Goal: Information Seeking & Learning: Check status

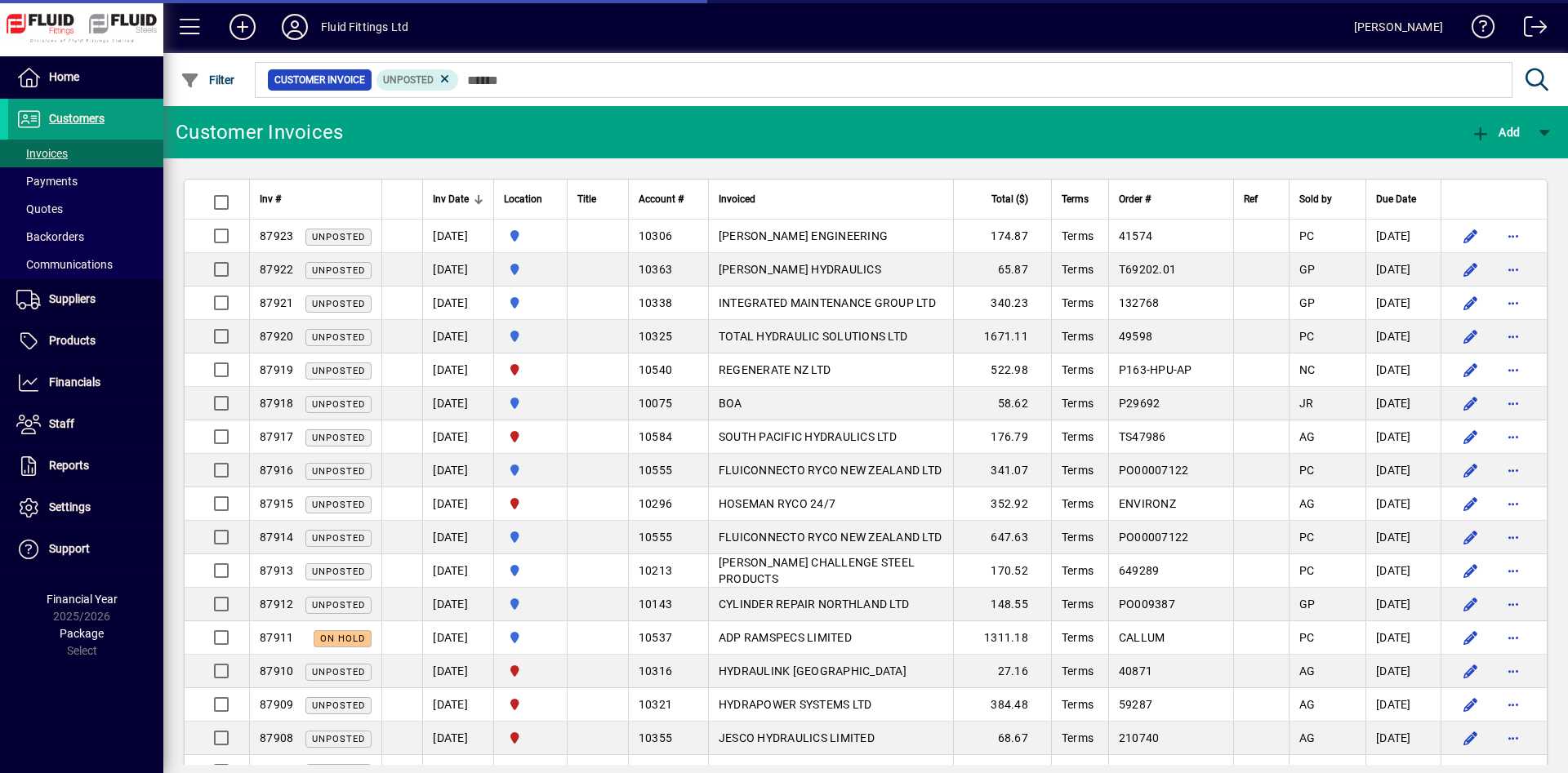
click at [553, 77] on input "text" at bounding box center [979, 79] width 1040 height 23
click at [557, 199] on div at bounding box center [552, 198] width 10 height 10
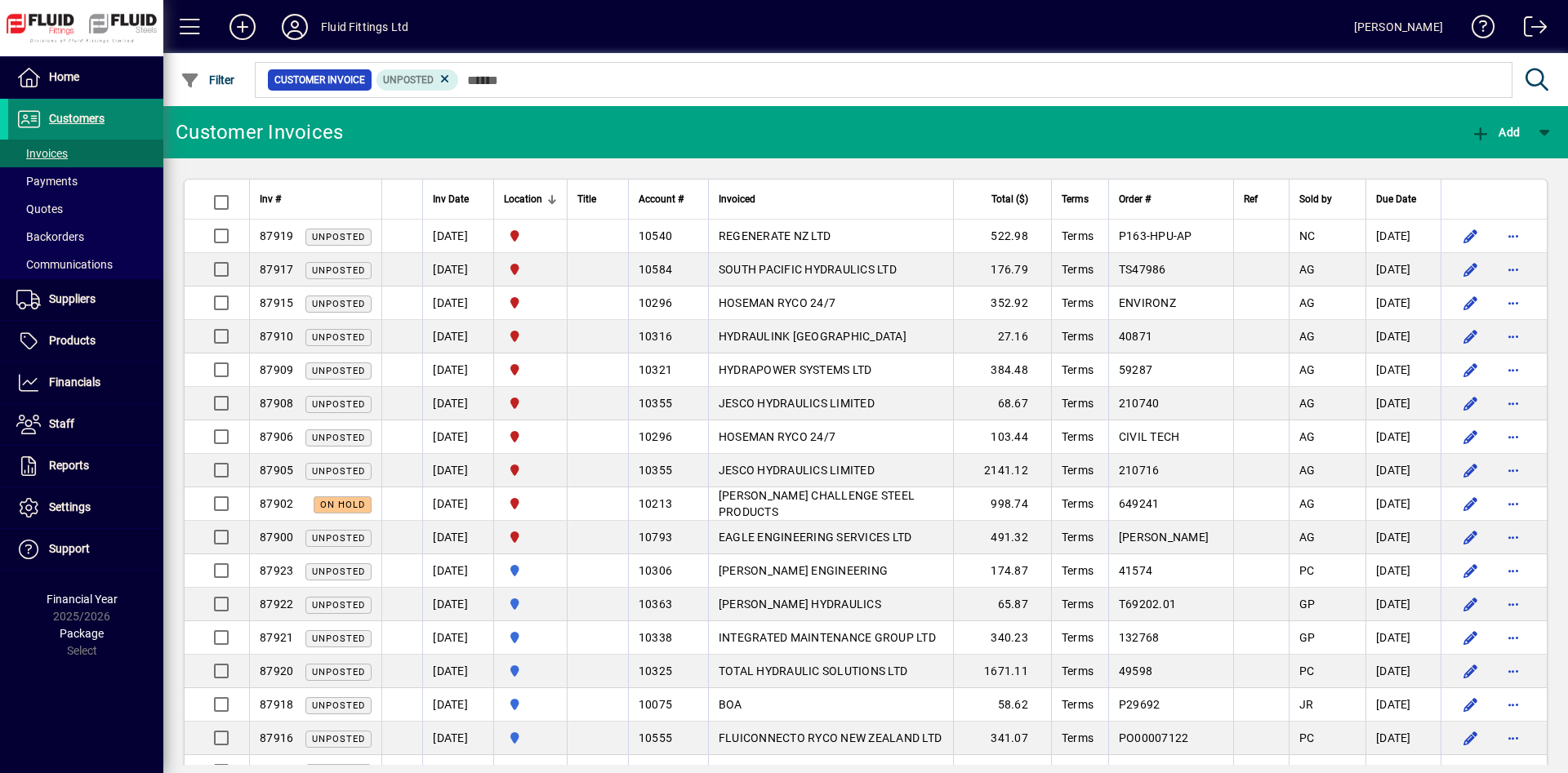
click at [128, 122] on span at bounding box center [86, 118] width 155 height 39
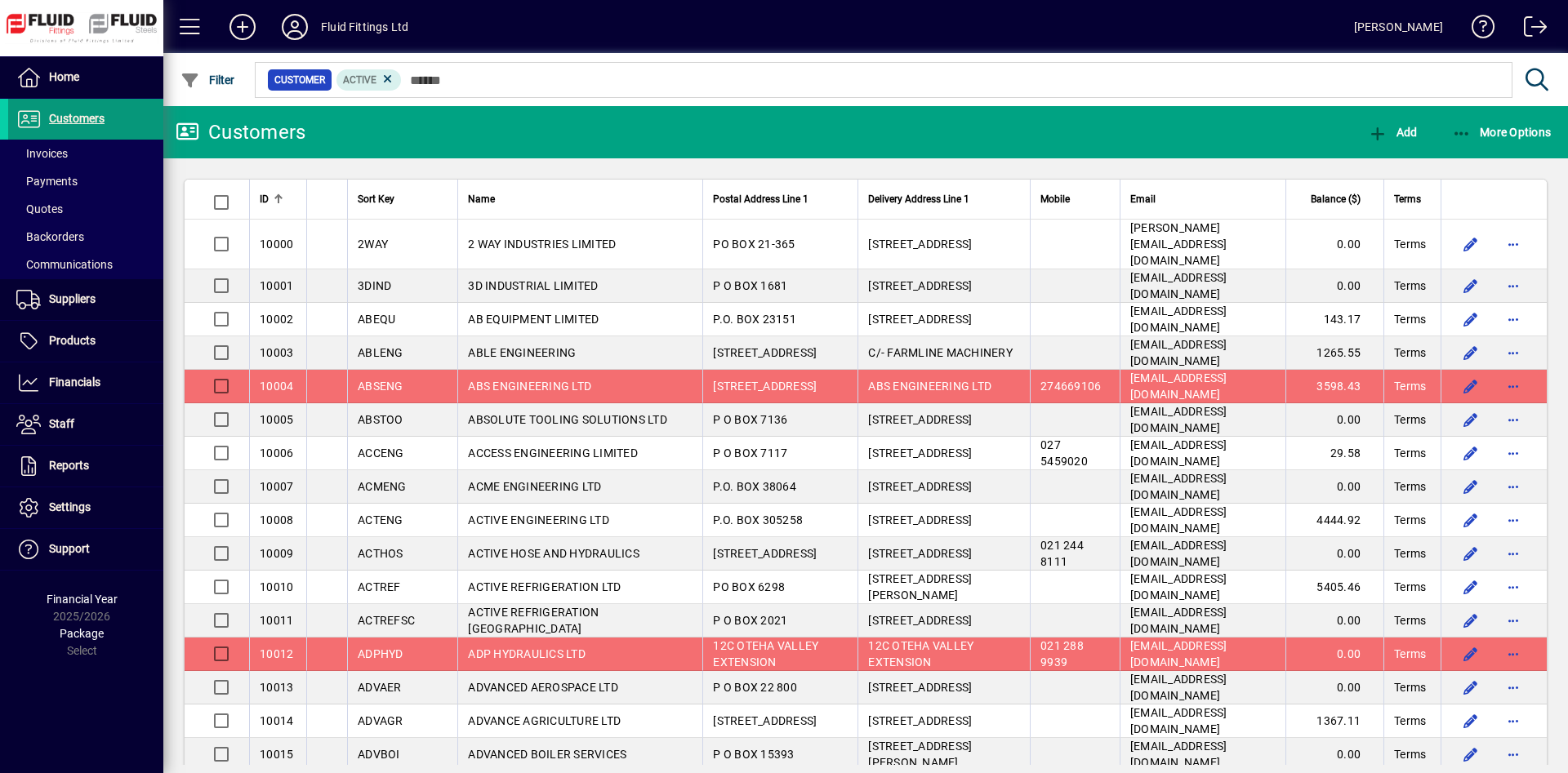
click at [1518, 138] on span "More Options" at bounding box center [1501, 132] width 99 height 13
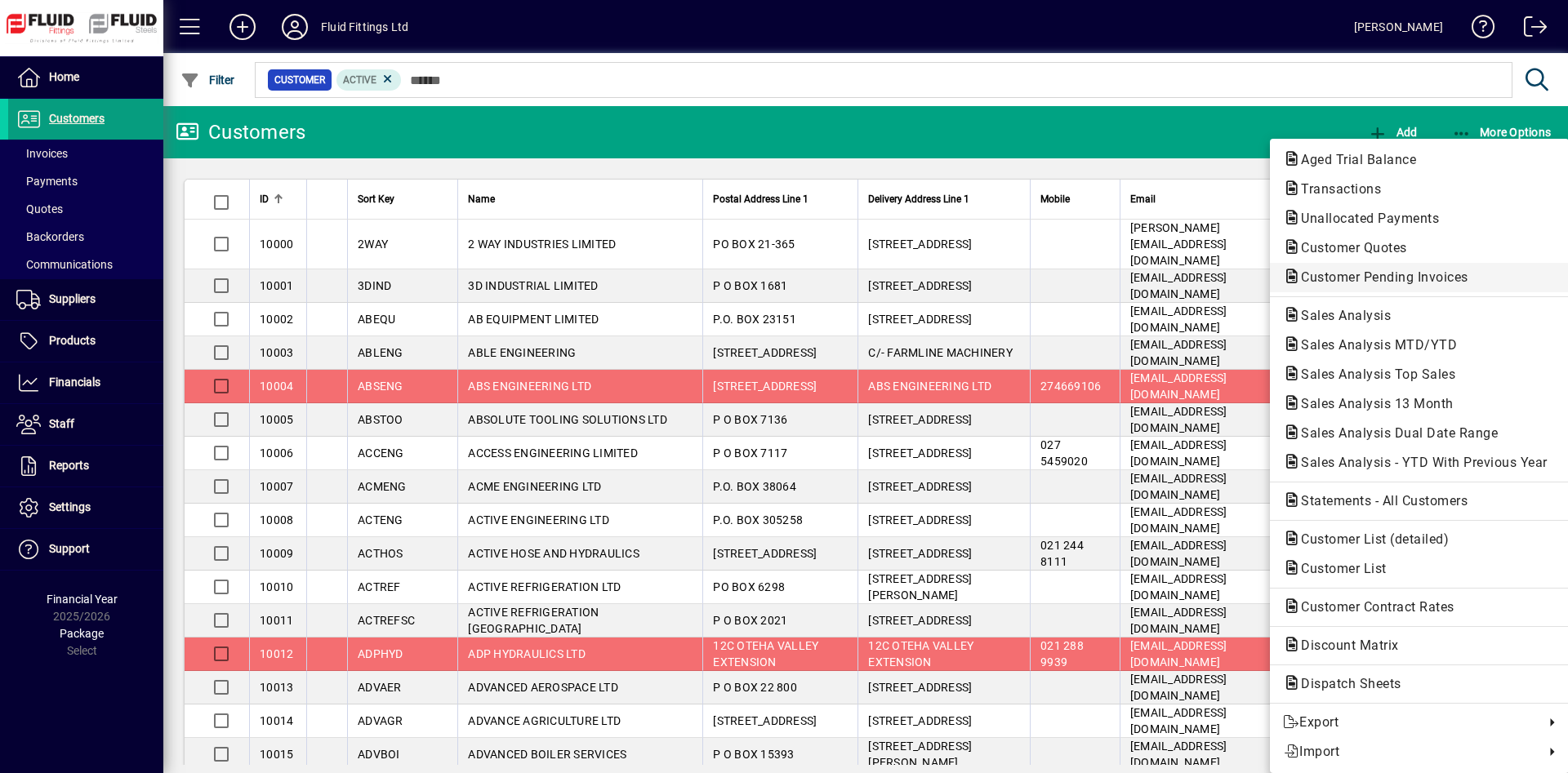
click at [1440, 265] on button "Customer Pending Invoices" at bounding box center [1419, 278] width 299 height 29
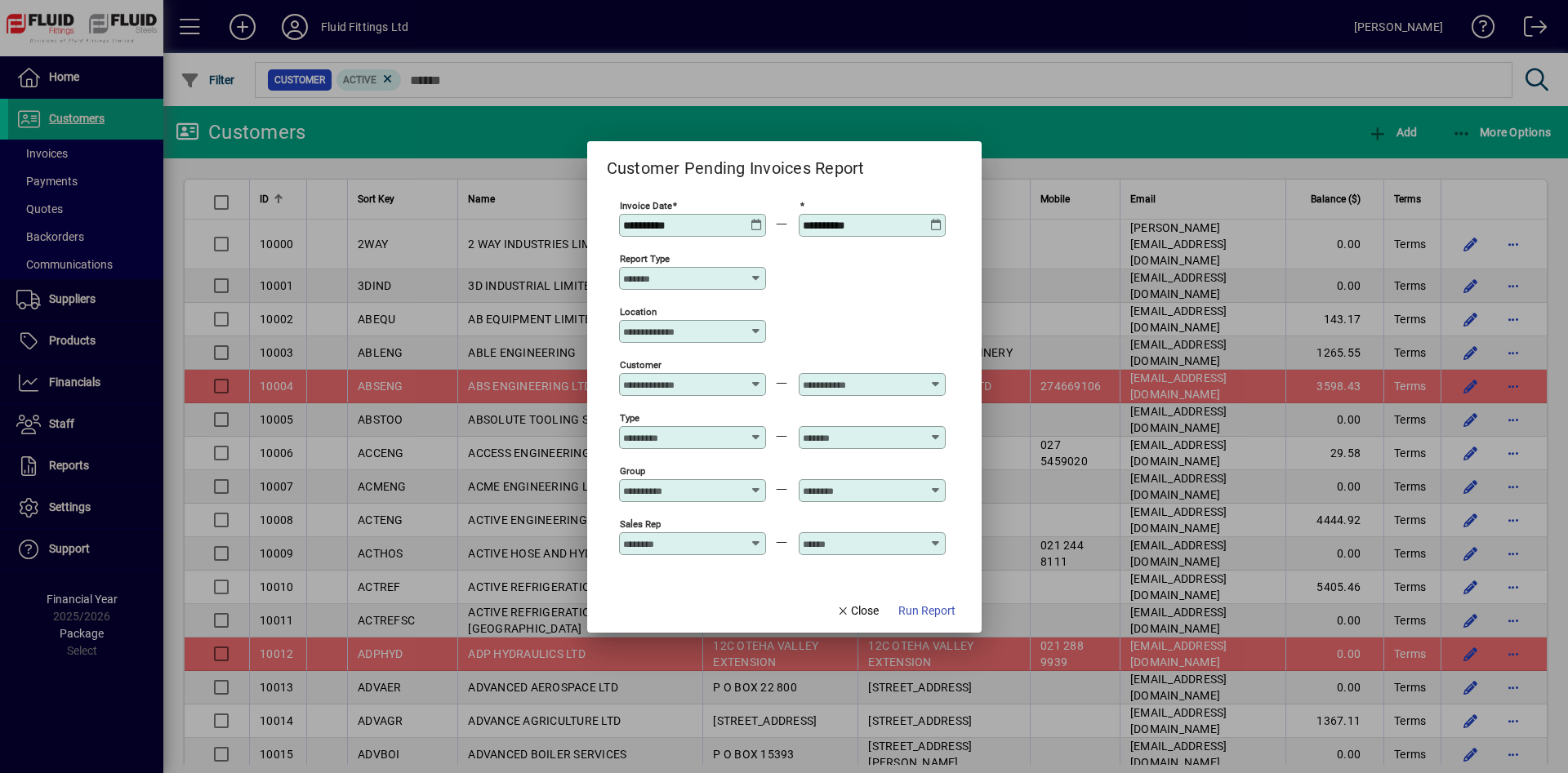
click at [693, 322] on div "Location" at bounding box center [692, 331] width 147 height 23
click at [697, 425] on div "[GEOGRAPHIC_DATA]" at bounding box center [695, 426] width 116 height 17
type input "**********"
click at [930, 622] on span "button" at bounding box center [926, 611] width 70 height 39
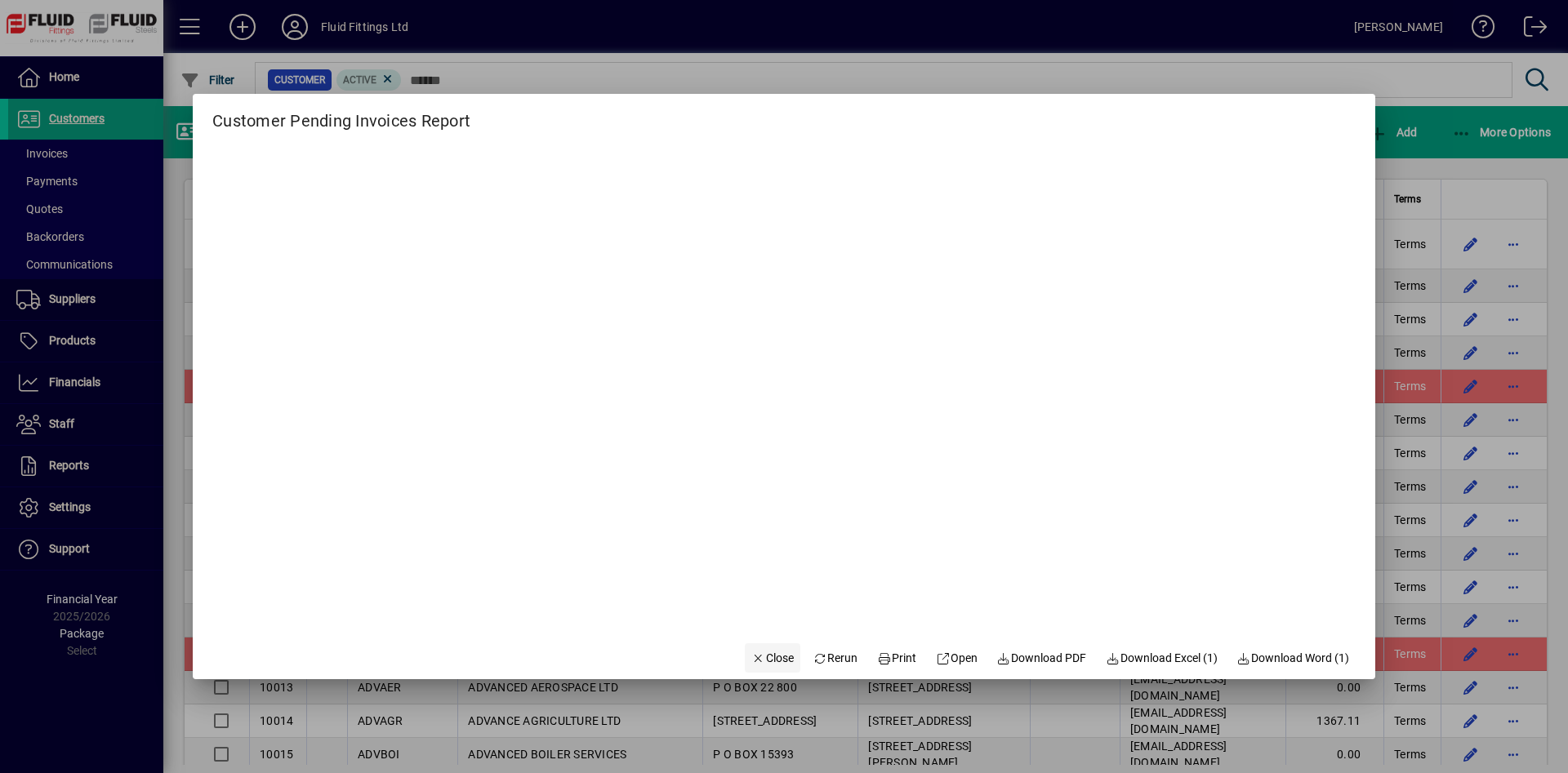
click at [757, 654] on span "Close" at bounding box center [772, 658] width 43 height 17
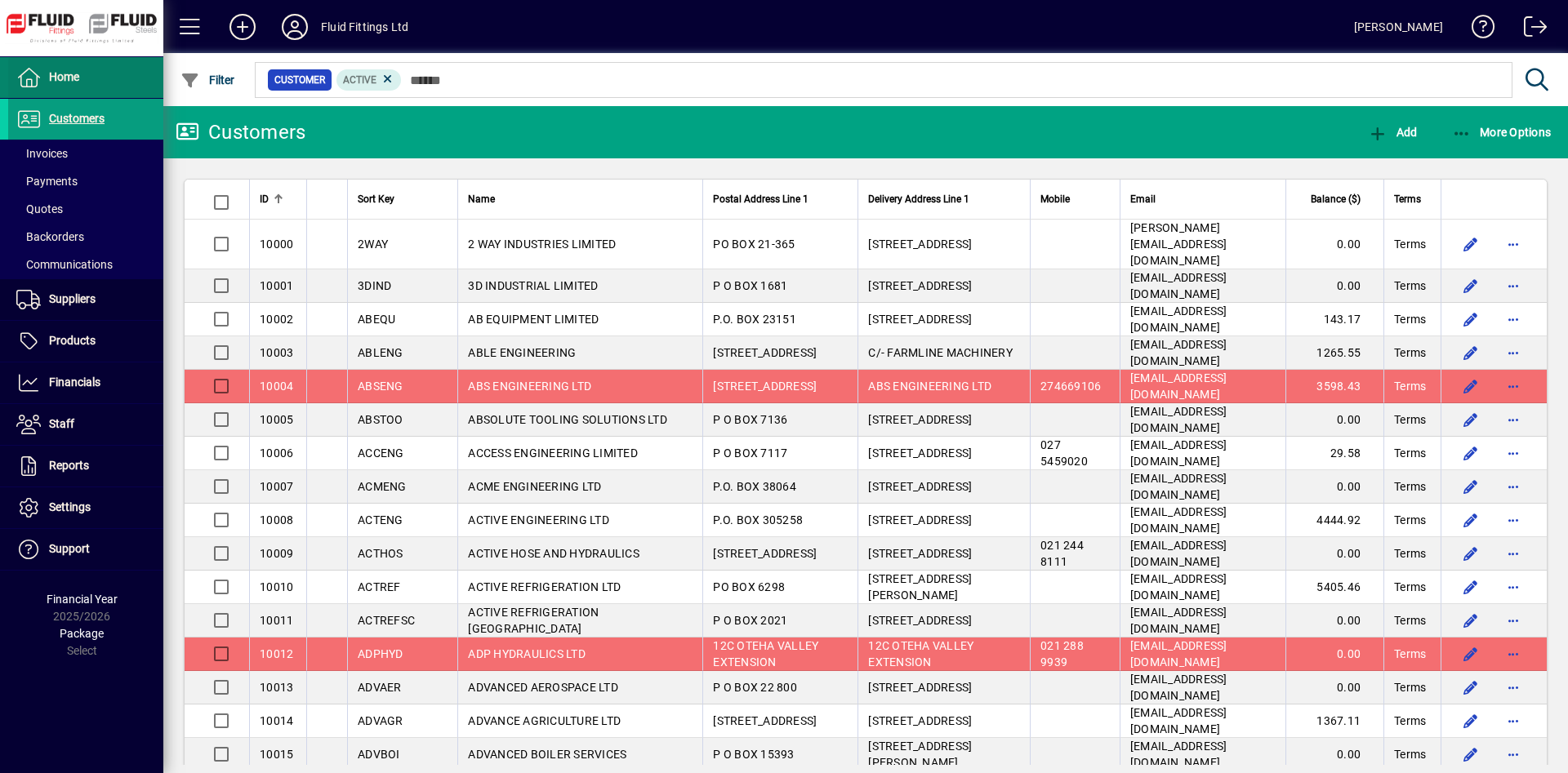
click at [120, 59] on span at bounding box center [86, 77] width 155 height 39
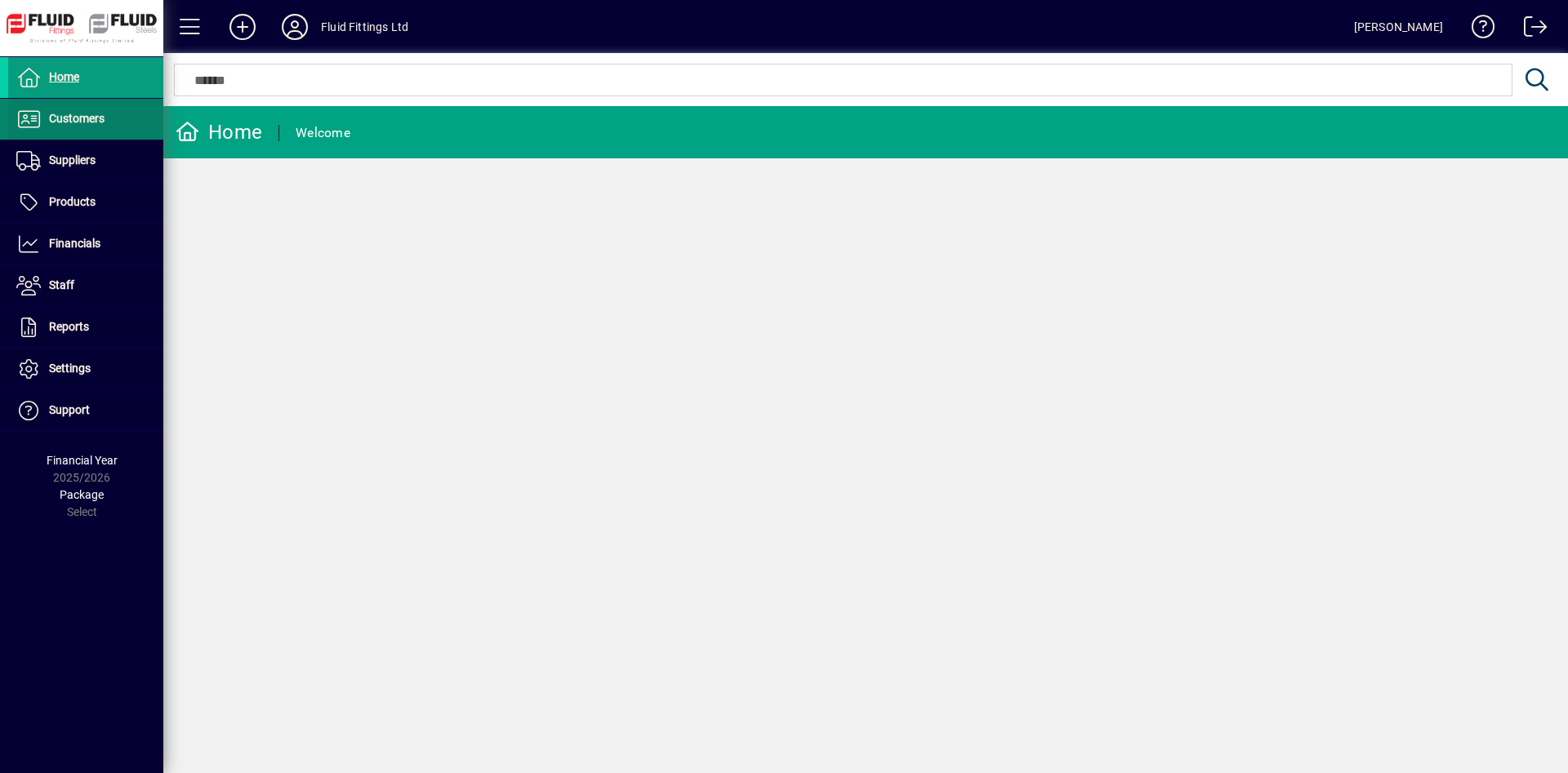
click at [103, 115] on span "Customers" at bounding box center [76, 118] width 56 height 13
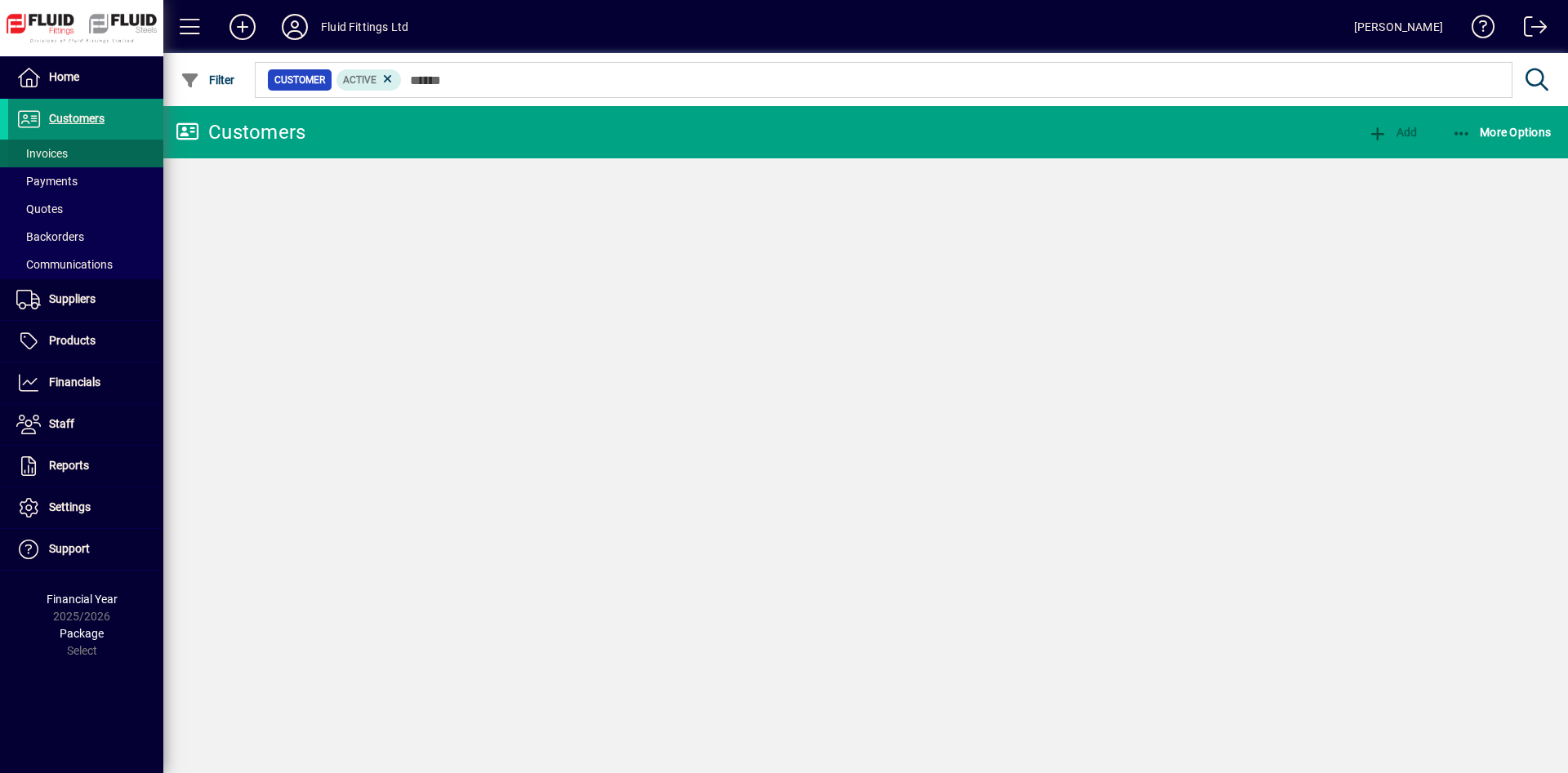
click at [99, 154] on span at bounding box center [86, 153] width 155 height 39
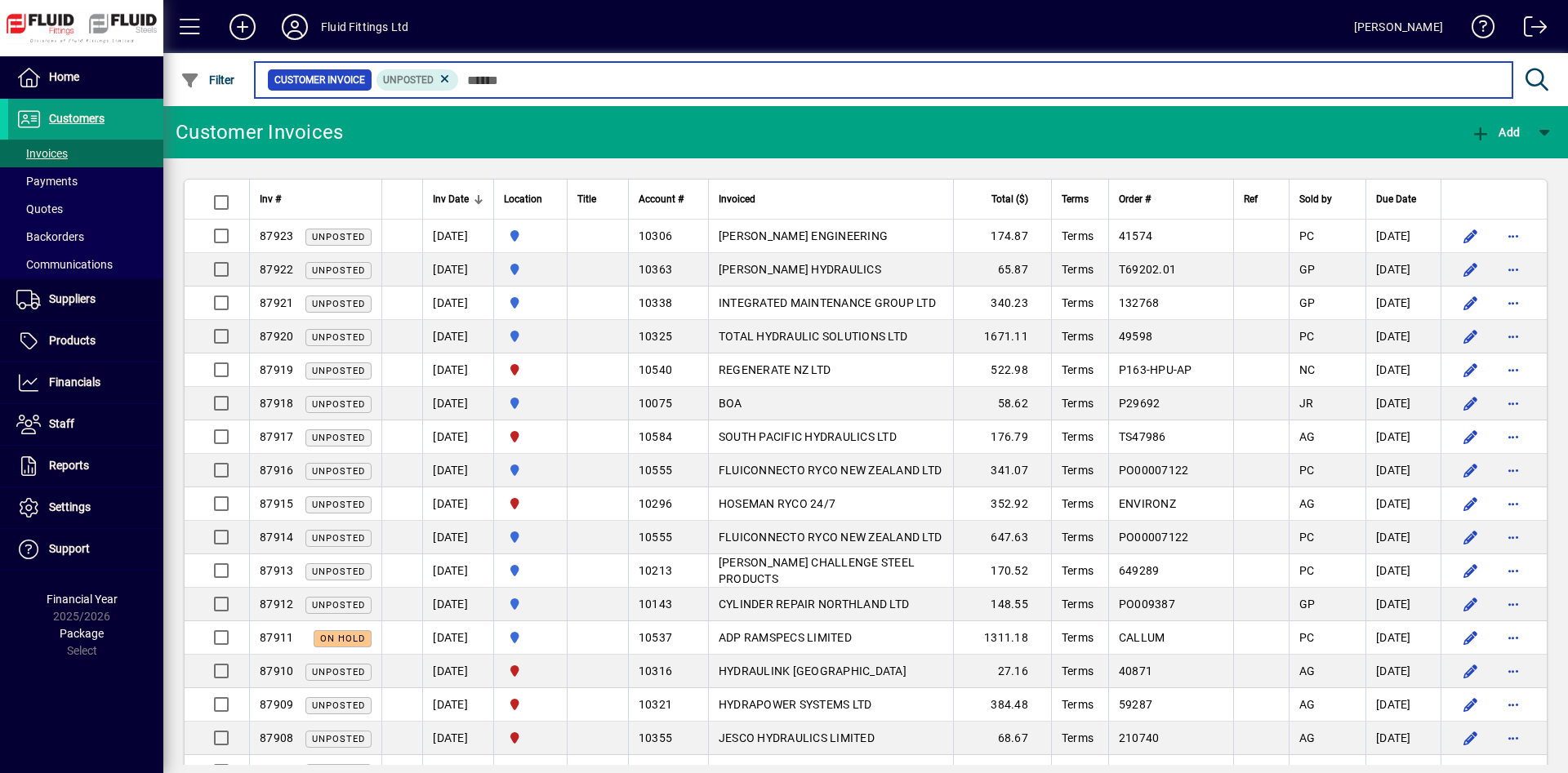
click at [496, 76] on input "text" at bounding box center [979, 79] width 1040 height 23
click at [499, 79] on input "text" at bounding box center [979, 79] width 1040 height 23
click at [575, 80] on input "text" at bounding box center [979, 79] width 1040 height 23
click at [635, 82] on input "text" at bounding box center [979, 79] width 1040 height 23
click at [692, 81] on input "text" at bounding box center [979, 79] width 1040 height 23
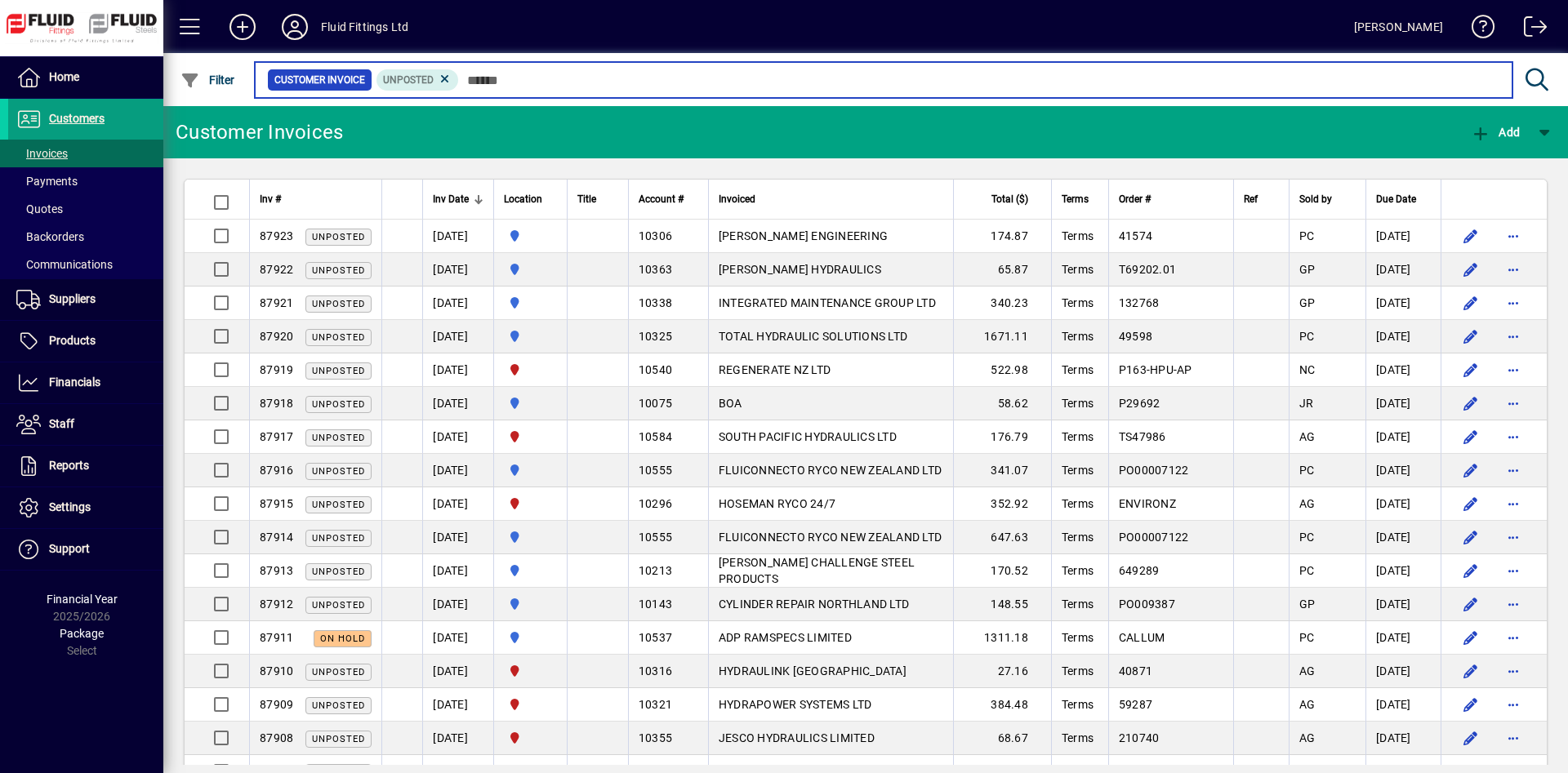
click at [696, 80] on input "text" at bounding box center [979, 79] width 1040 height 23
click at [642, 80] on input "text" at bounding box center [979, 79] width 1040 height 23
click at [728, 80] on input "text" at bounding box center [979, 79] width 1040 height 23
drag, startPoint x: 818, startPoint y: 79, endPoint x: 934, endPoint y: 77, distance: 116.0
click at [830, 79] on input "text" at bounding box center [979, 79] width 1040 height 23
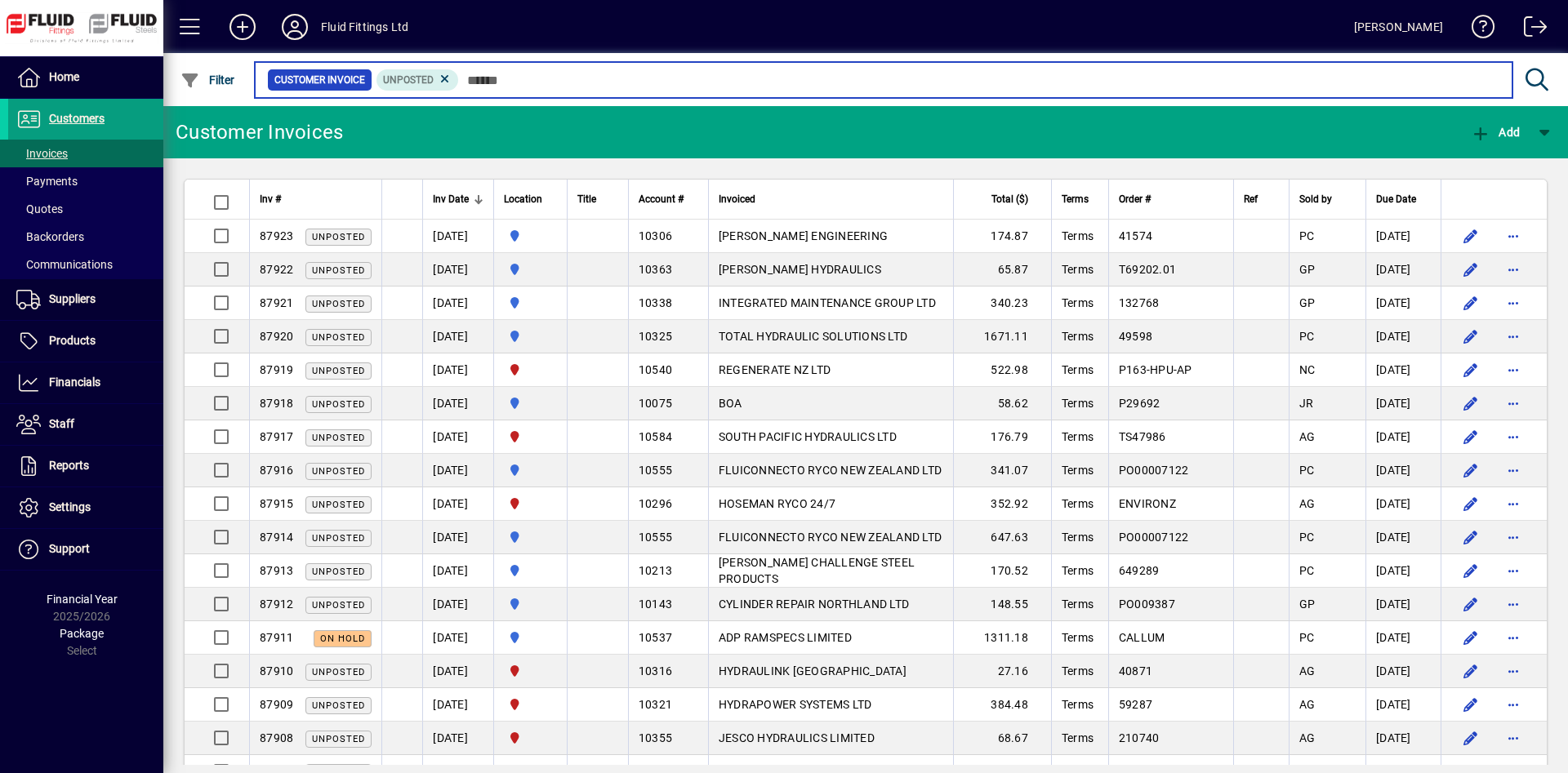
click at [936, 77] on input "text" at bounding box center [979, 79] width 1040 height 23
click at [881, 75] on input "text" at bounding box center [979, 79] width 1040 height 23
click at [783, 76] on input "text" at bounding box center [979, 79] width 1040 height 23
click at [674, 86] on input "text" at bounding box center [979, 79] width 1040 height 23
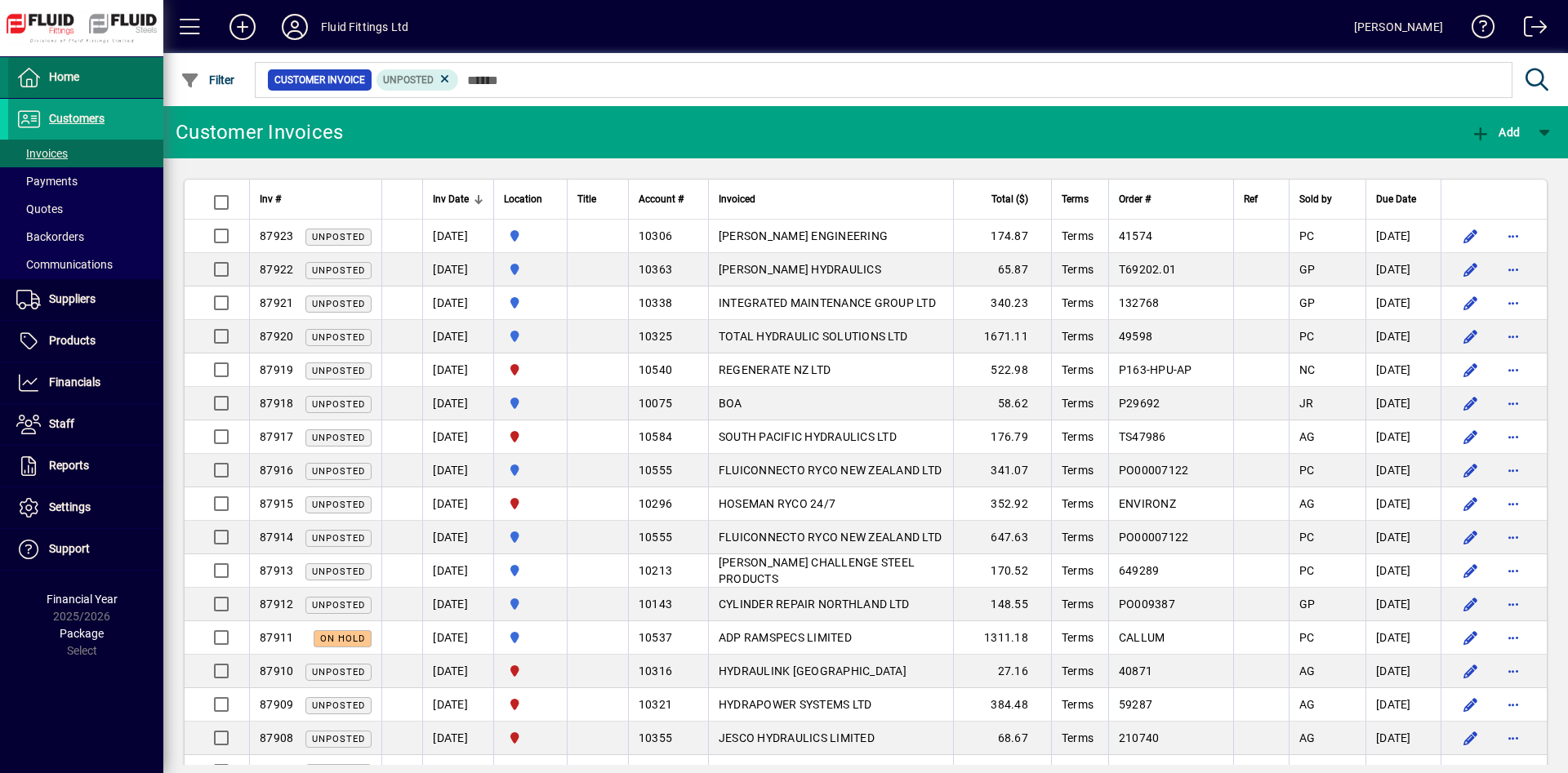
click at [116, 83] on span at bounding box center [86, 77] width 155 height 39
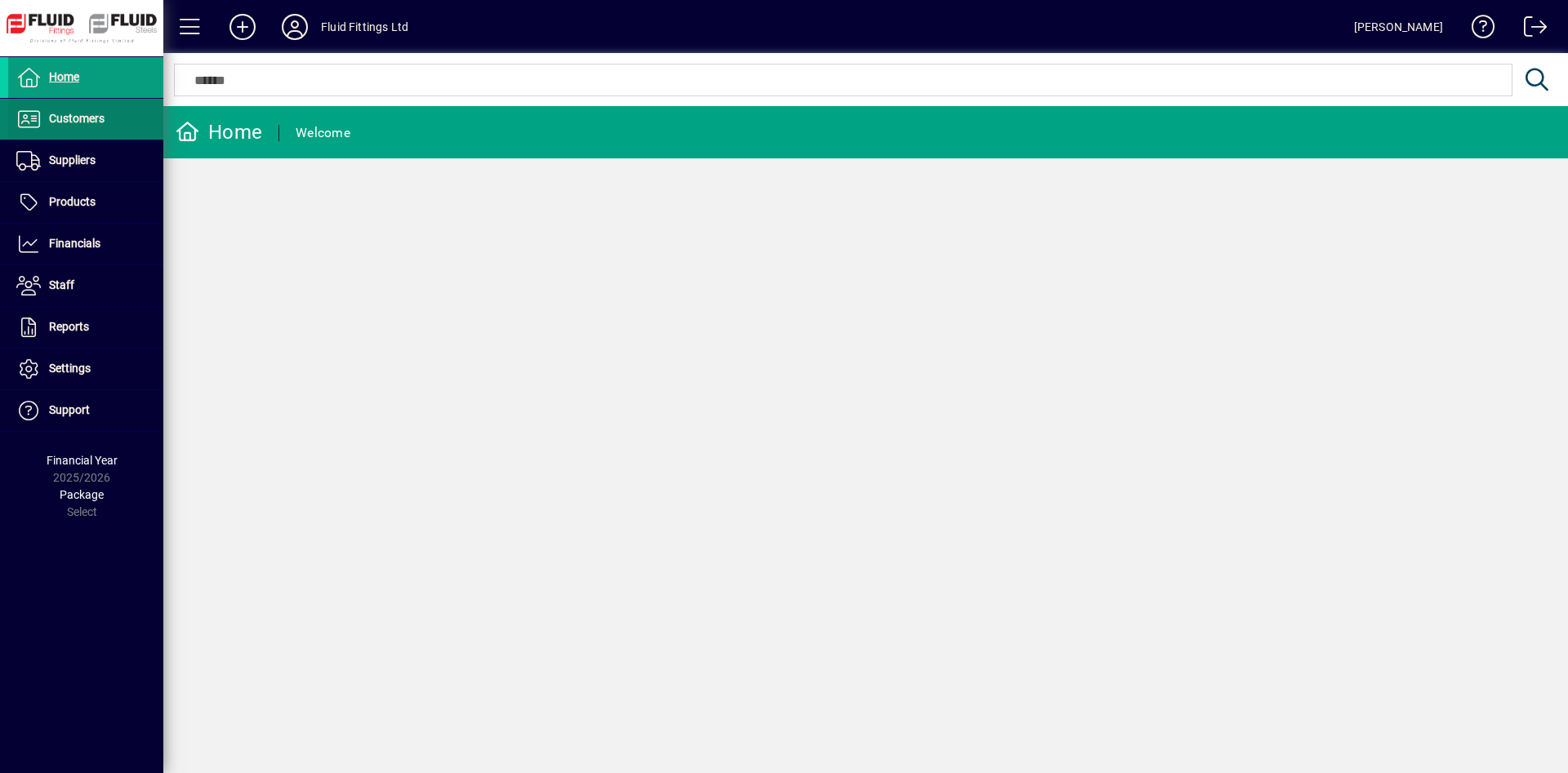
click at [115, 123] on span at bounding box center [86, 118] width 155 height 39
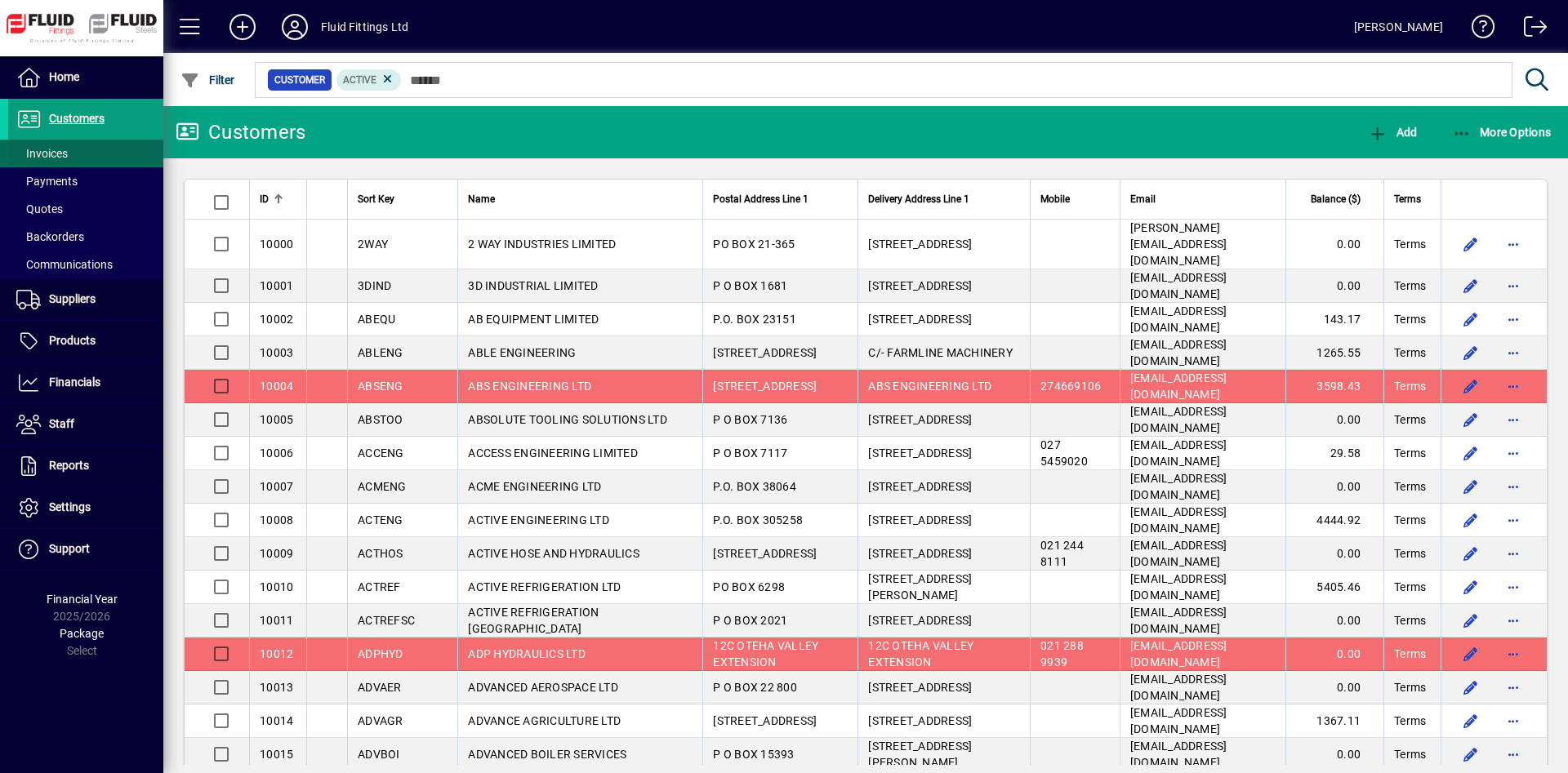
click at [91, 148] on span at bounding box center [86, 153] width 155 height 39
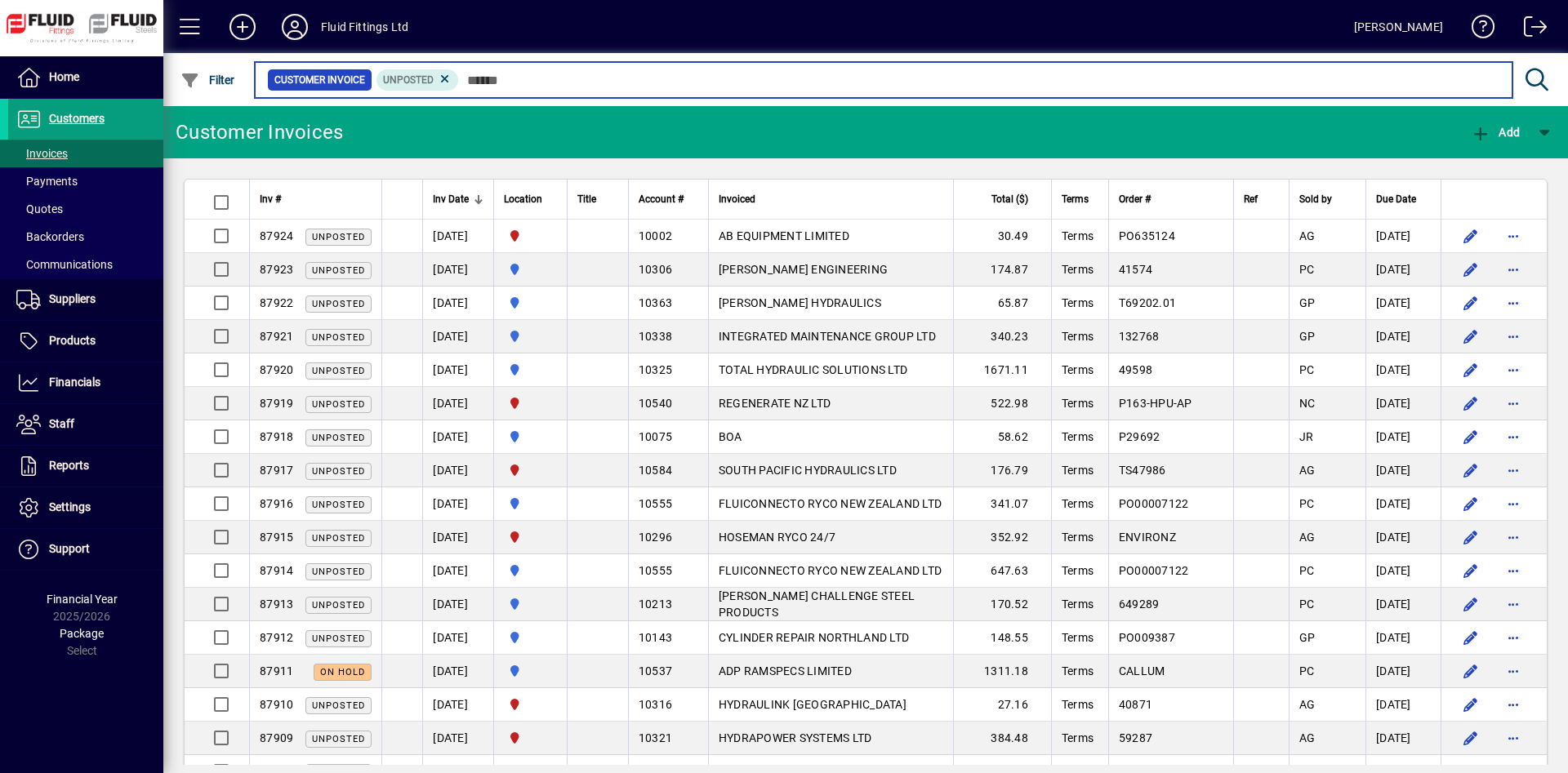
click at [639, 76] on input "text" at bounding box center [979, 79] width 1040 height 23
click at [638, 81] on input "text" at bounding box center [979, 79] width 1040 height 23
click at [640, 86] on input "text" at bounding box center [979, 79] width 1040 height 23
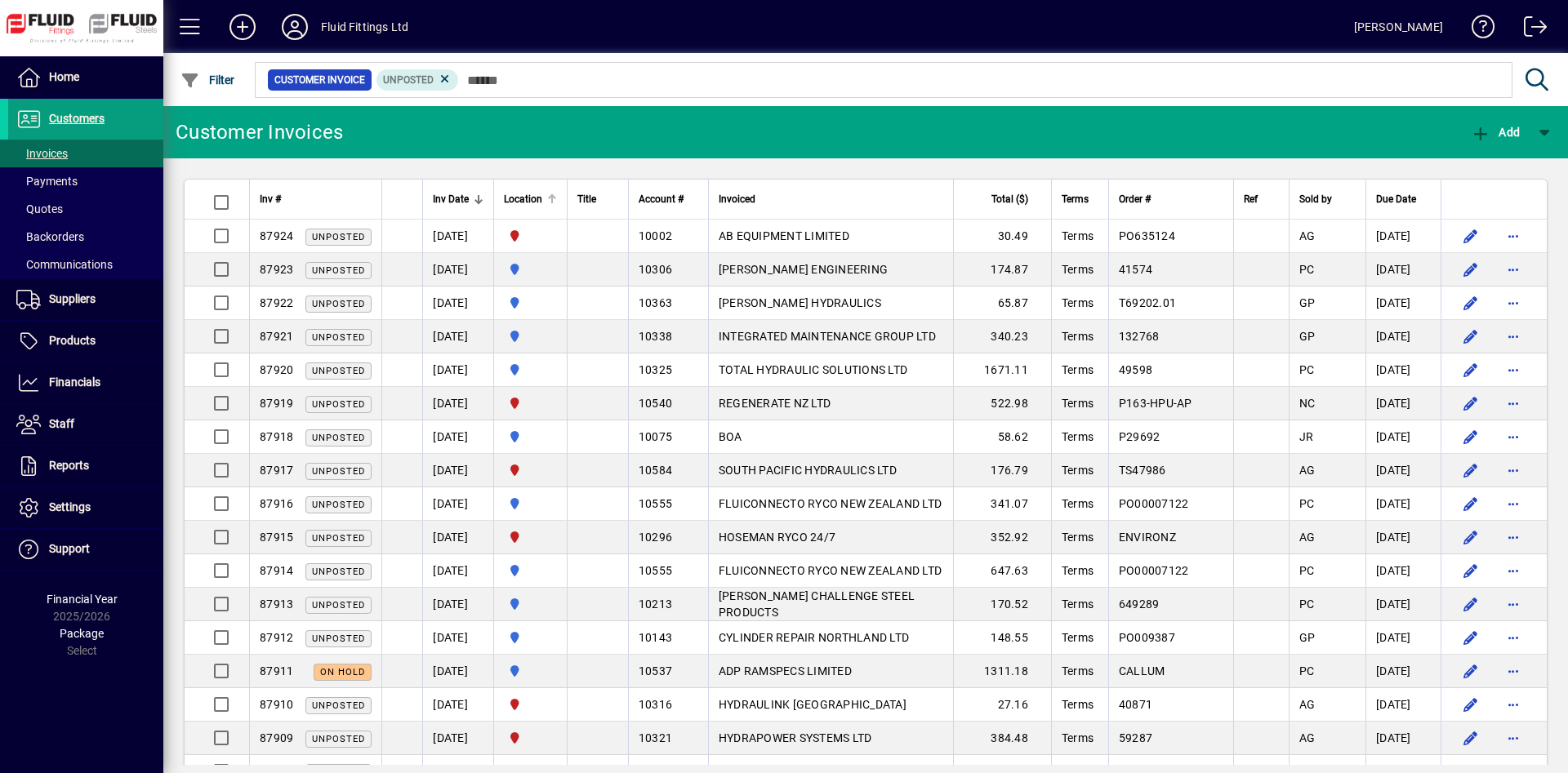
click at [557, 197] on div at bounding box center [552, 198] width 10 height 10
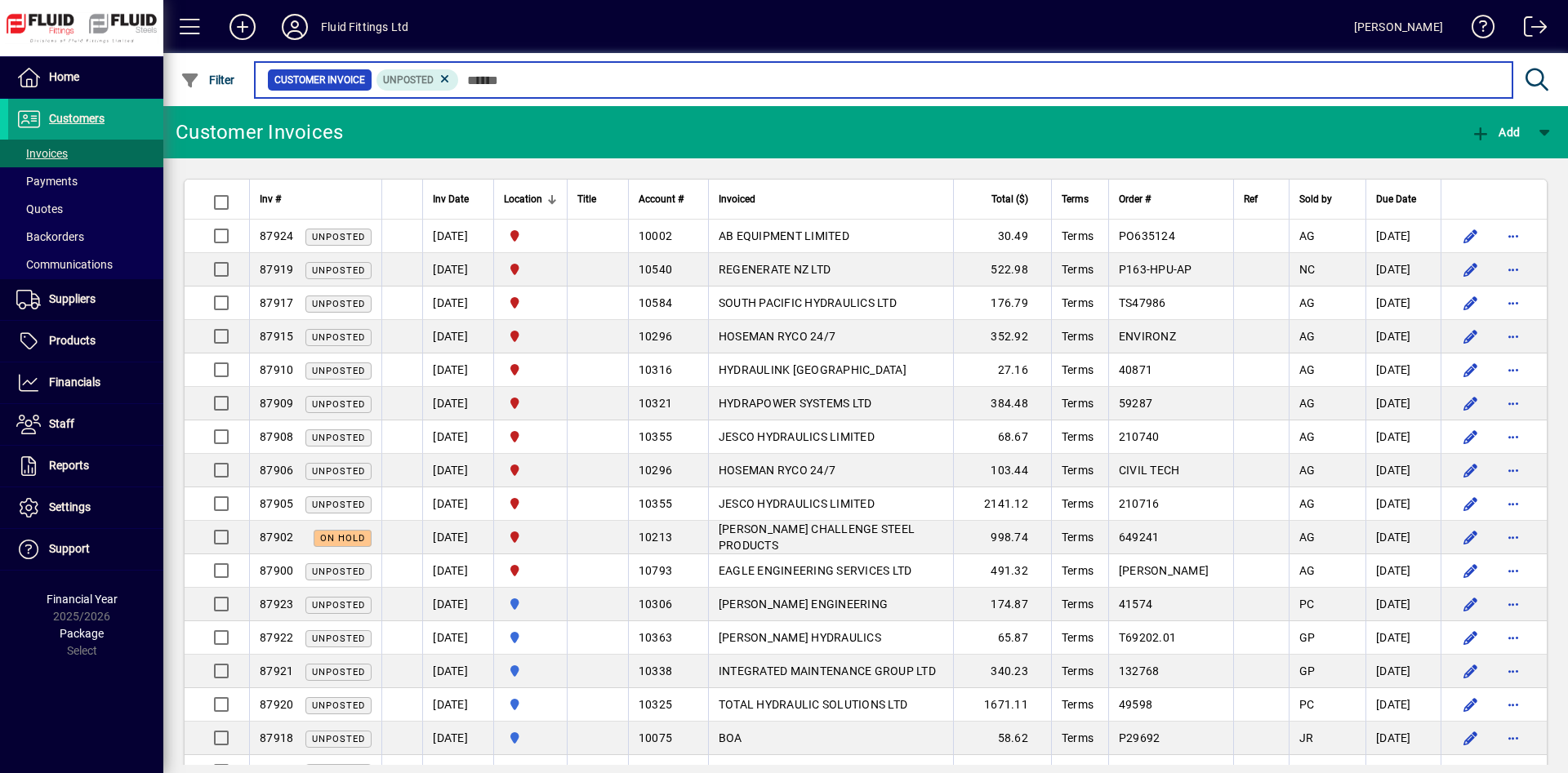
click at [941, 83] on input "text" at bounding box center [979, 79] width 1040 height 23
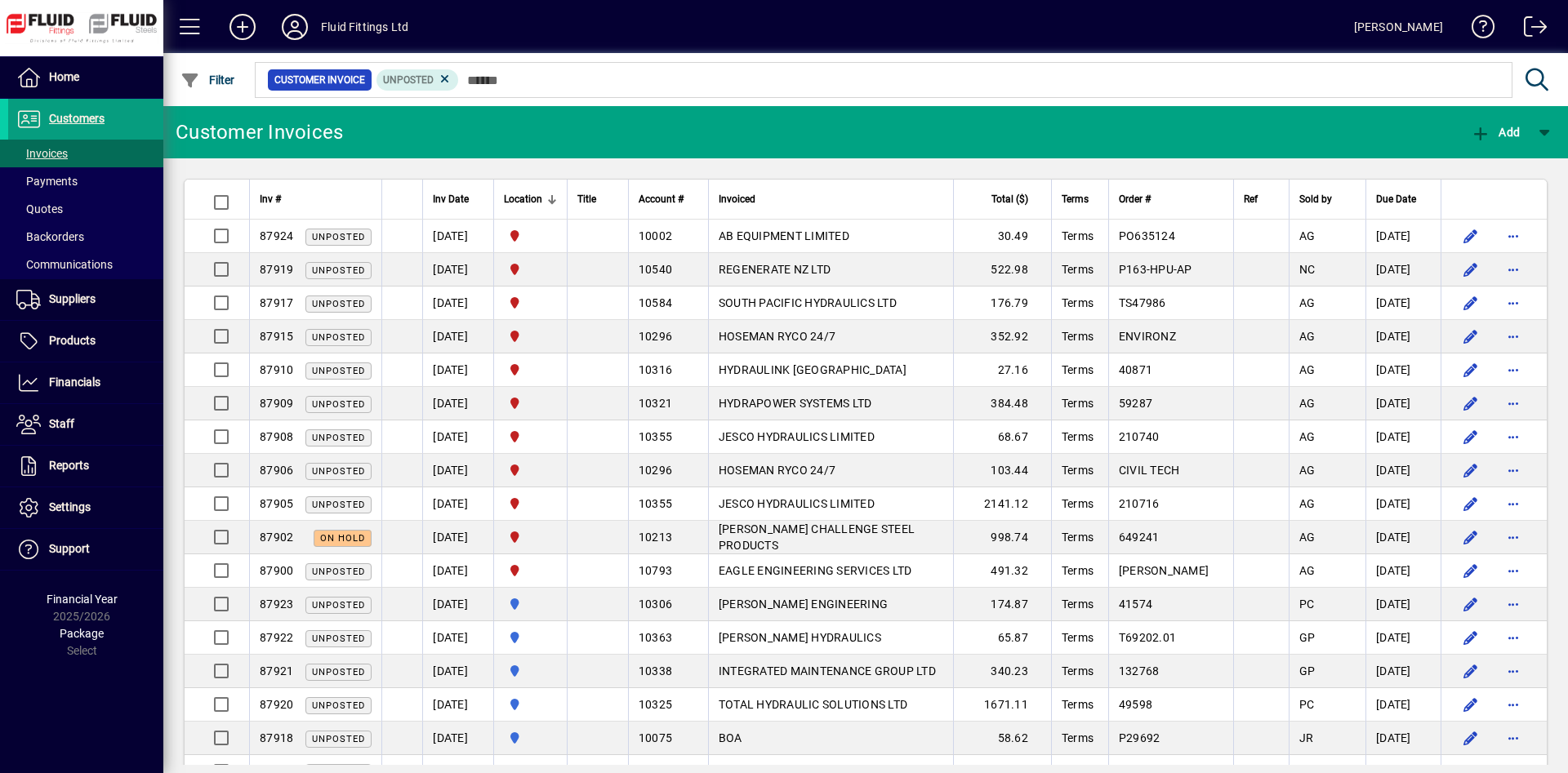
click at [730, 97] on div "Customer Invoice Unposted" at bounding box center [881, 80] width 1259 height 43
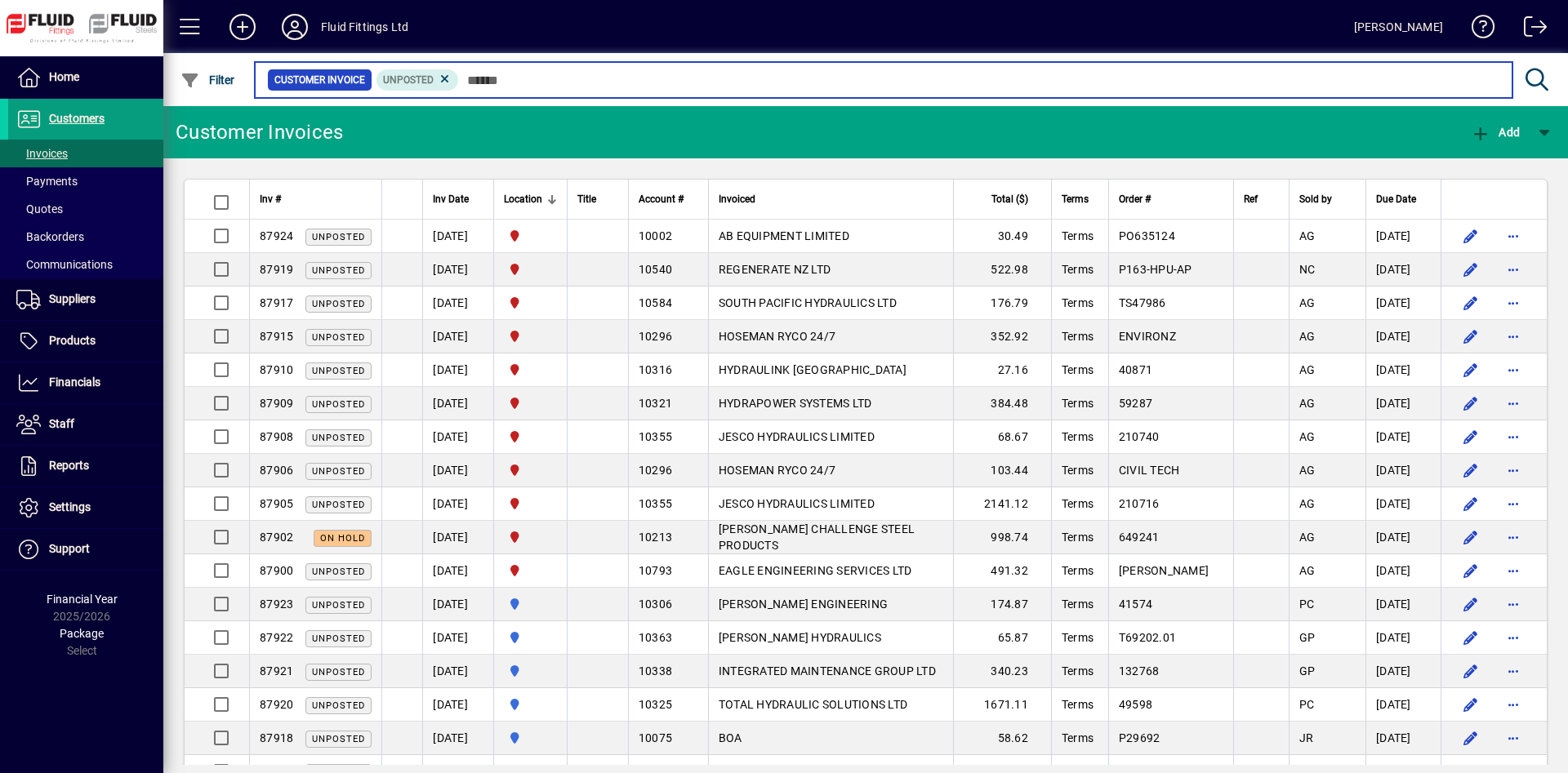
click at [721, 80] on input "text" at bounding box center [979, 79] width 1040 height 23
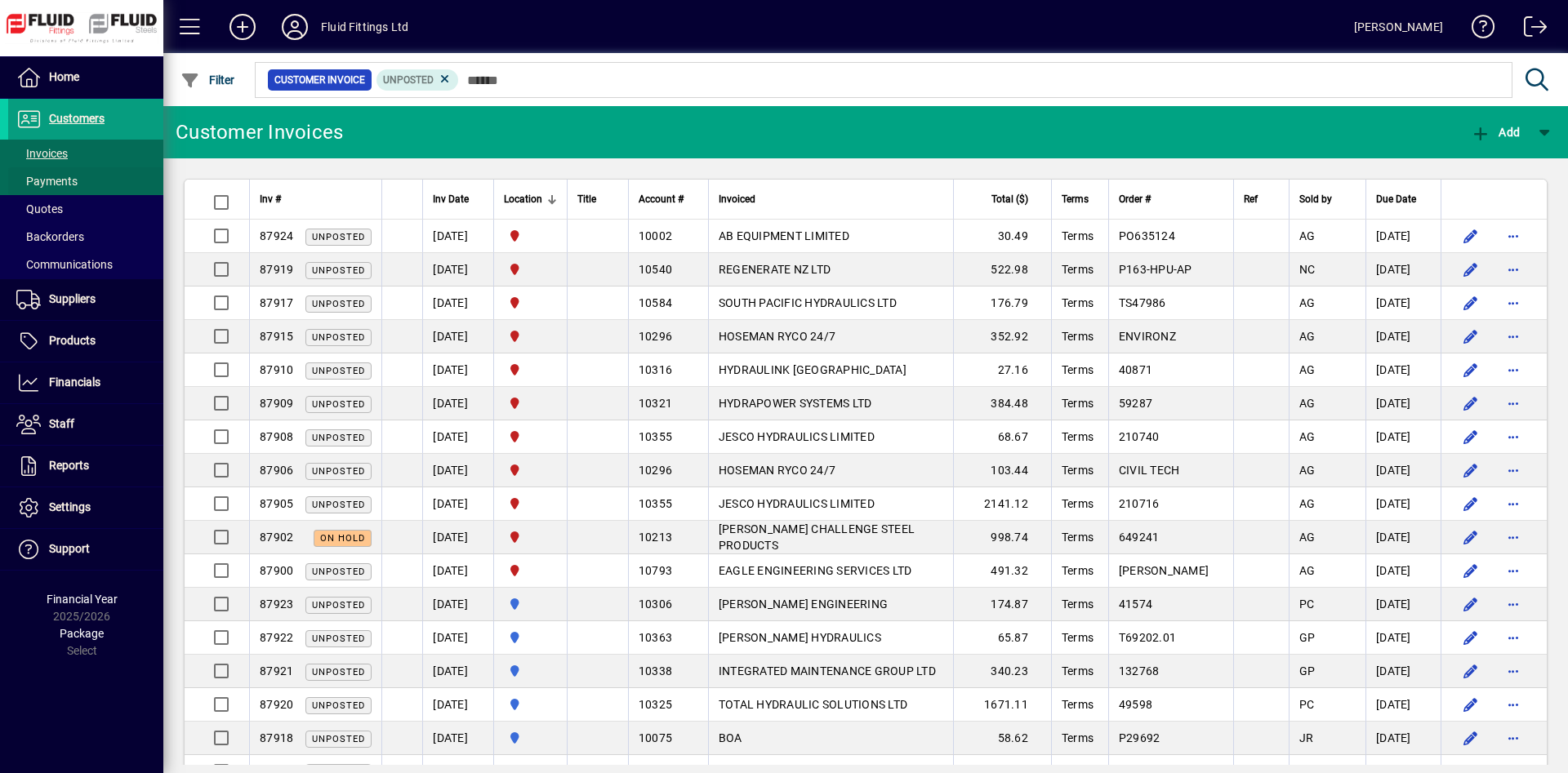
click at [87, 171] on span at bounding box center [86, 181] width 155 height 39
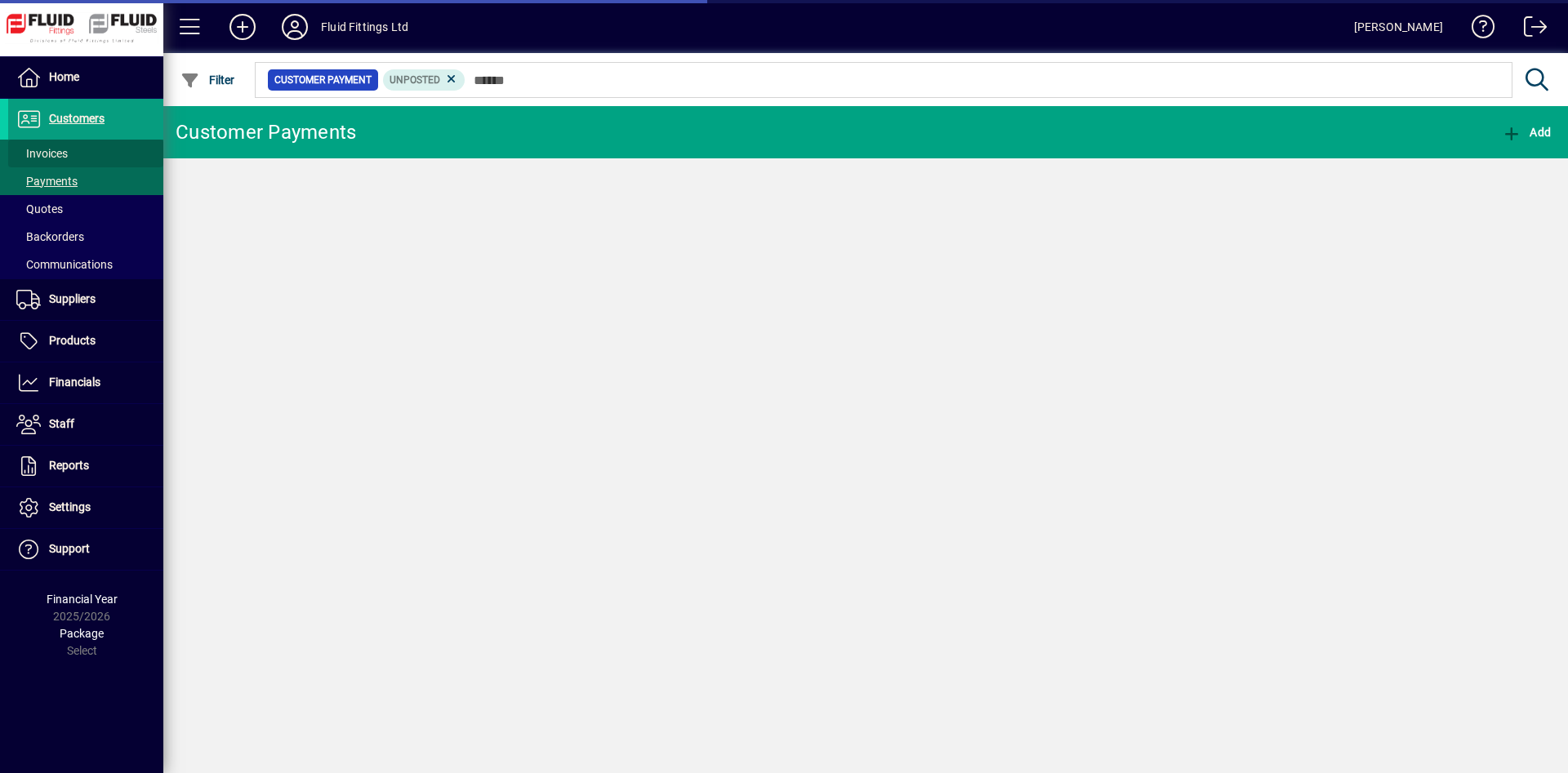
click at [89, 151] on span at bounding box center [86, 153] width 155 height 39
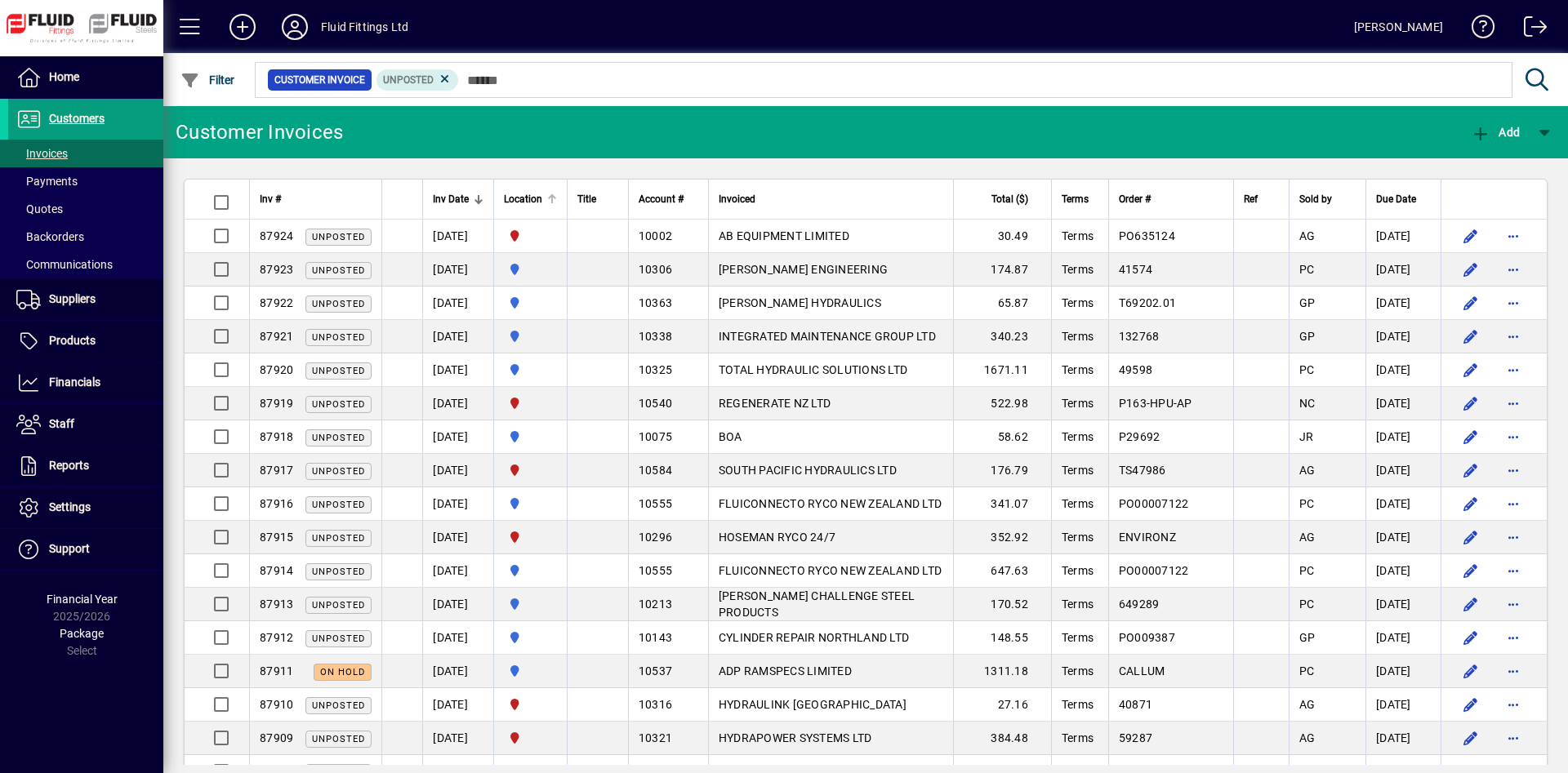
click at [557, 198] on div at bounding box center [552, 198] width 10 height 10
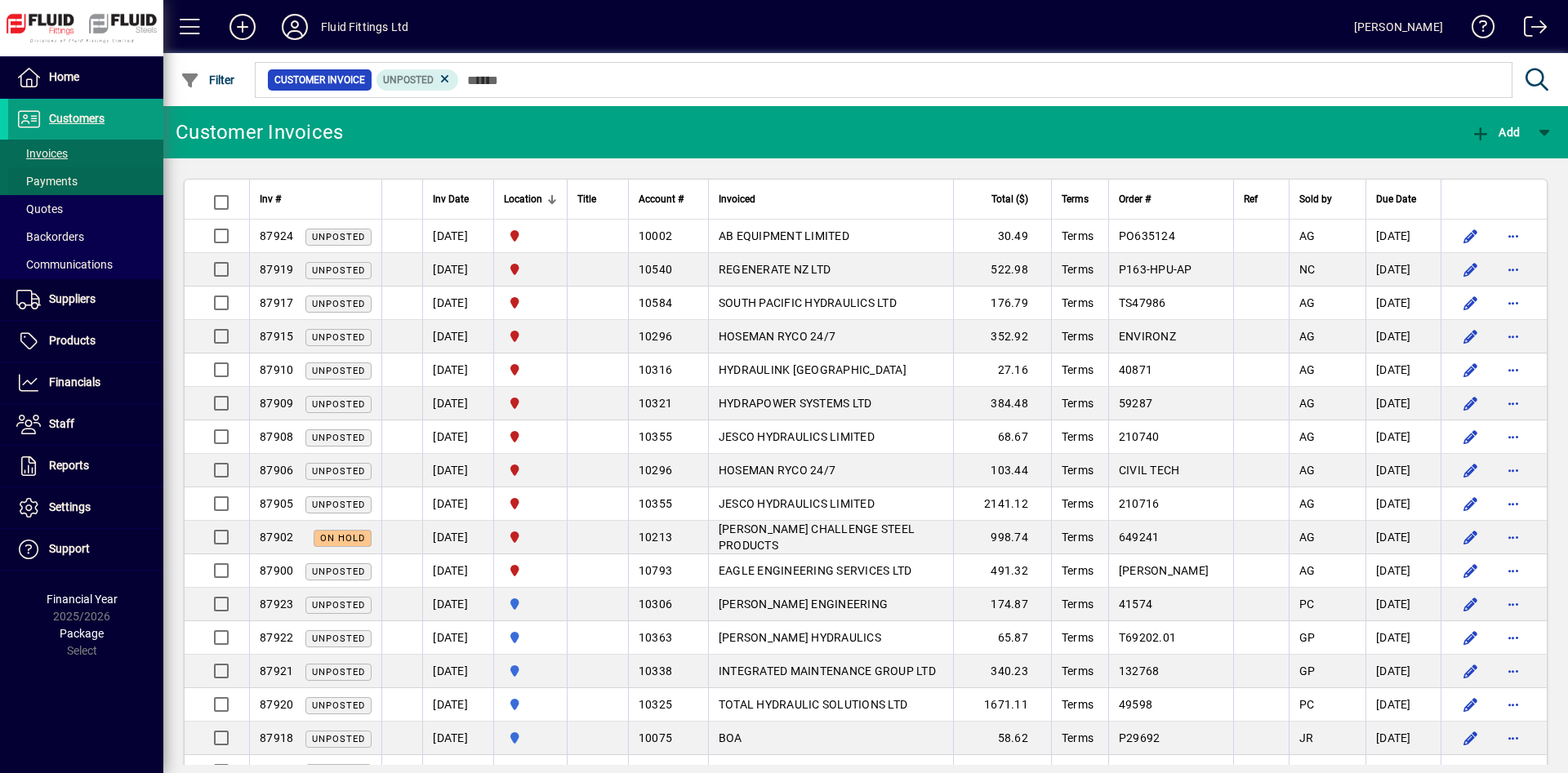
click at [101, 186] on span at bounding box center [86, 181] width 155 height 39
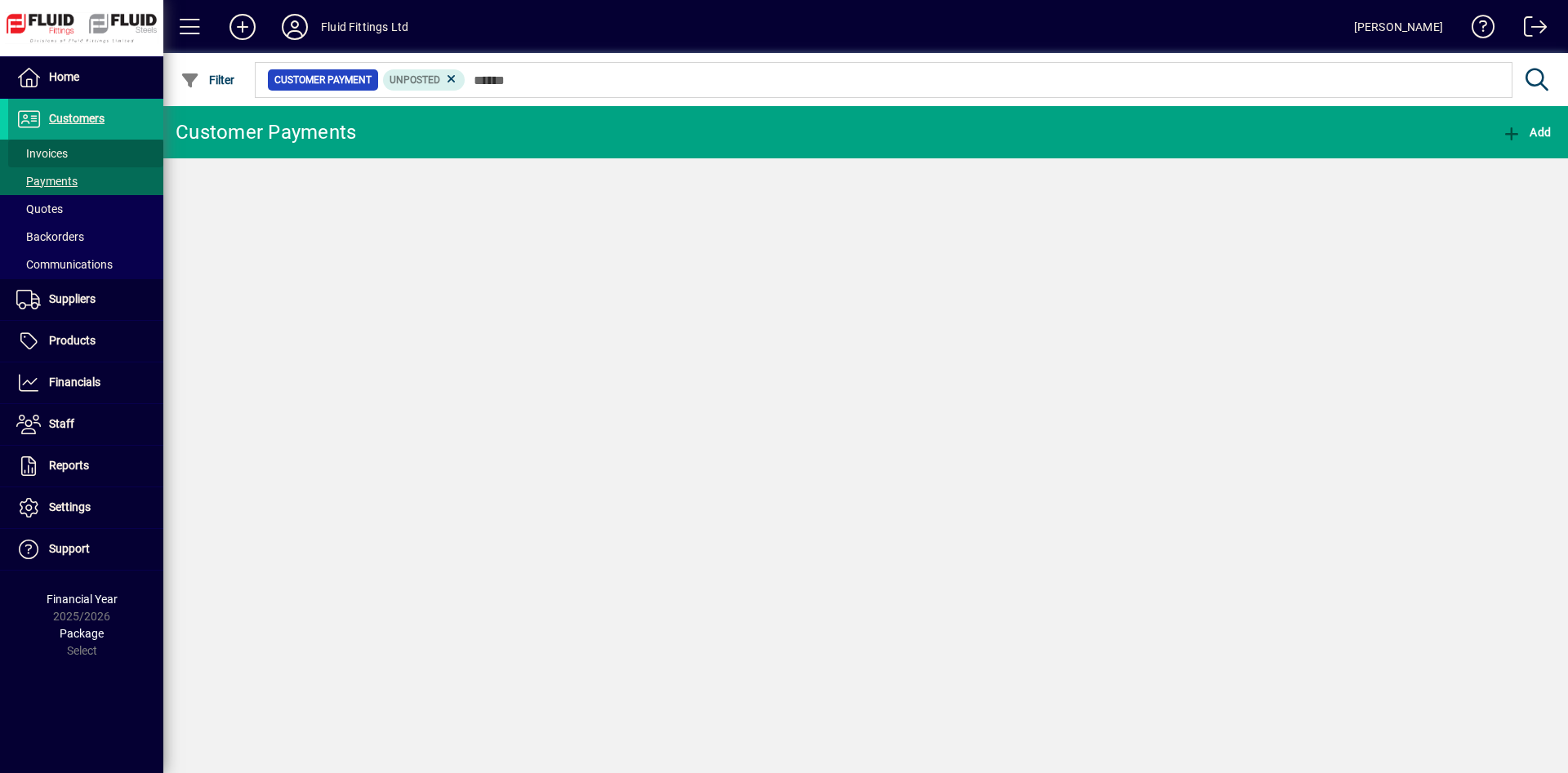
click at [101, 149] on span at bounding box center [86, 153] width 155 height 39
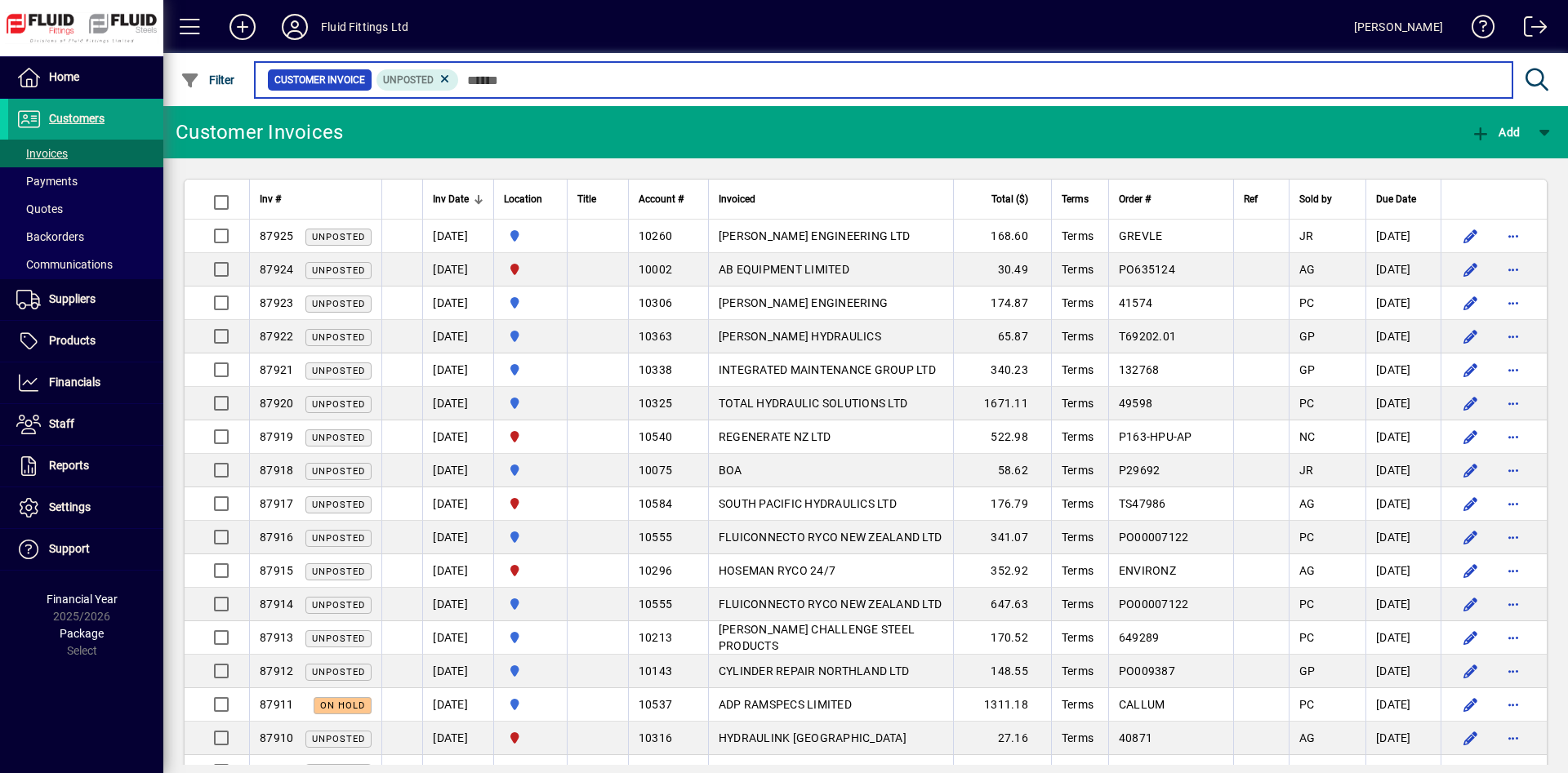
click at [642, 79] on input "text" at bounding box center [979, 79] width 1040 height 23
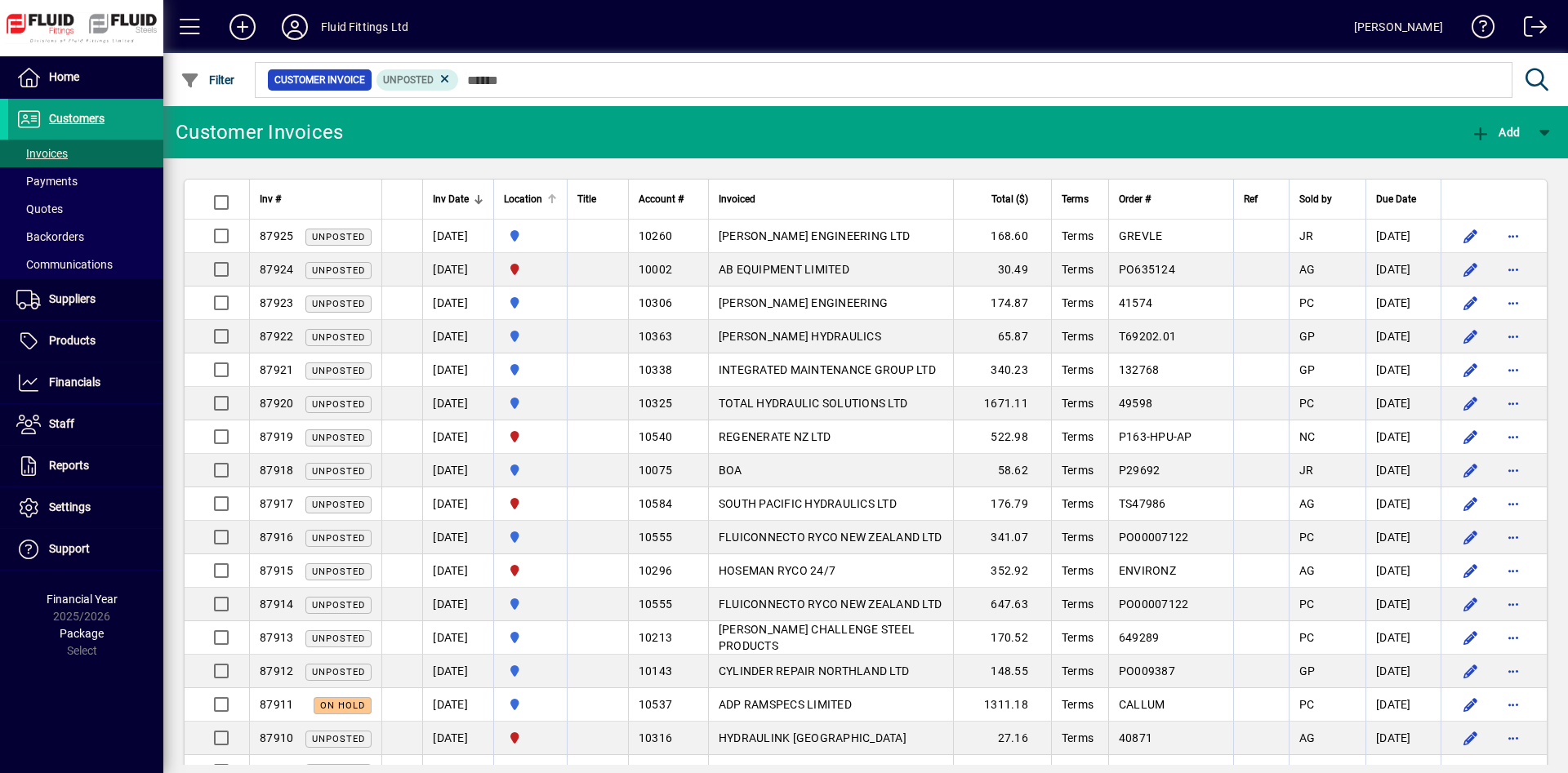
click at [557, 197] on div at bounding box center [552, 198] width 10 height 10
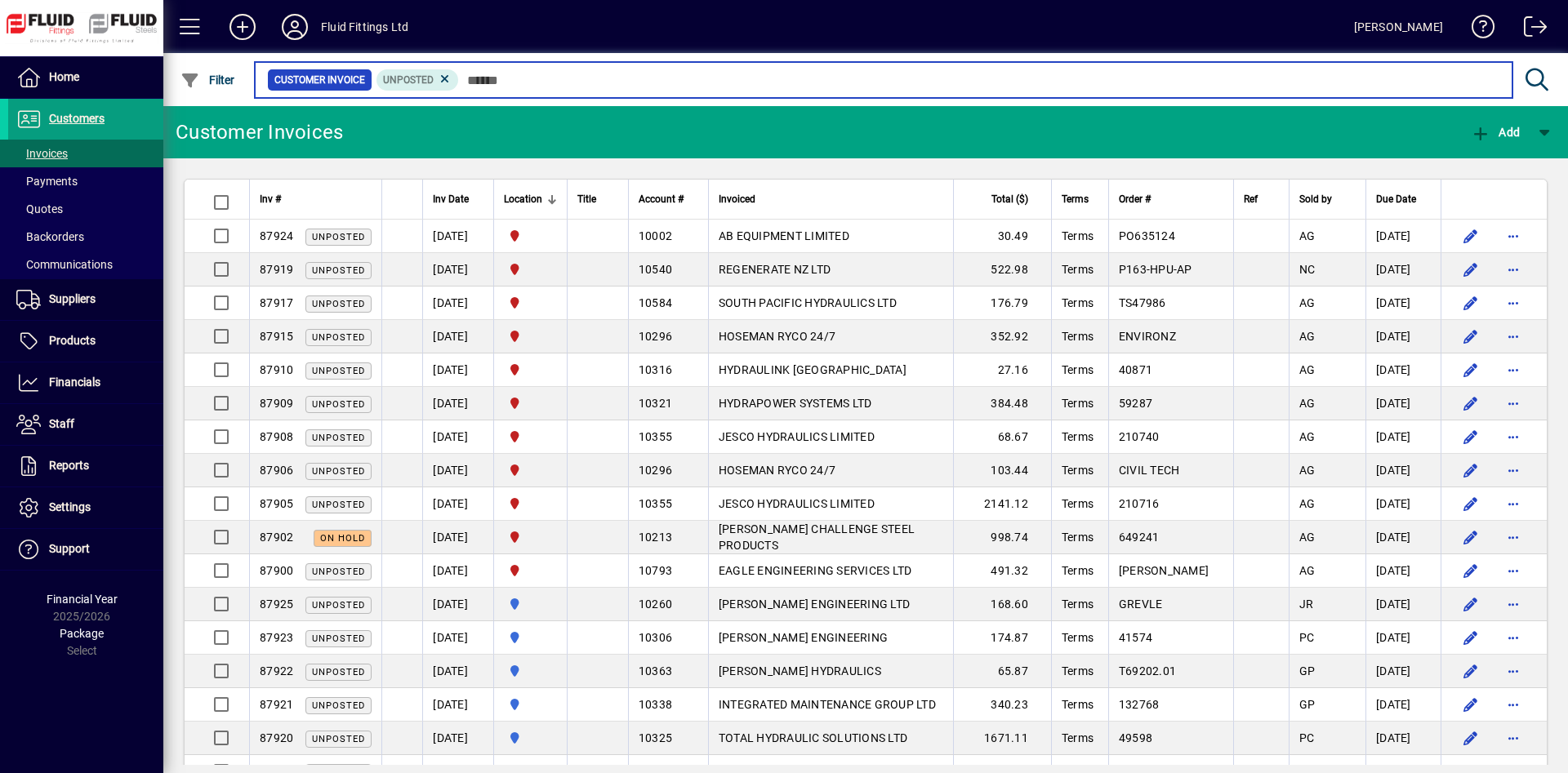
click at [651, 82] on input "text" at bounding box center [979, 79] width 1040 height 23
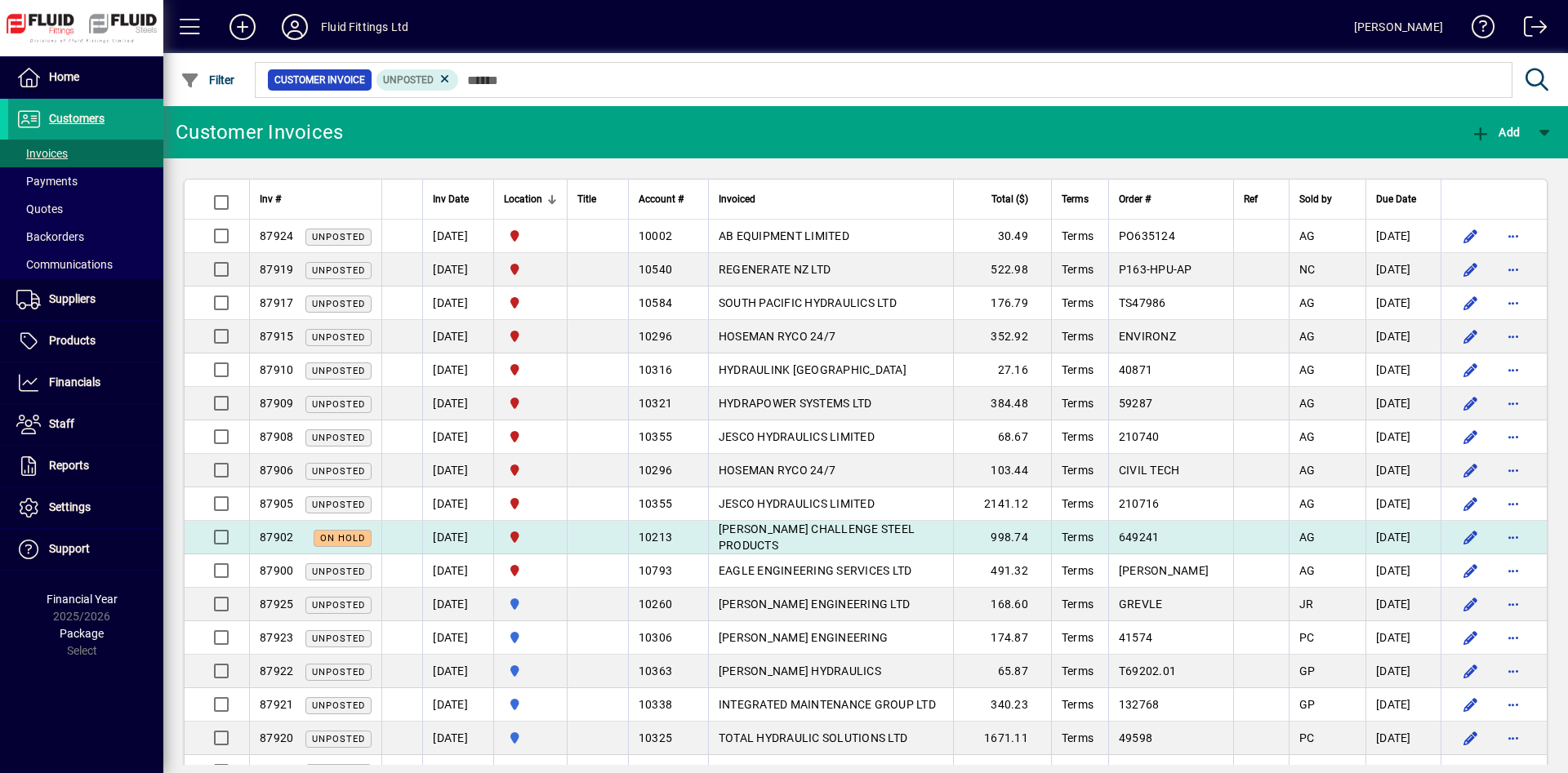
click at [873, 537] on span "[PERSON_NAME] CHALLENGE STEEL PRODUCTS" at bounding box center [816, 537] width 196 height 29
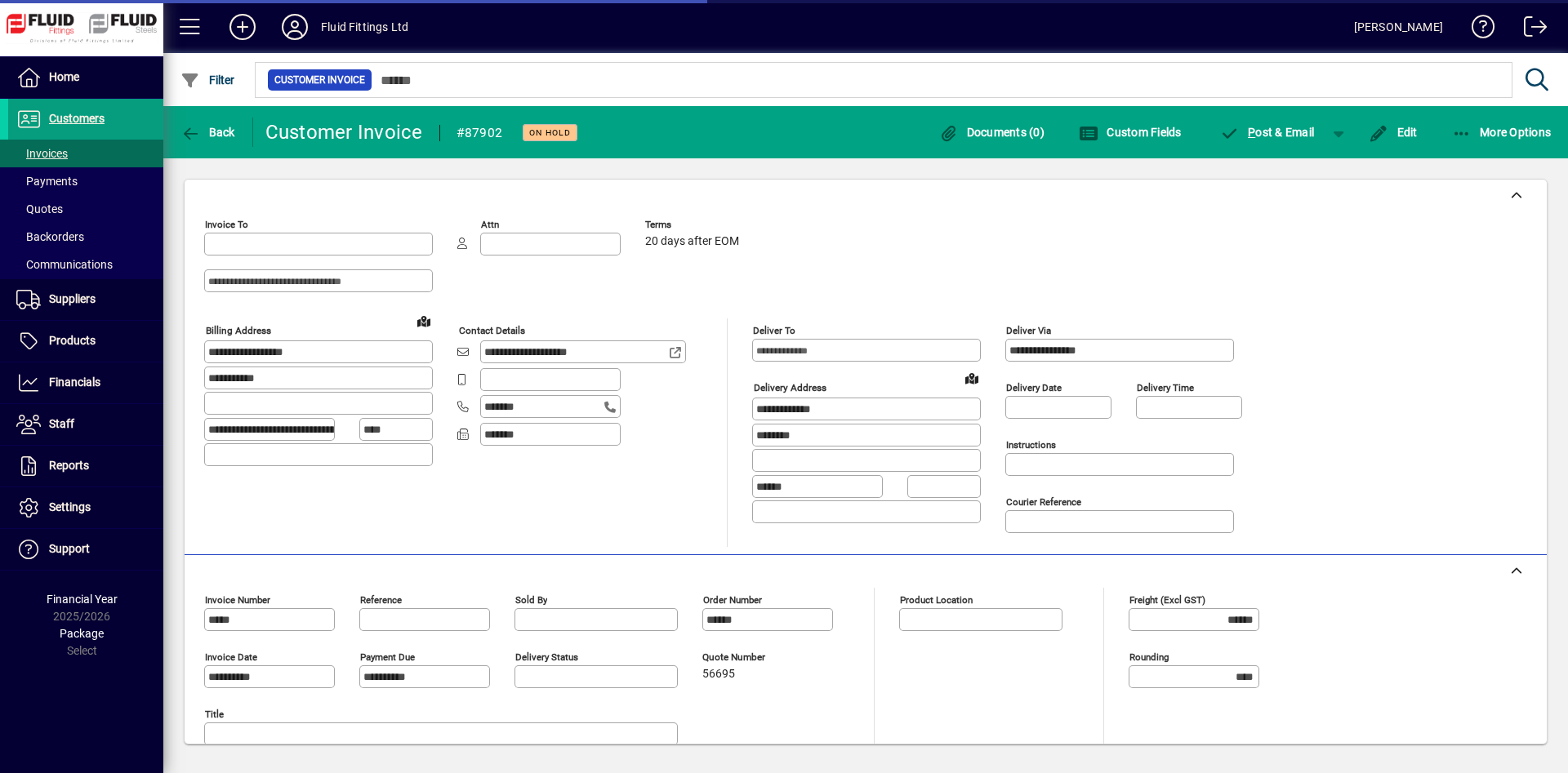
type input "**********"
type input "*********"
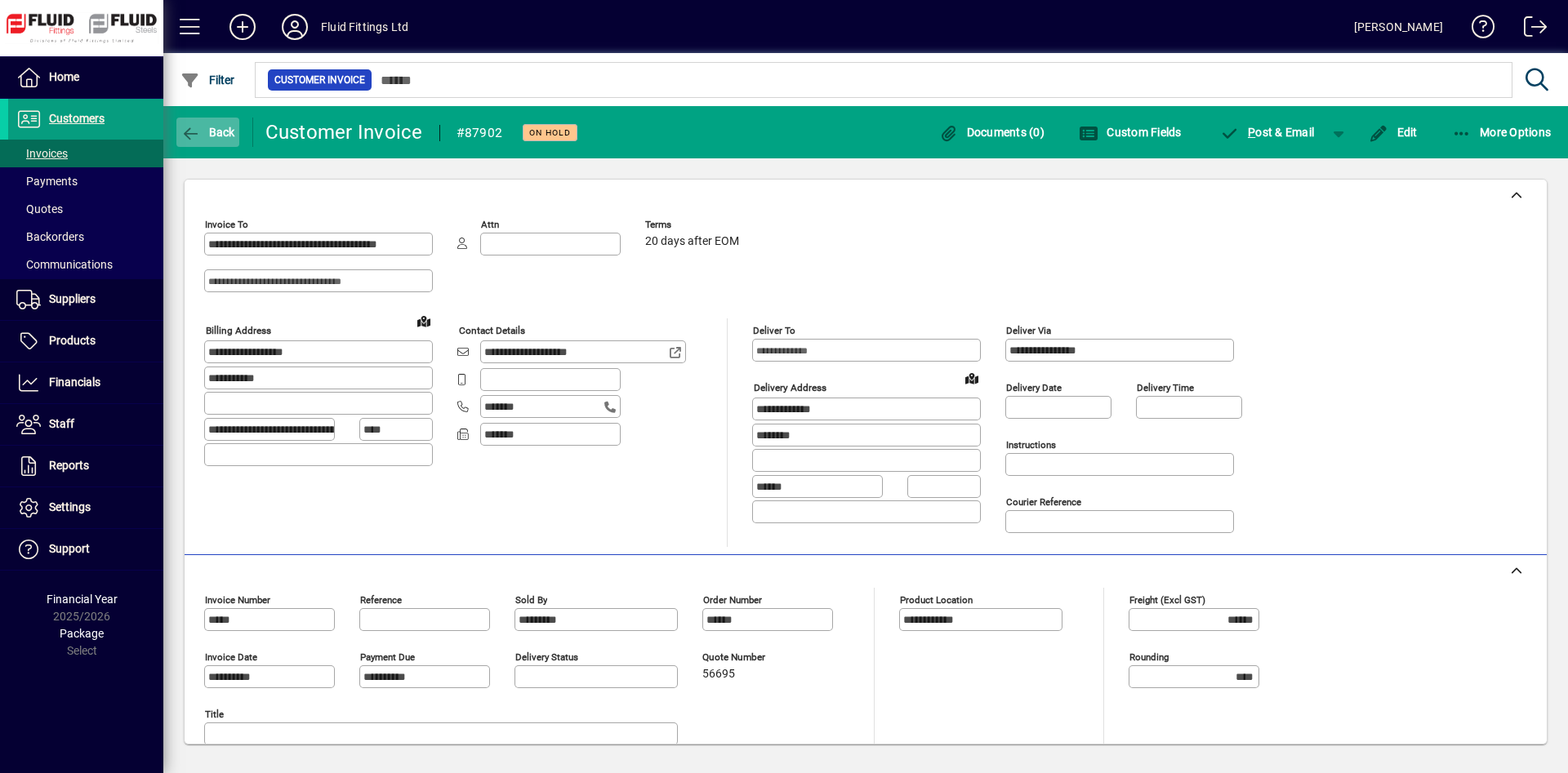
click at [228, 136] on span "Back" at bounding box center [208, 132] width 55 height 13
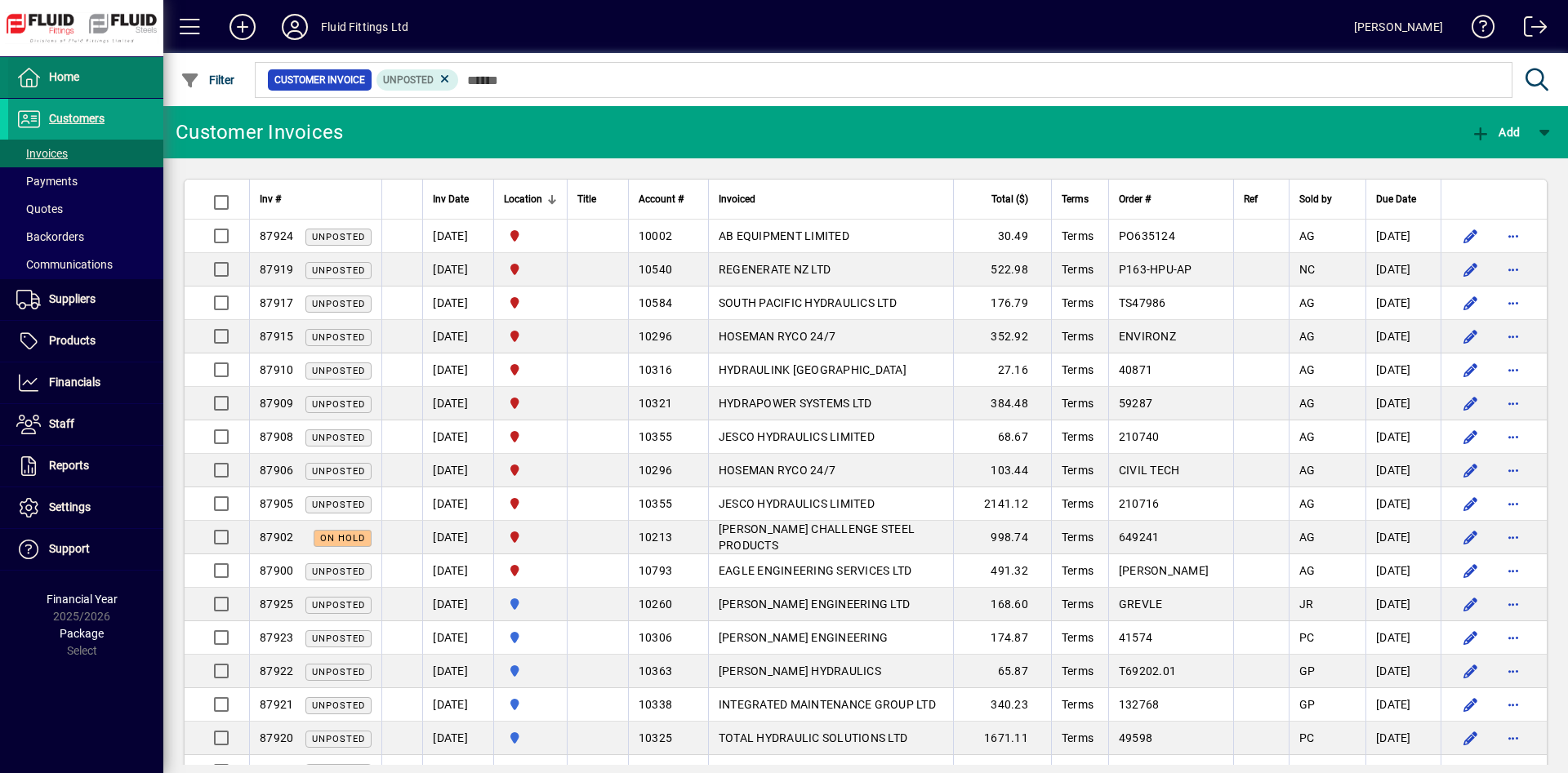
click at [115, 88] on span at bounding box center [86, 77] width 155 height 39
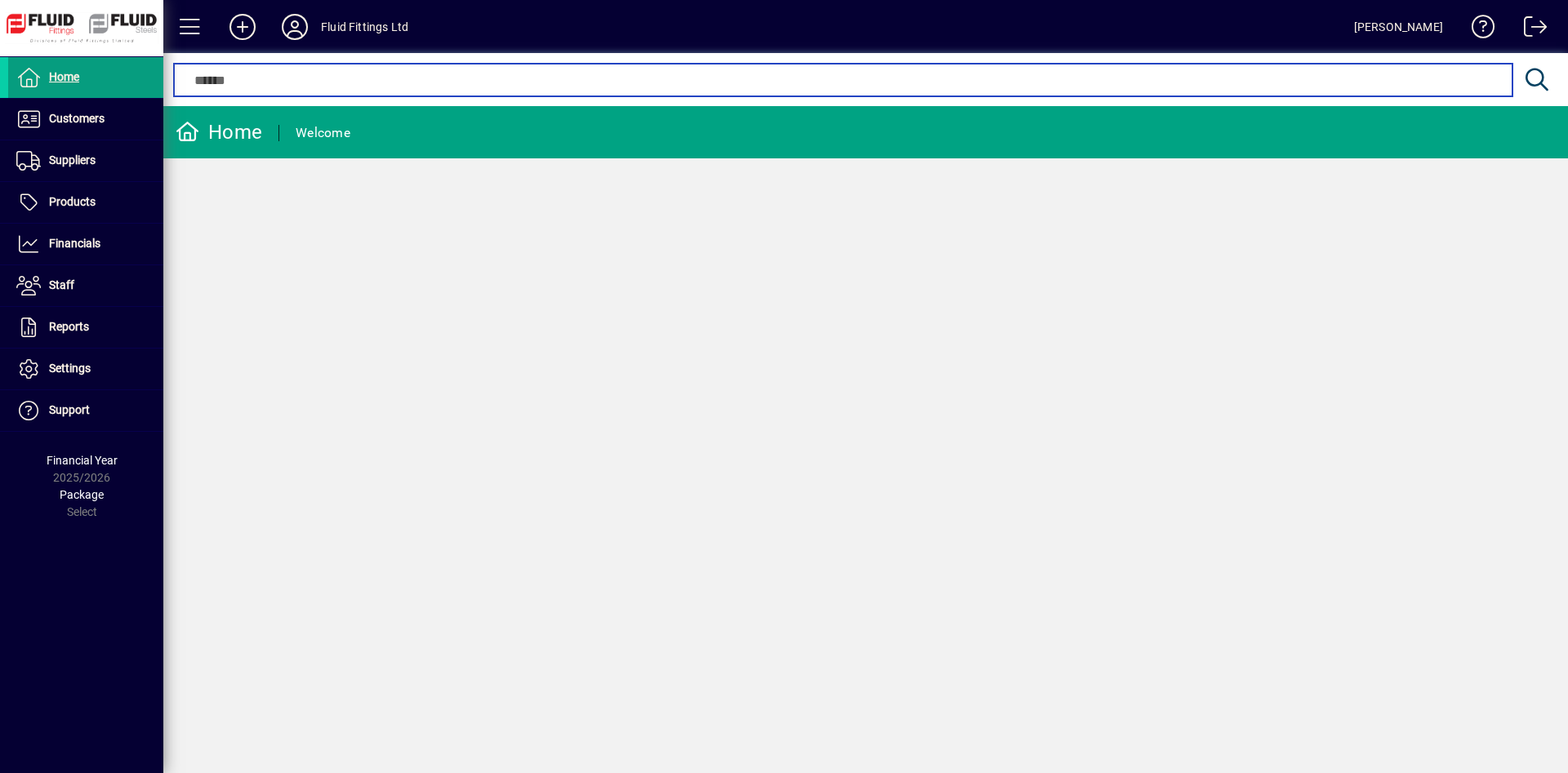
click at [522, 86] on input "text" at bounding box center [842, 80] width 1313 height 20
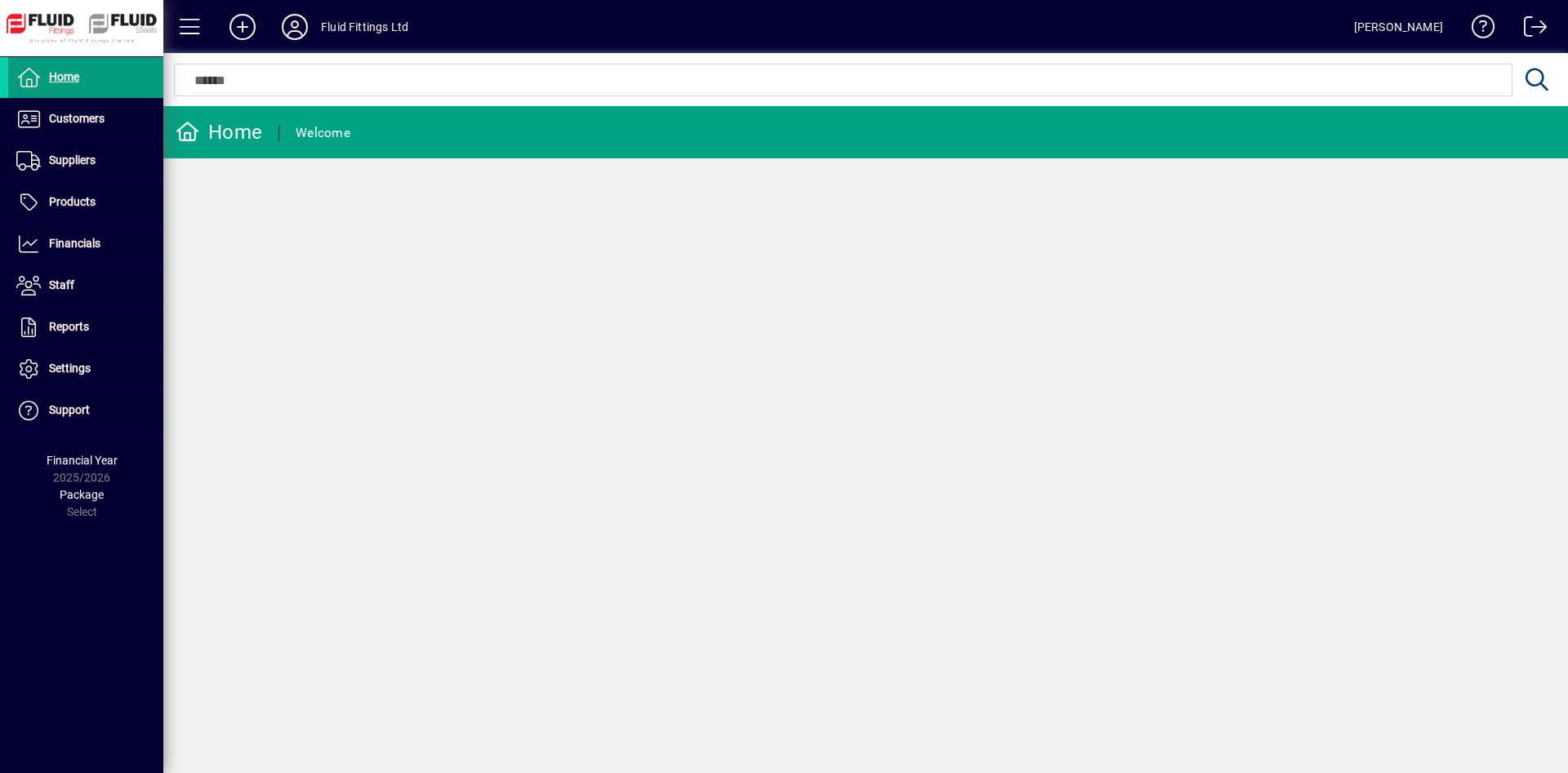
click at [524, 92] on mat-chip-set at bounding box center [843, 80] width 1337 height 31
click at [729, 93] on mat-chip-set at bounding box center [843, 80] width 1337 height 31
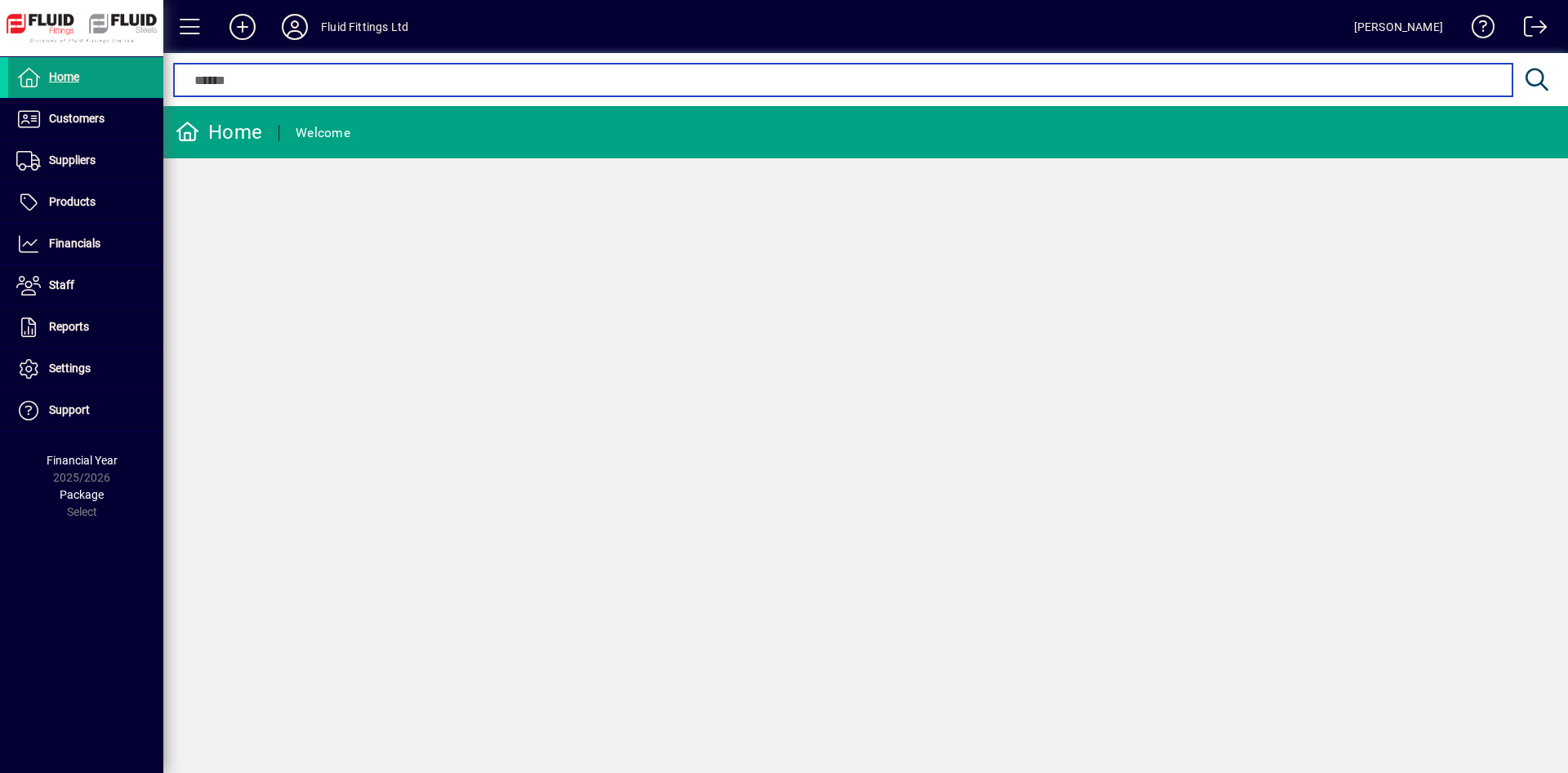
drag, startPoint x: 937, startPoint y: 81, endPoint x: 946, endPoint y: 83, distance: 9.2
click at [941, 83] on input "text" at bounding box center [842, 80] width 1313 height 20
click at [1185, 87] on input "text" at bounding box center [842, 80] width 1313 height 20
drag, startPoint x: 989, startPoint y: 88, endPoint x: 974, endPoint y: 89, distance: 15.0
click at [974, 89] on input "text" at bounding box center [842, 80] width 1313 height 20
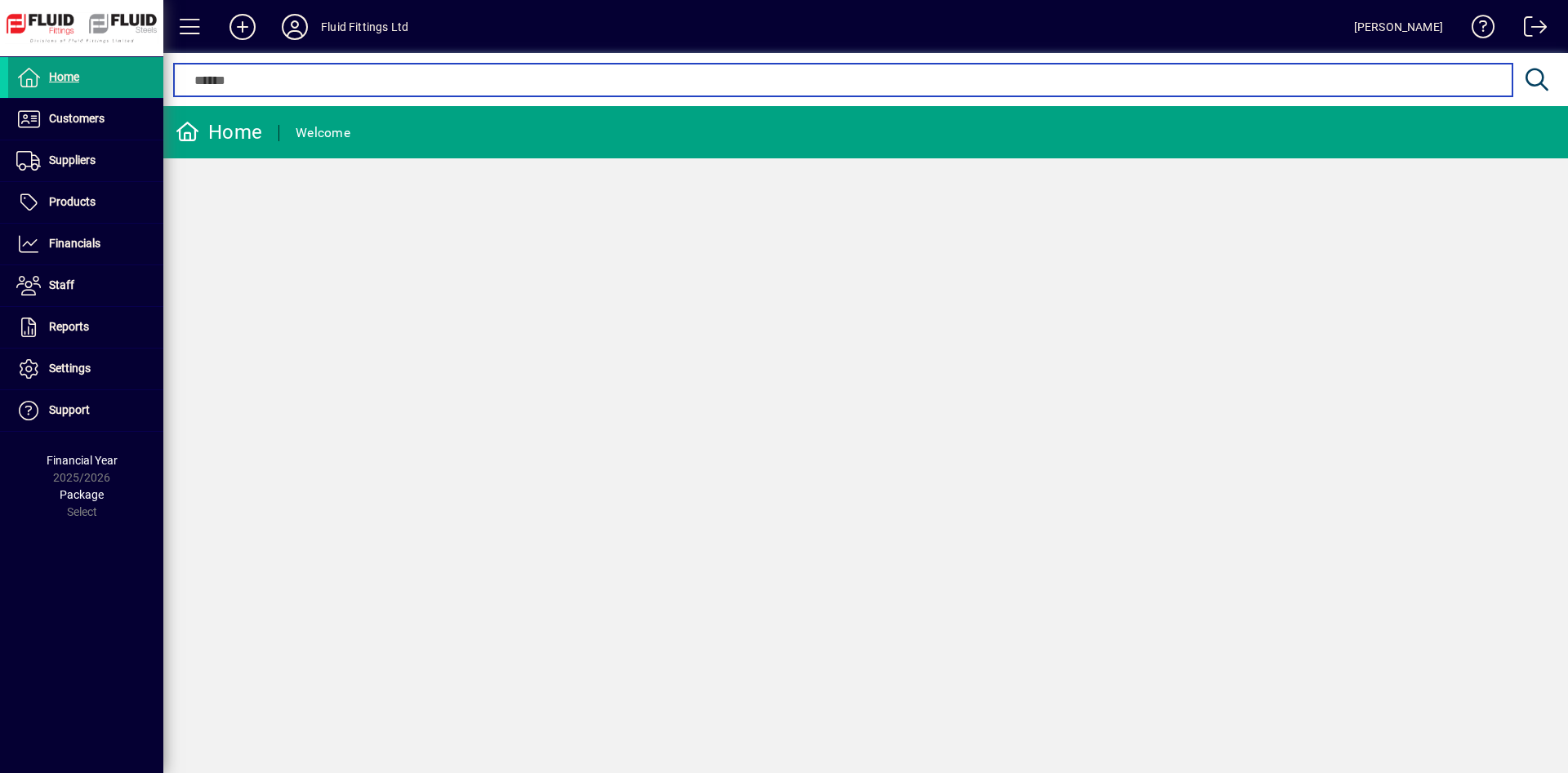
drag, startPoint x: 752, startPoint y: 83, endPoint x: 550, endPoint y: 83, distance: 202.0
click at [750, 83] on input "text" at bounding box center [842, 80] width 1313 height 20
click at [536, 83] on input "text" at bounding box center [842, 80] width 1313 height 20
click at [697, 76] on input "text" at bounding box center [842, 80] width 1313 height 20
drag, startPoint x: 1229, startPoint y: 78, endPoint x: 1449, endPoint y: 4, distance: 232.1
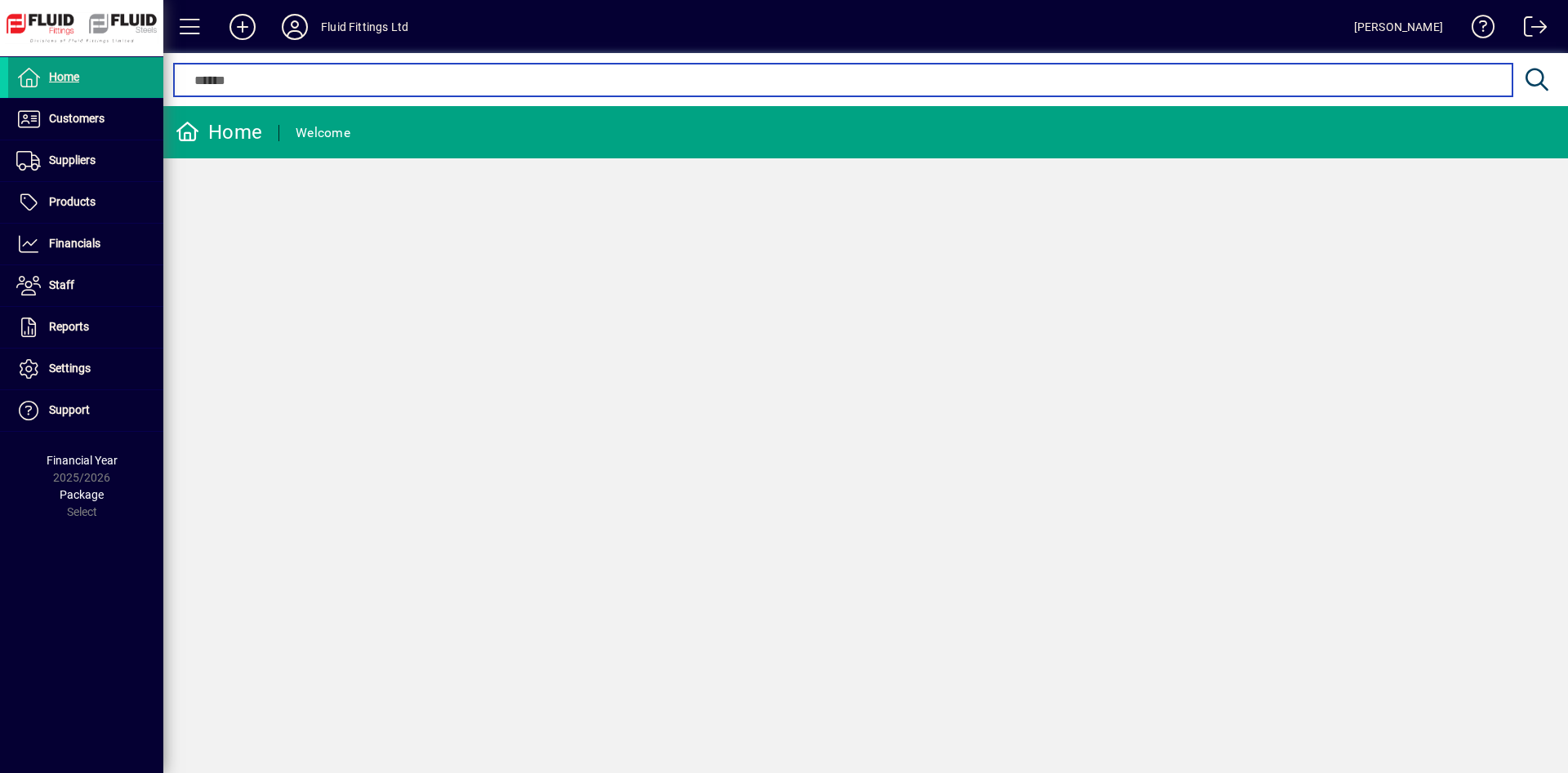
click at [1230, 78] on input "text" at bounding box center [842, 80] width 1313 height 20
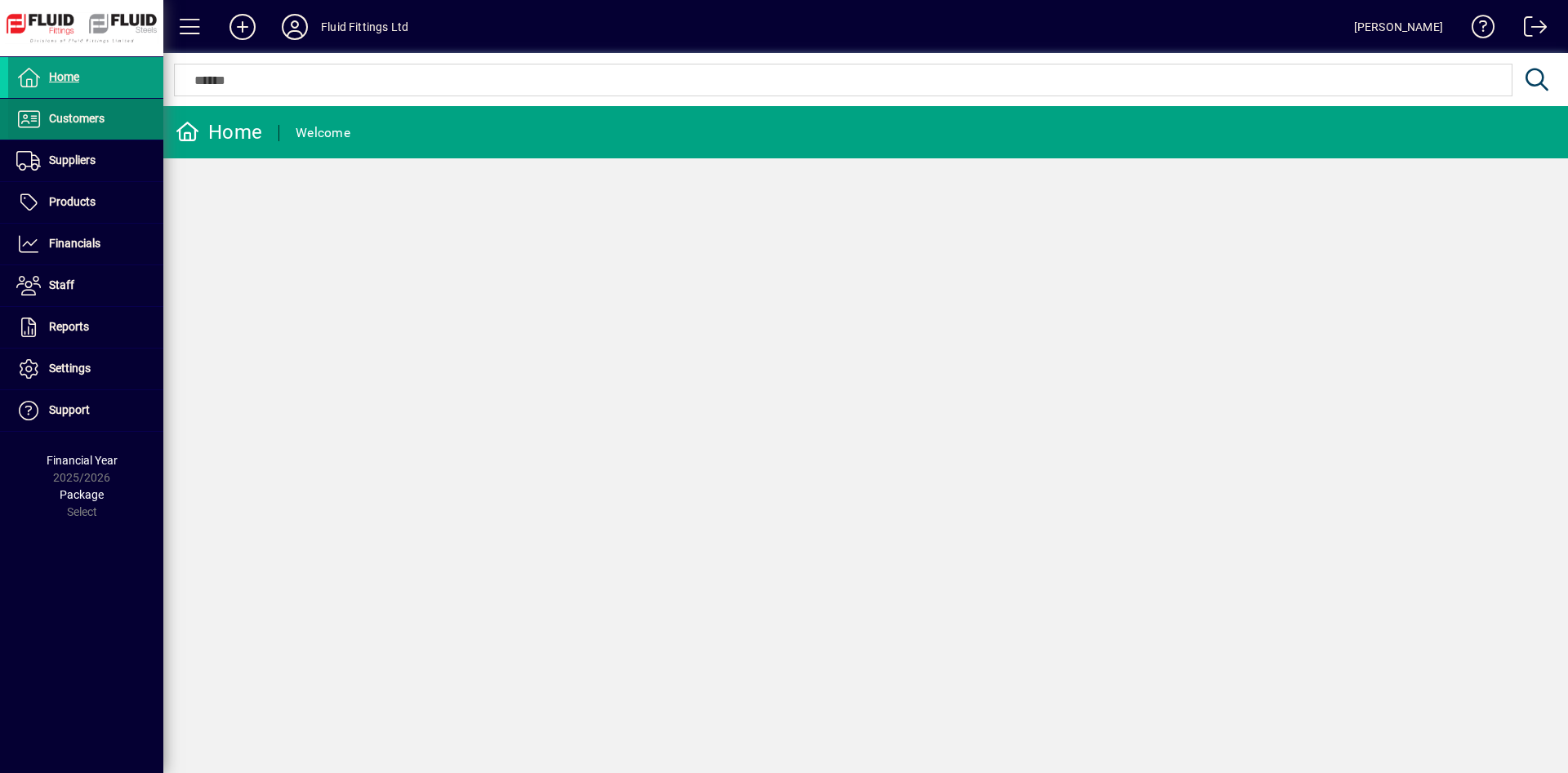
click at [93, 117] on span "Customers" at bounding box center [76, 118] width 56 height 13
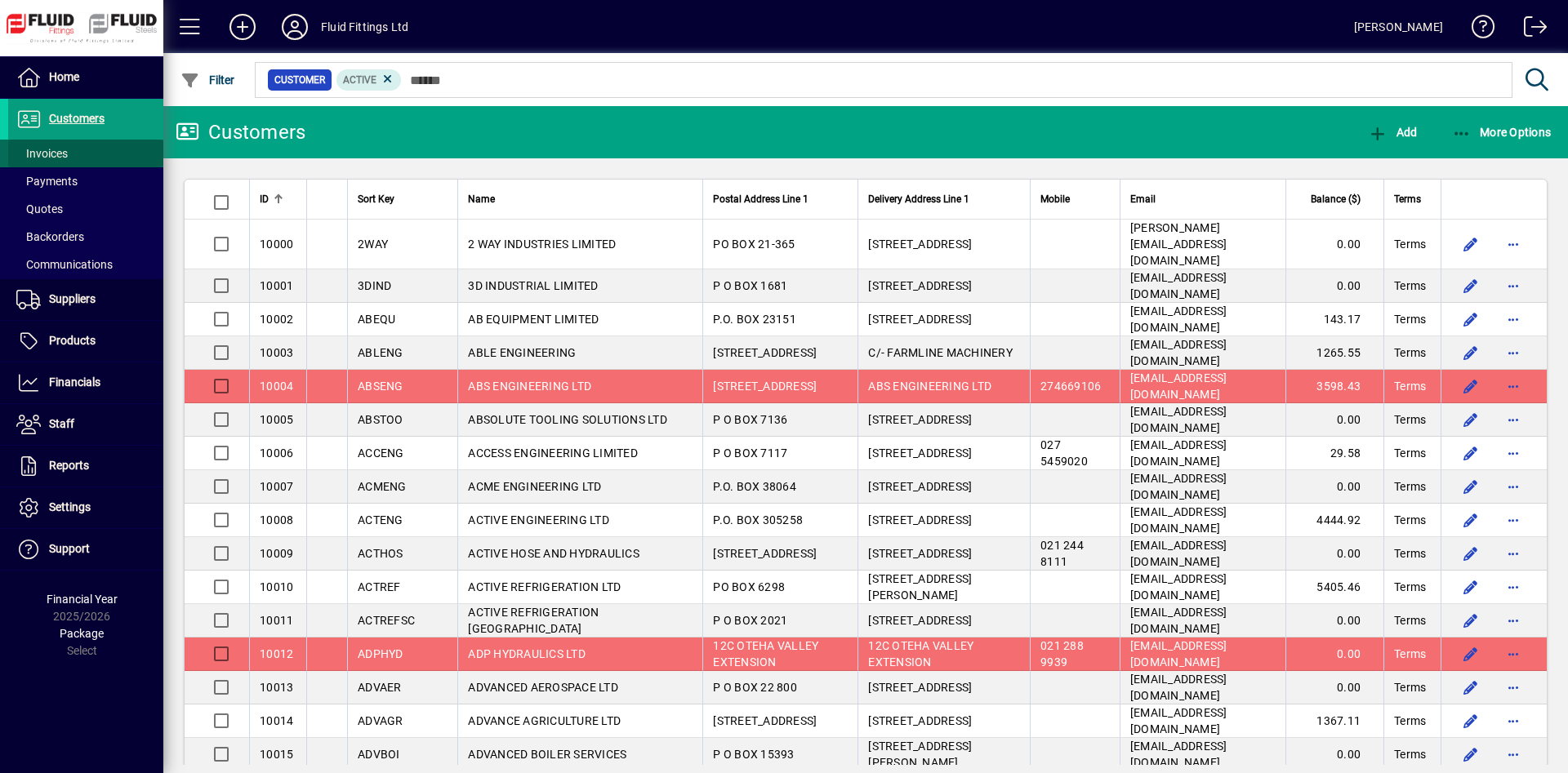
click at [76, 153] on span at bounding box center [86, 153] width 155 height 39
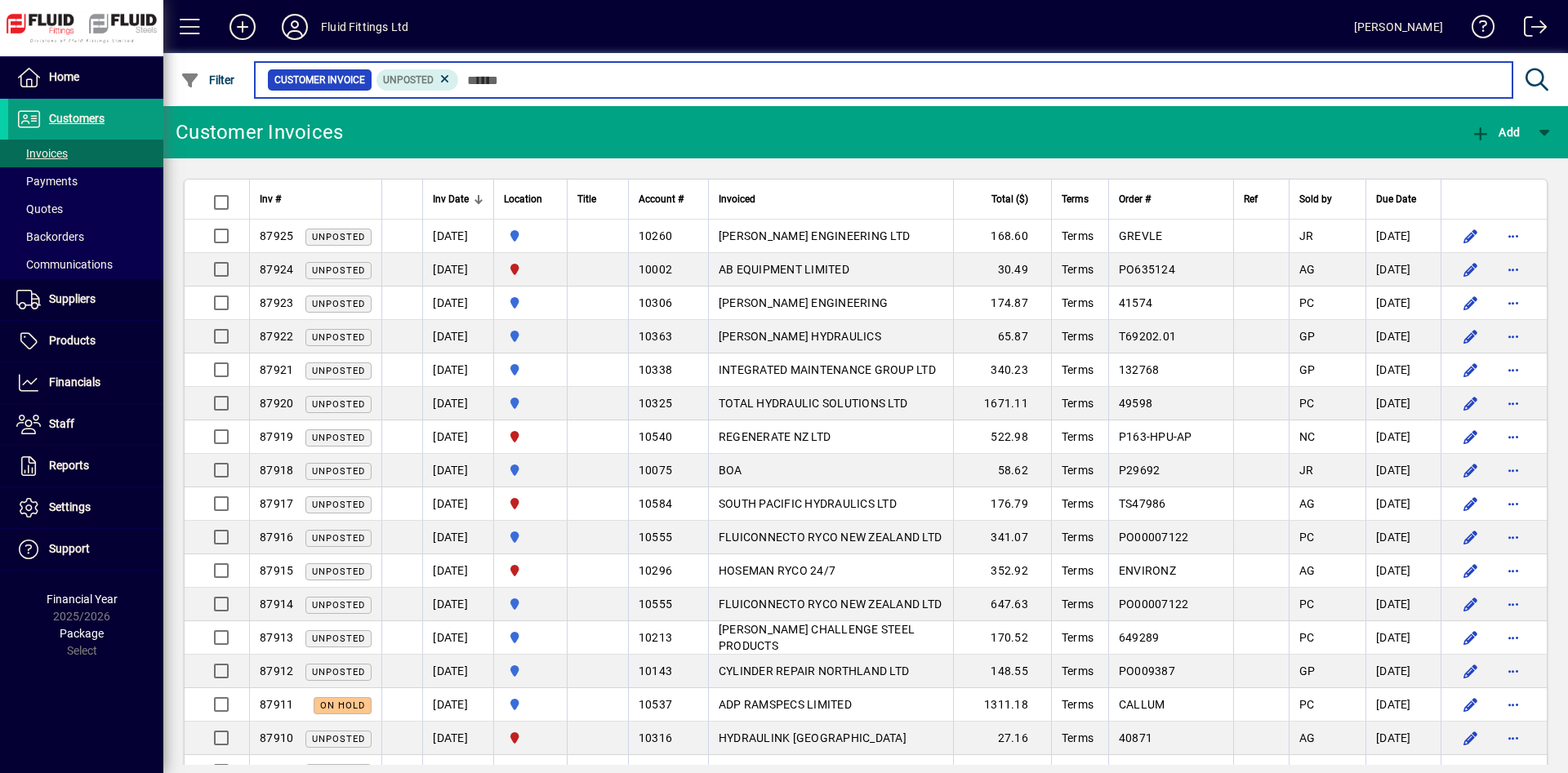
click at [515, 83] on input "text" at bounding box center [979, 79] width 1040 height 23
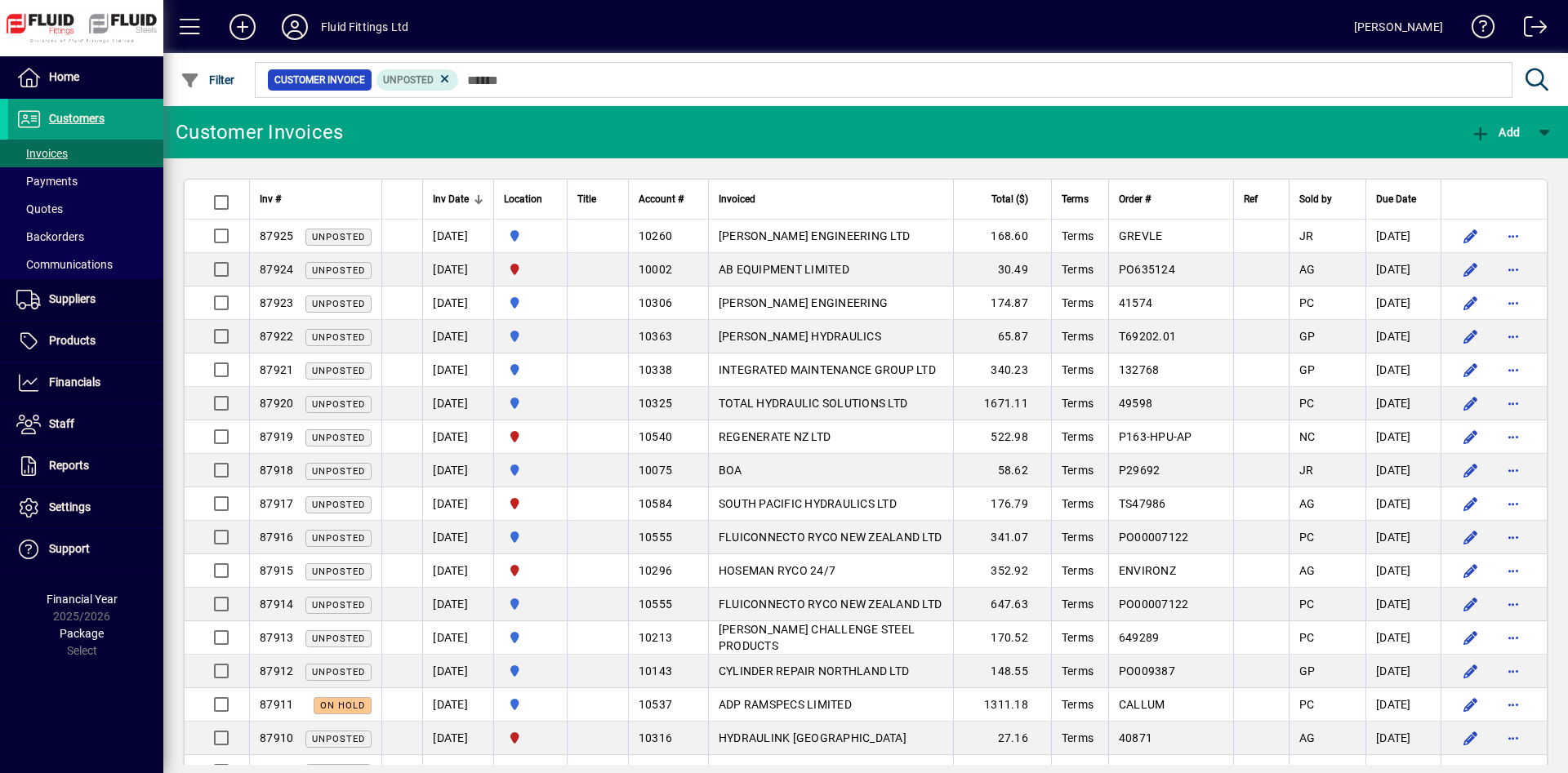
click at [728, 71] on mat-chip-set "Customer Invoice Unposted" at bounding box center [883, 80] width 1256 height 35
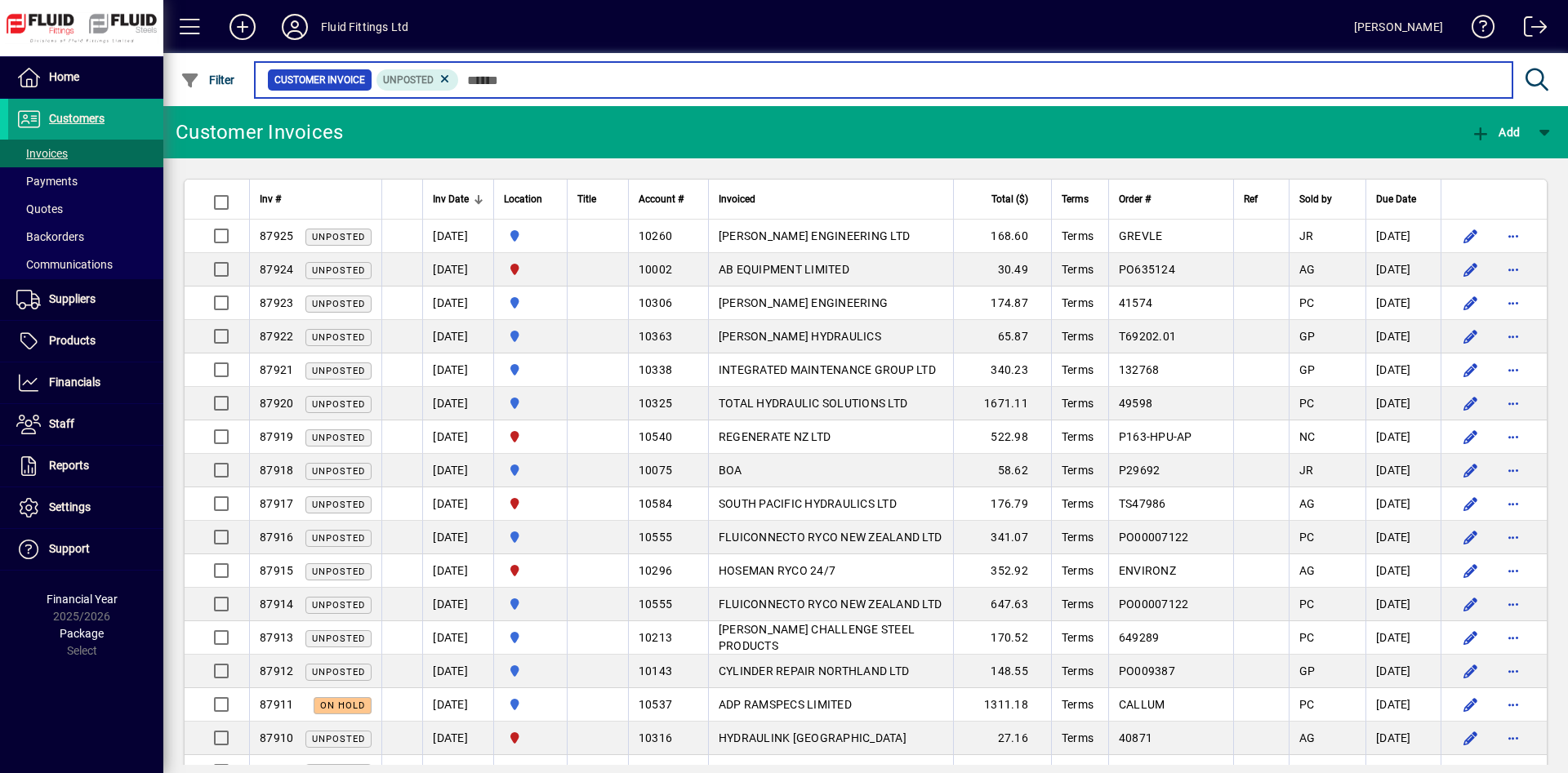
click at [685, 78] on input "text" at bounding box center [979, 79] width 1040 height 23
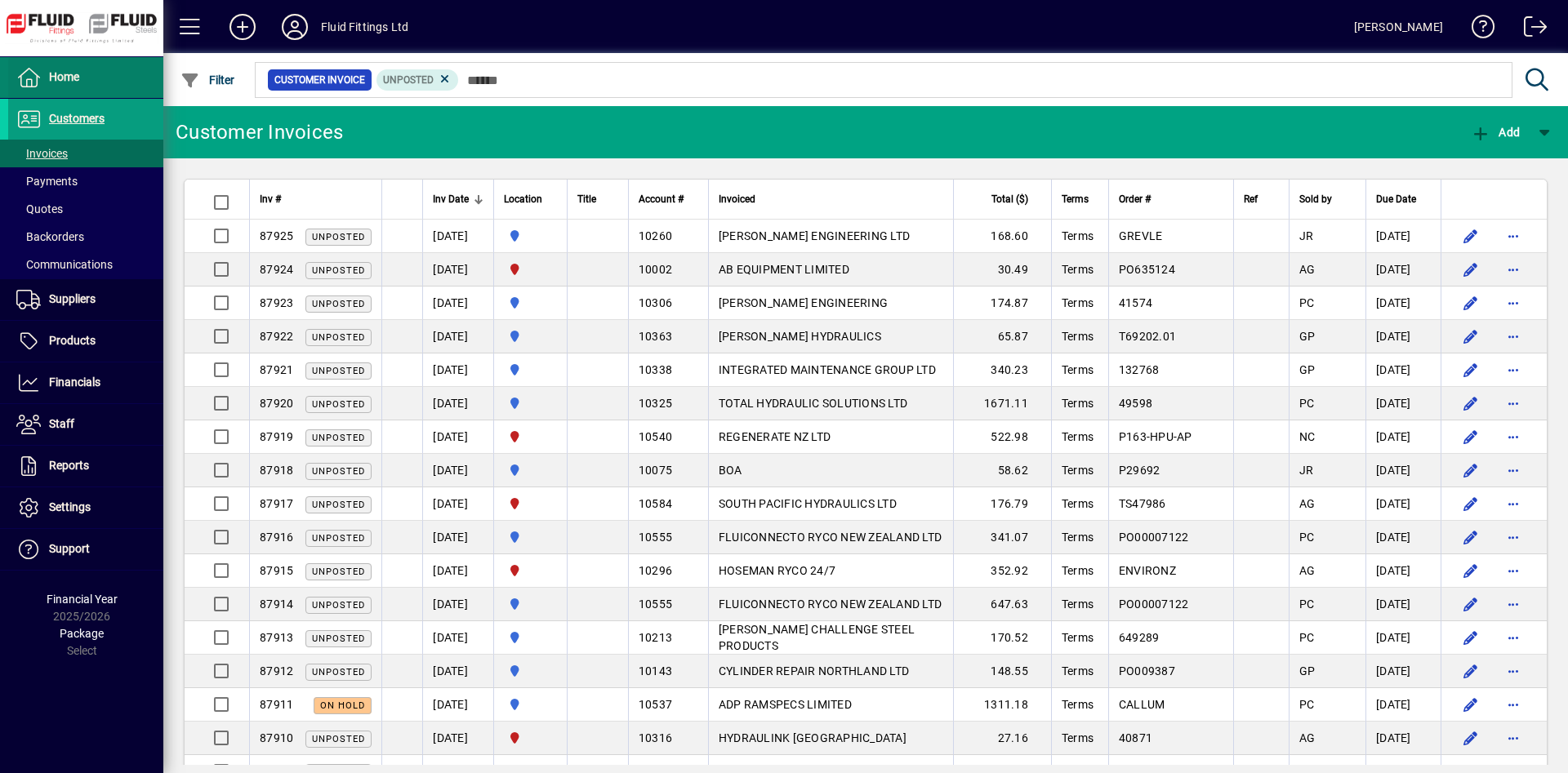
click at [132, 70] on span at bounding box center [86, 77] width 155 height 39
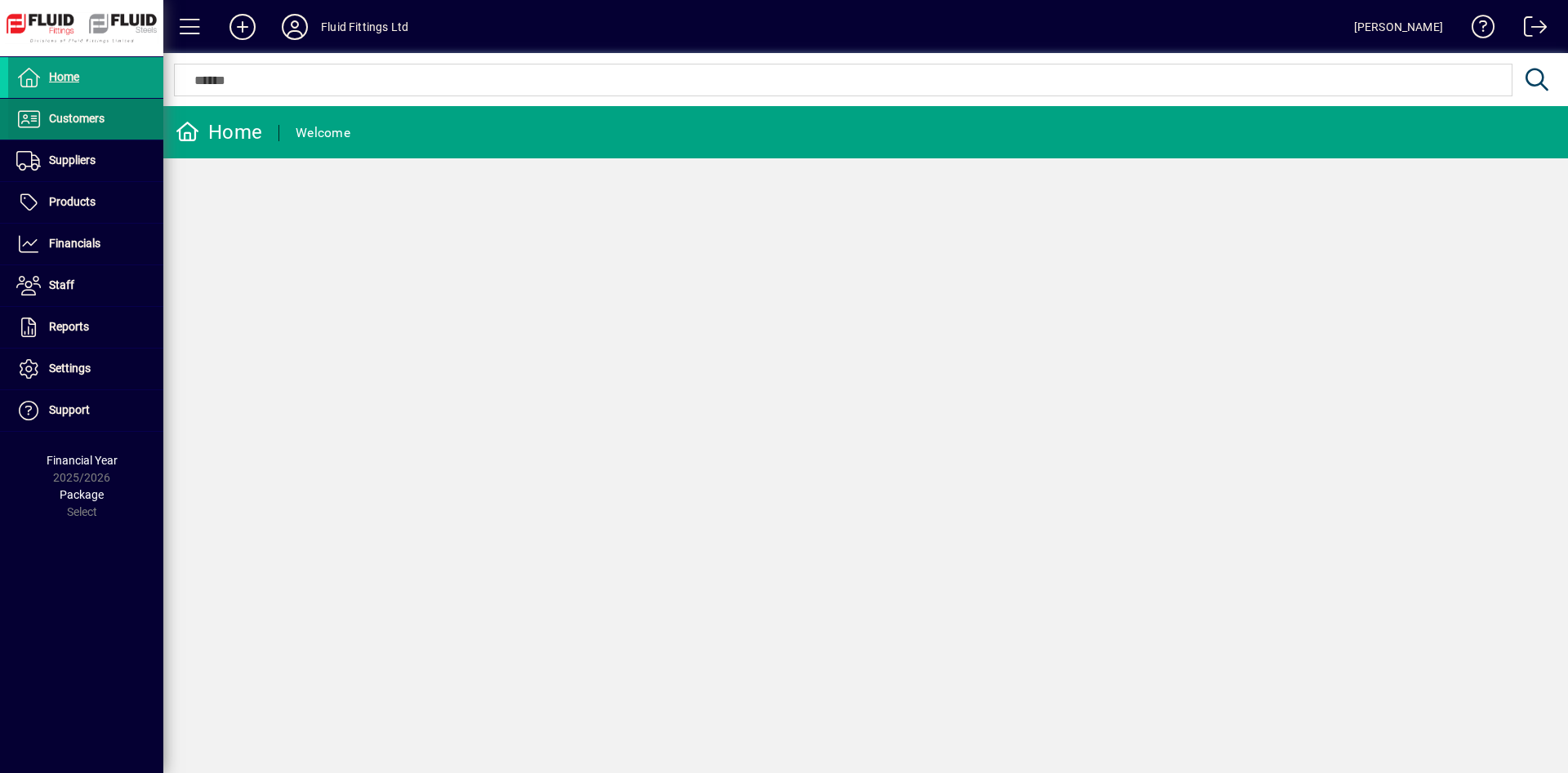
click at [128, 114] on span at bounding box center [86, 118] width 155 height 39
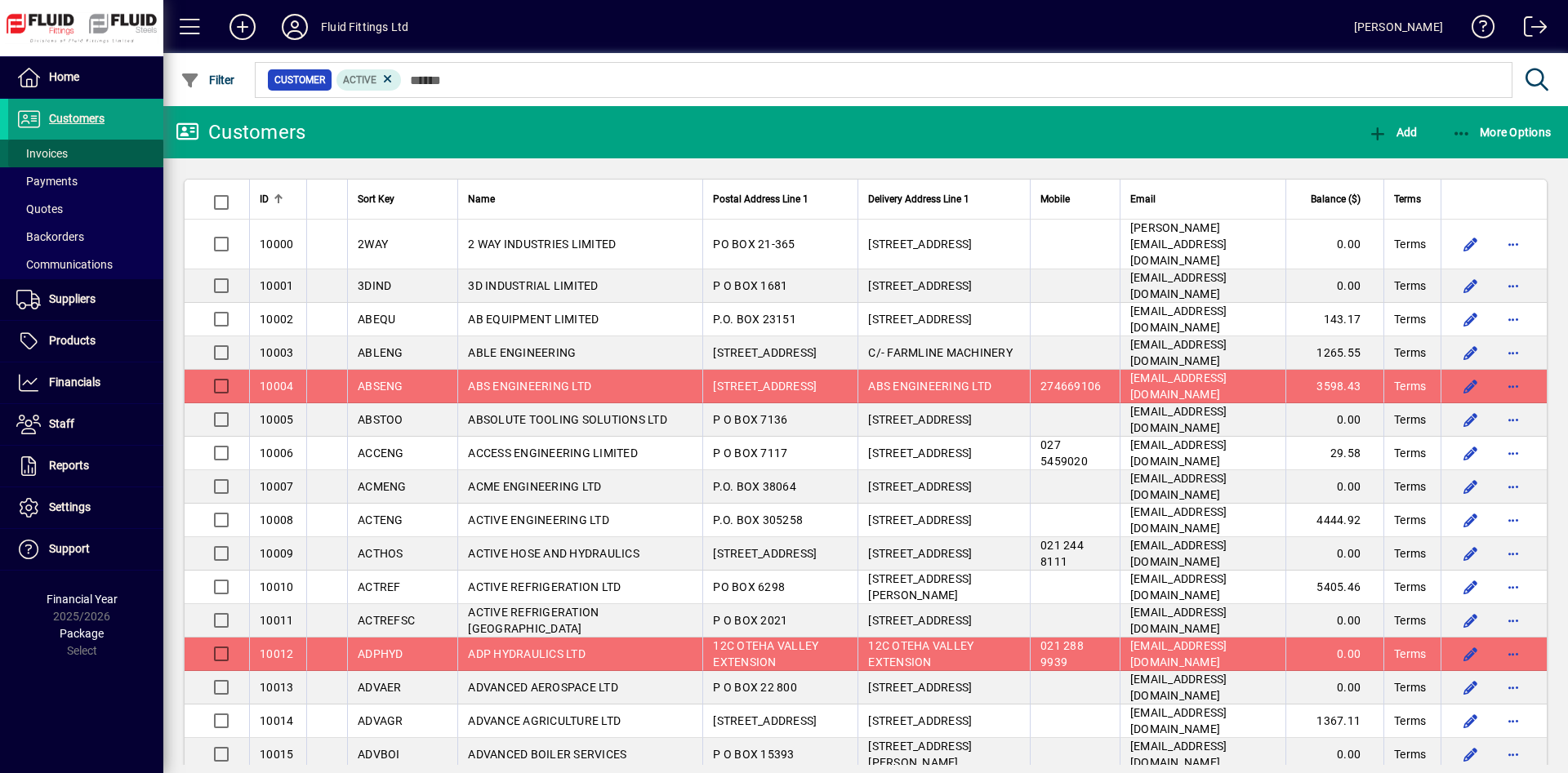
click at [102, 158] on span at bounding box center [86, 153] width 155 height 39
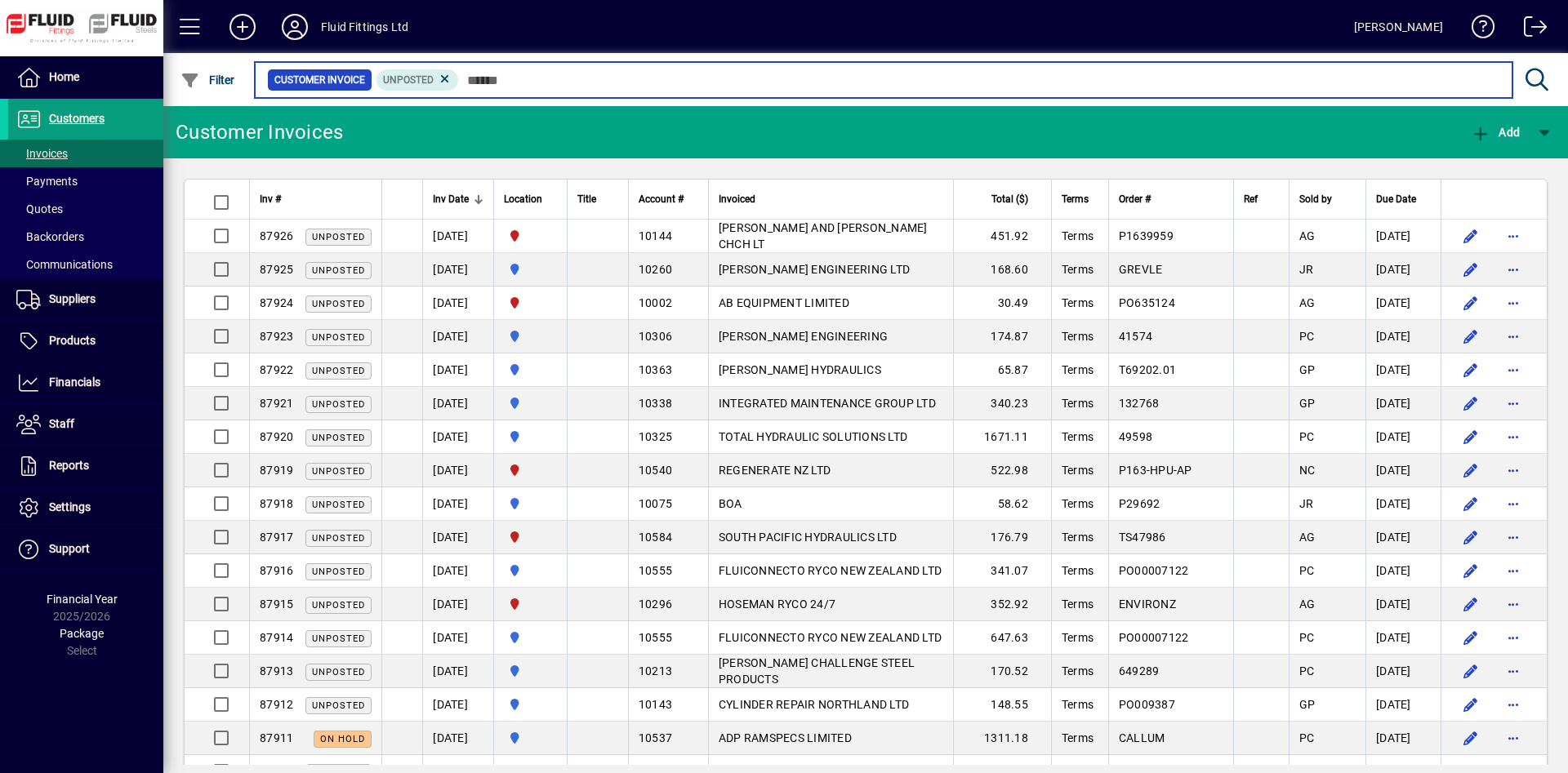
click at [631, 84] on input "text" at bounding box center [979, 79] width 1040 height 23
click at [552, 82] on input "text" at bounding box center [979, 79] width 1040 height 23
click at [684, 71] on input "text" at bounding box center [979, 79] width 1040 height 23
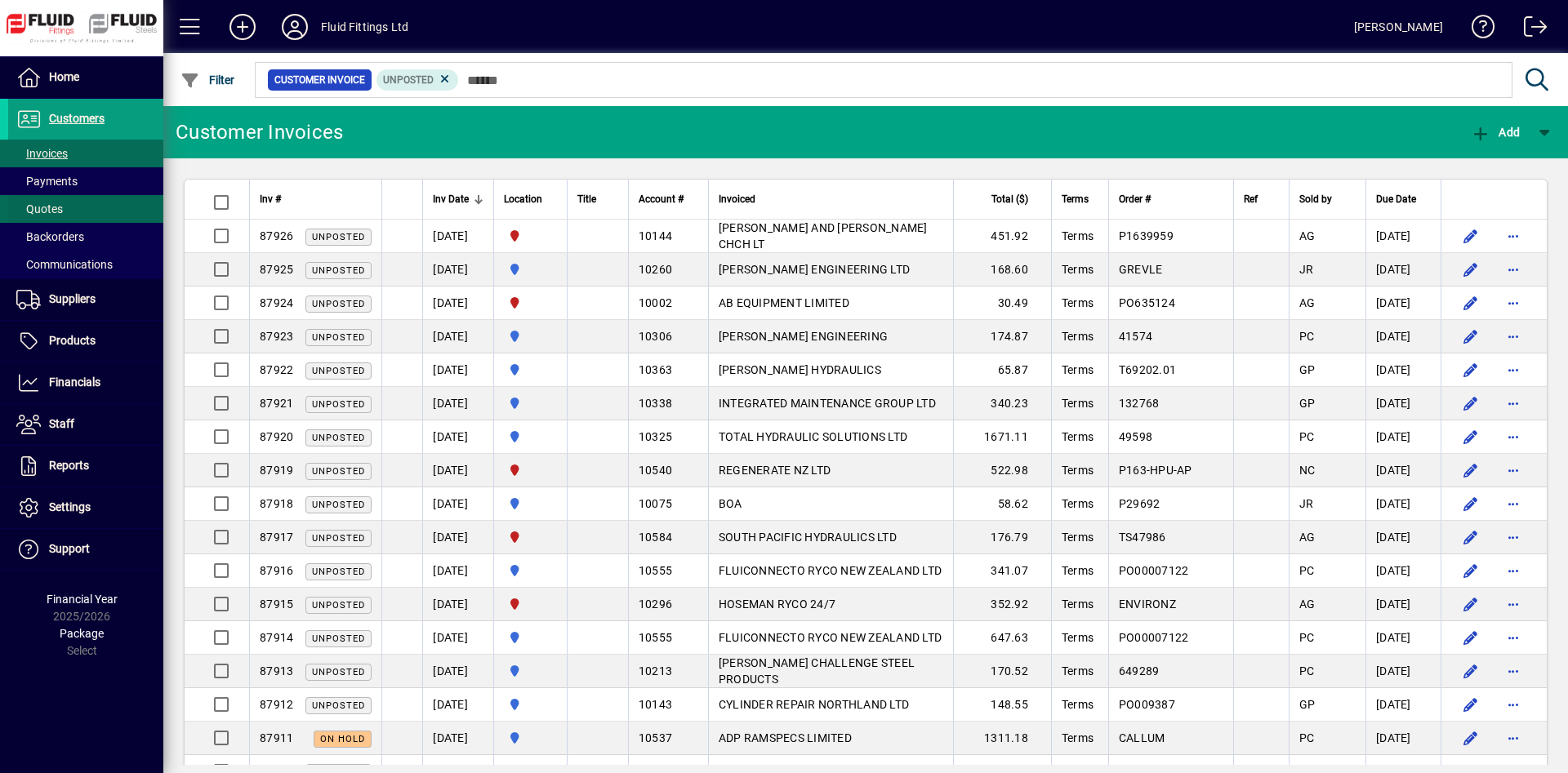
click at [97, 204] on span at bounding box center [86, 209] width 155 height 39
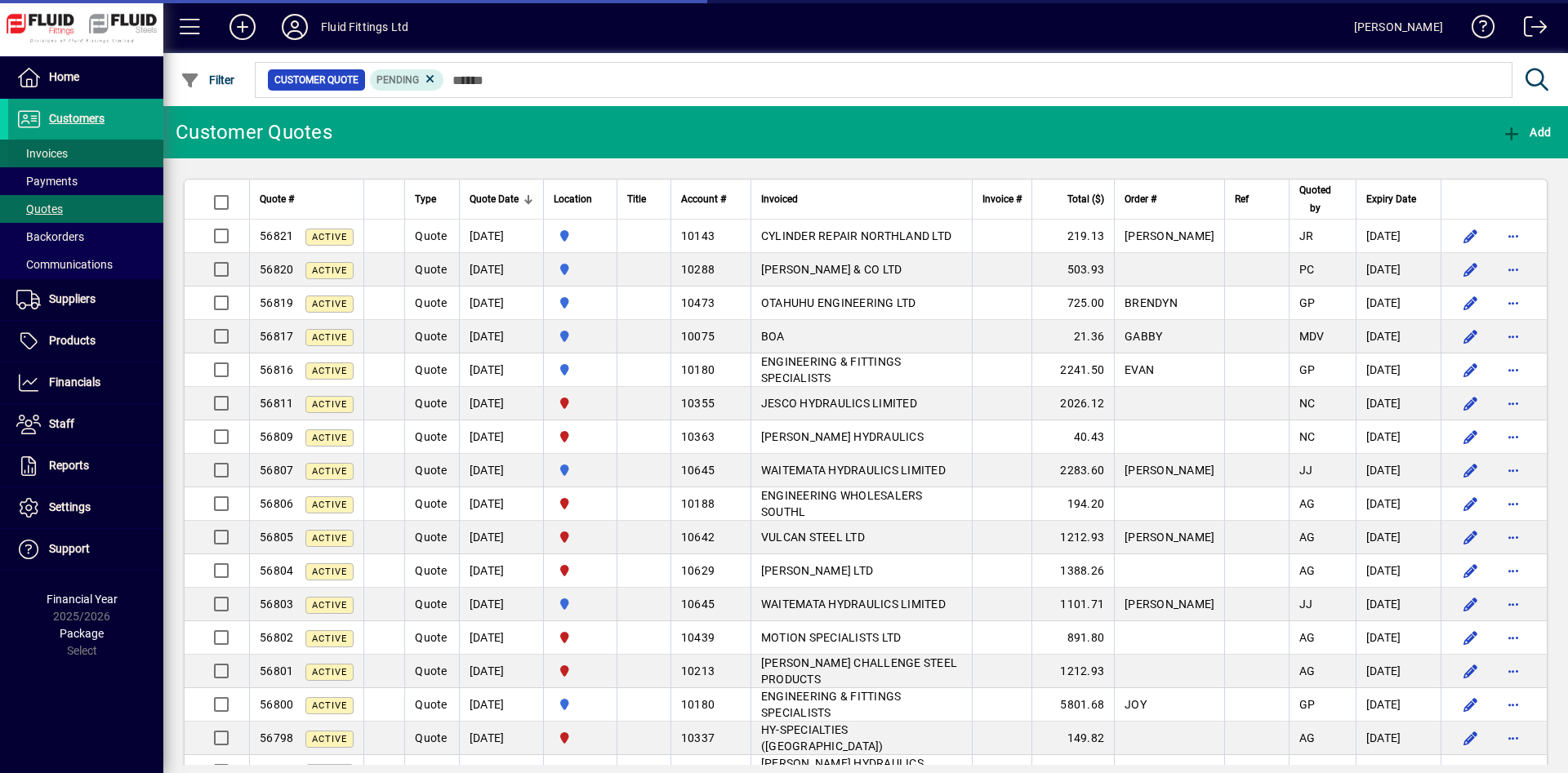
click at [112, 156] on span at bounding box center [86, 153] width 155 height 39
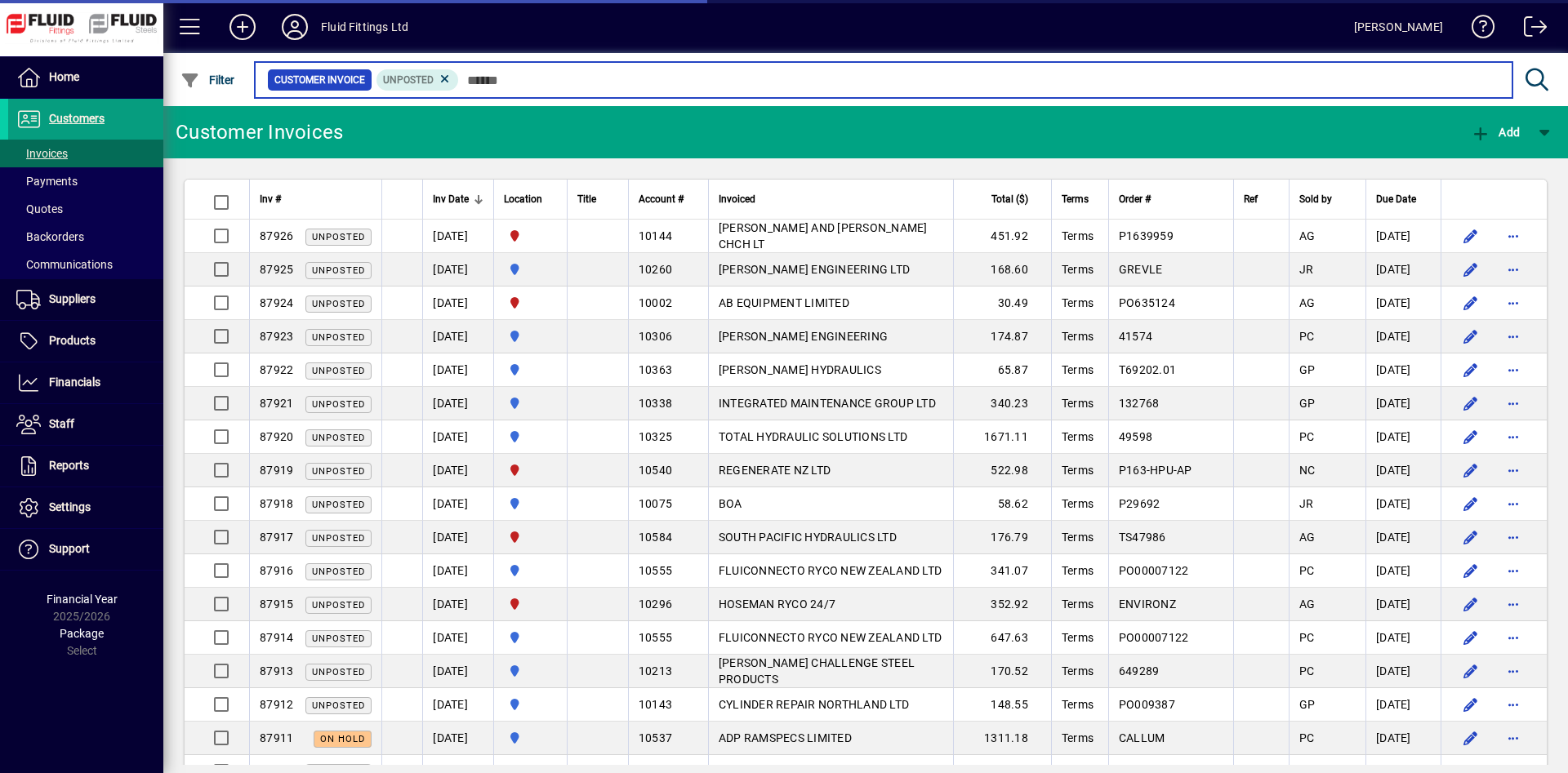
click at [596, 79] on input "text" at bounding box center [979, 79] width 1040 height 23
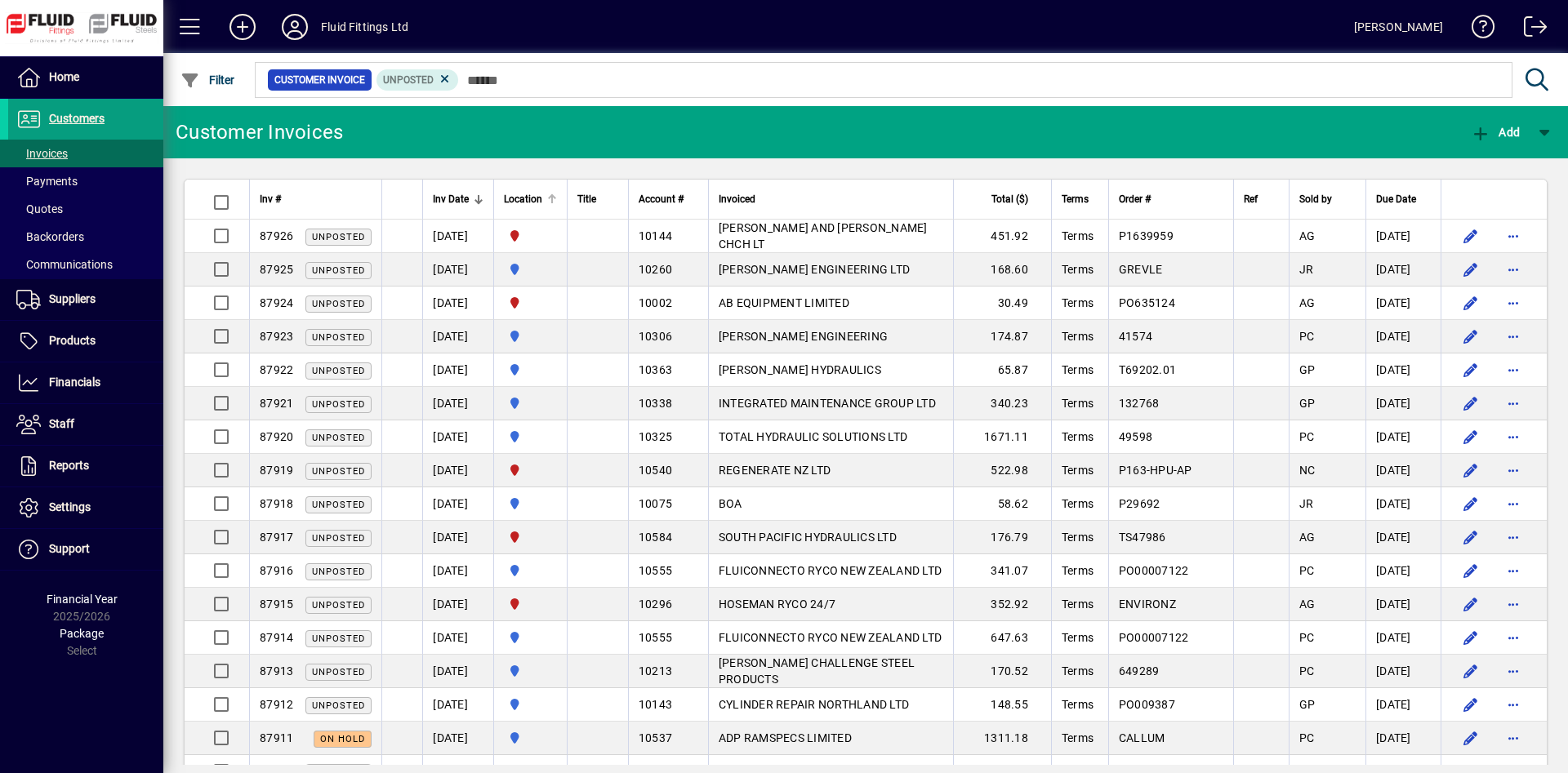
click at [553, 200] on div at bounding box center [552, 198] width 2 height 8
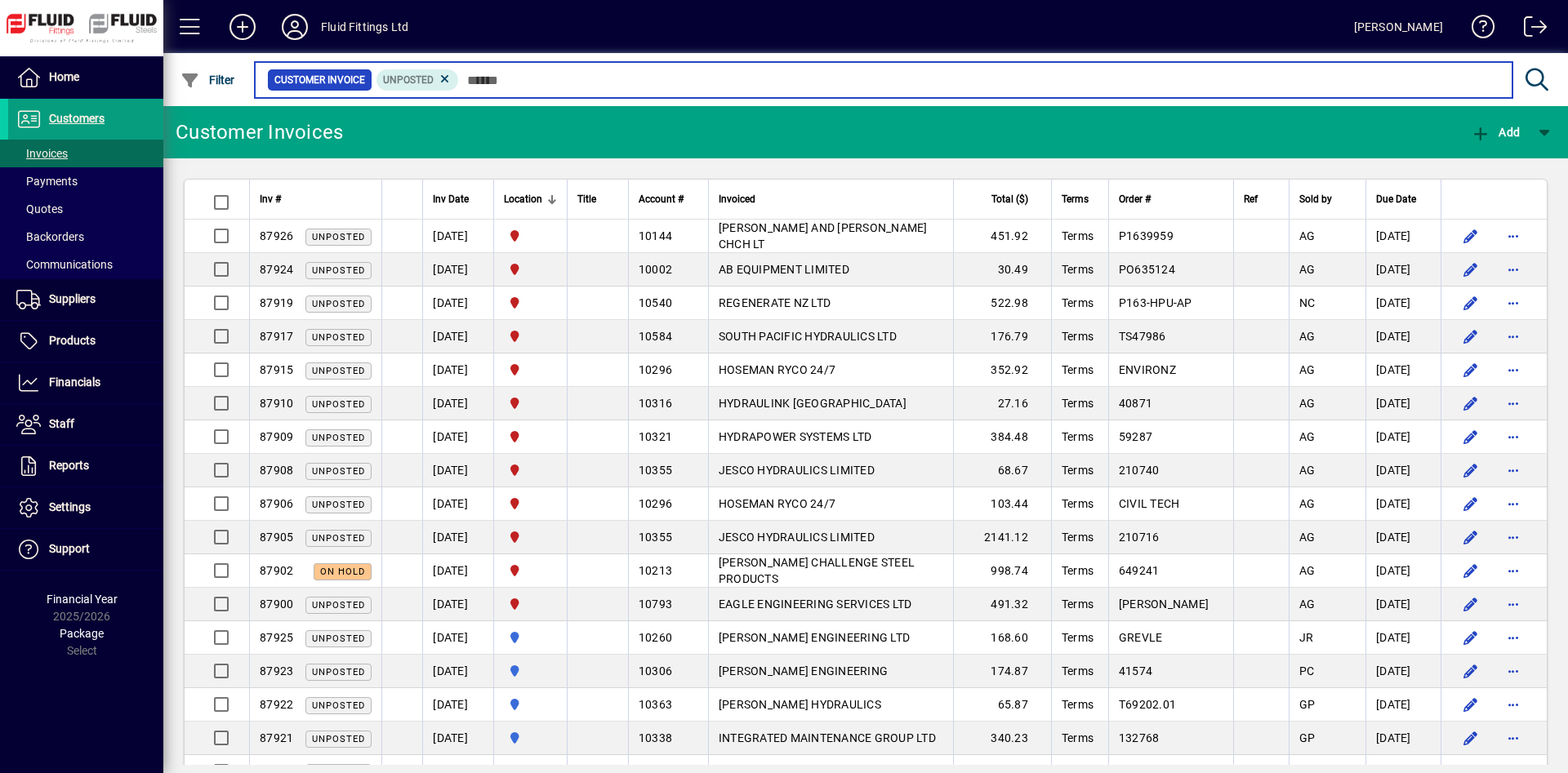
click at [729, 74] on input "text" at bounding box center [979, 79] width 1040 height 23
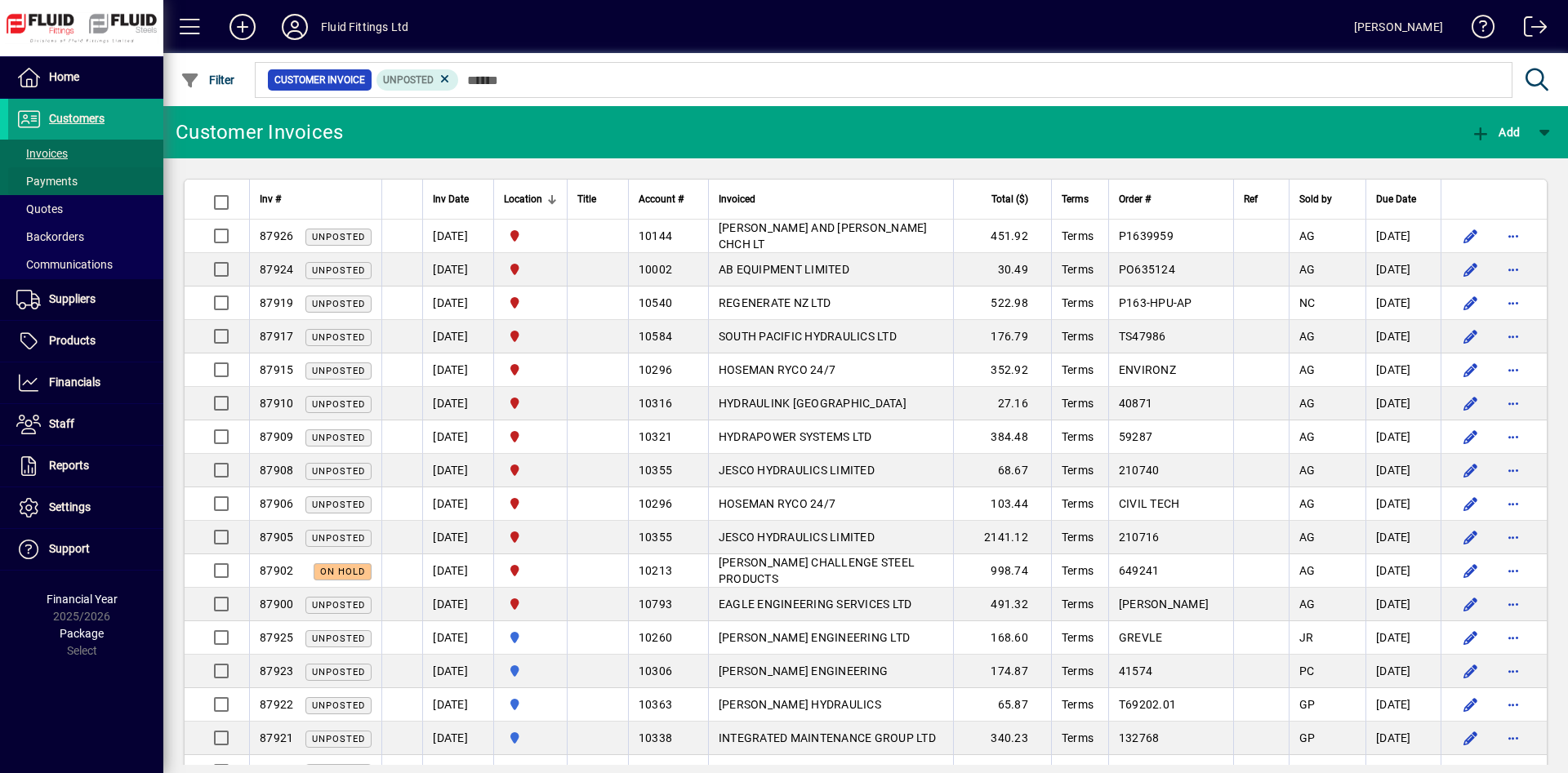
click at [82, 178] on span at bounding box center [86, 181] width 155 height 39
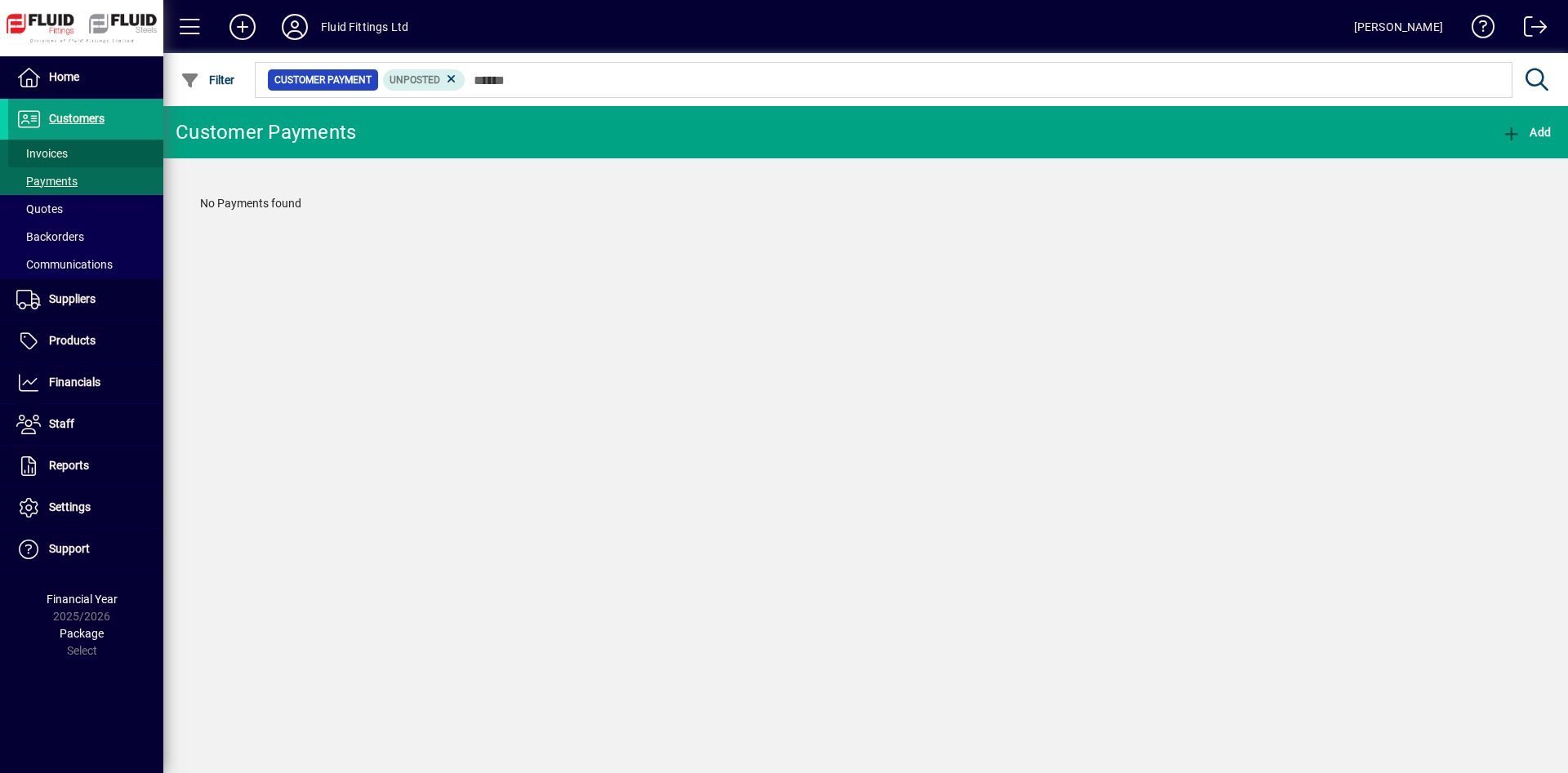
click at [93, 154] on span at bounding box center [86, 153] width 155 height 39
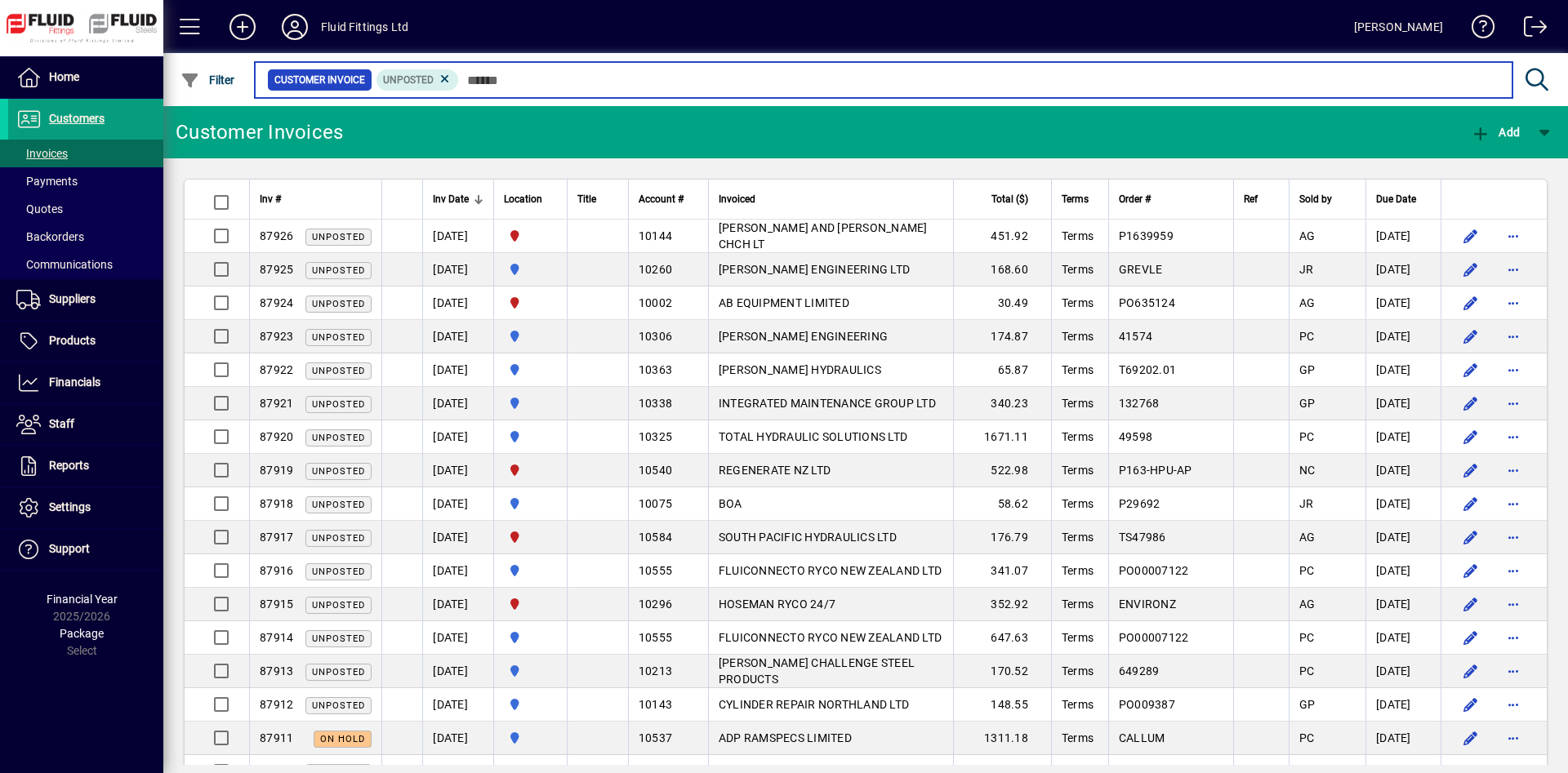
click at [597, 76] on input "text" at bounding box center [979, 79] width 1040 height 23
click at [750, 83] on input "text" at bounding box center [979, 79] width 1040 height 23
click at [804, 78] on input "text" at bounding box center [979, 79] width 1040 height 23
click at [842, 78] on input "text" at bounding box center [979, 79] width 1040 height 23
drag, startPoint x: 863, startPoint y: 78, endPoint x: 890, endPoint y: 79, distance: 27.0
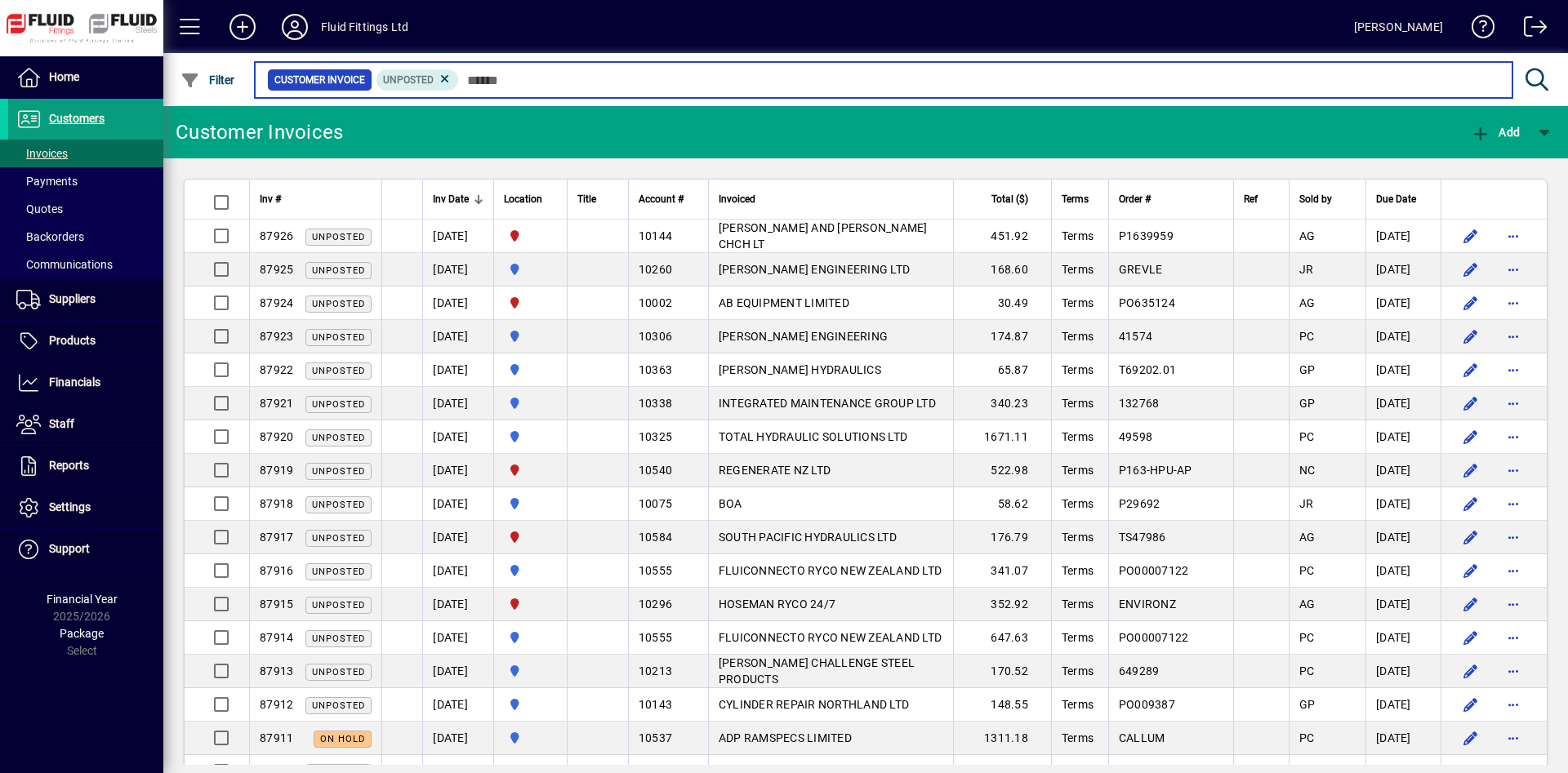
click at [865, 79] on input "text" at bounding box center [979, 79] width 1040 height 23
click at [899, 81] on input "text" at bounding box center [979, 79] width 1040 height 23
click at [885, 81] on input "text" at bounding box center [979, 79] width 1040 height 23
drag, startPoint x: 824, startPoint y: 77, endPoint x: 774, endPoint y: 77, distance: 50.0
click at [823, 77] on input "text" at bounding box center [979, 79] width 1040 height 23
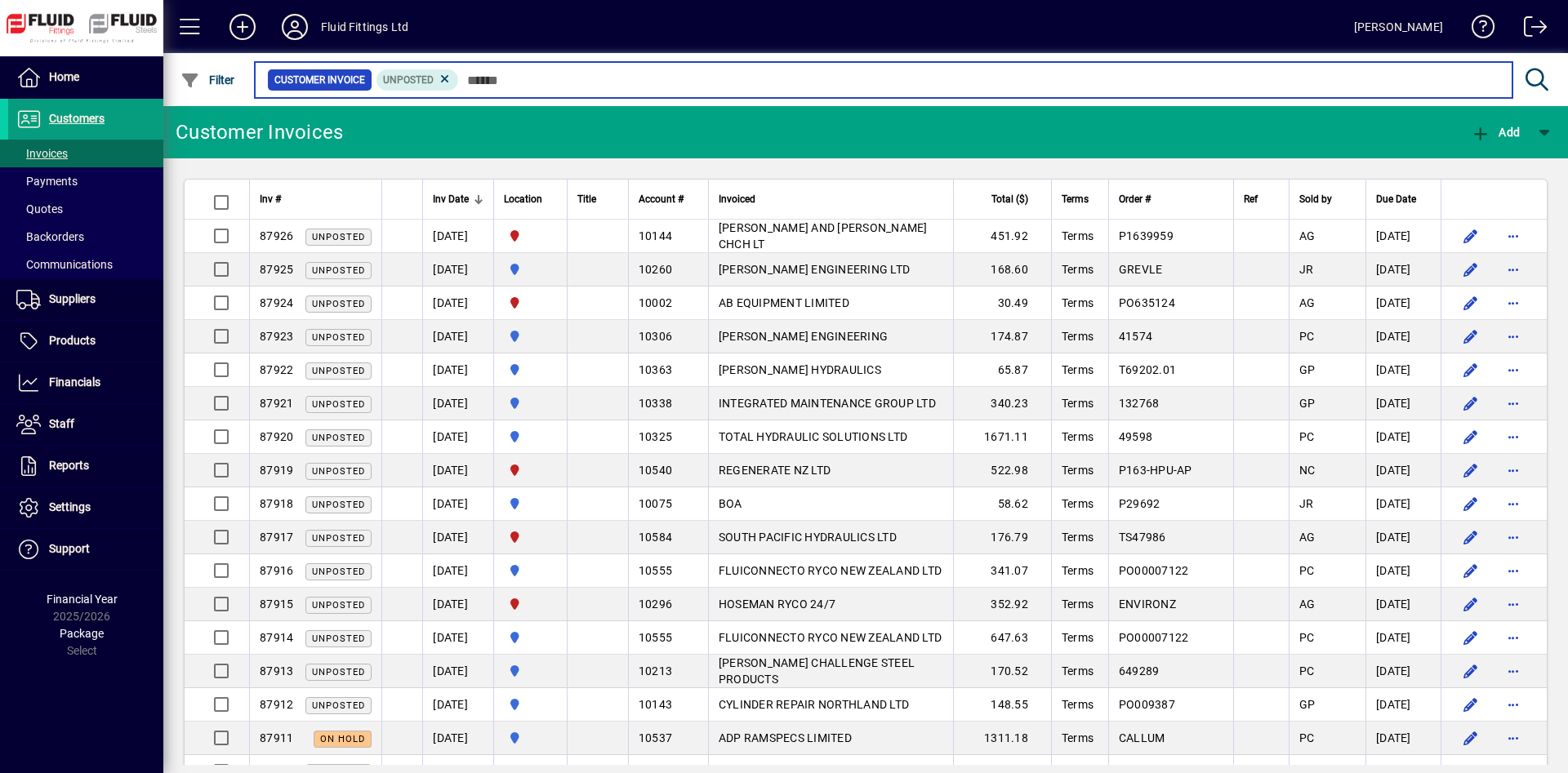
click at [774, 77] on input "text" at bounding box center [979, 79] width 1040 height 23
click at [712, 77] on input "text" at bounding box center [979, 79] width 1040 height 23
click at [708, 77] on input "text" at bounding box center [979, 79] width 1040 height 23
click at [752, 81] on input "text" at bounding box center [979, 79] width 1040 height 23
drag, startPoint x: 789, startPoint y: 78, endPoint x: 809, endPoint y: 79, distance: 20.0
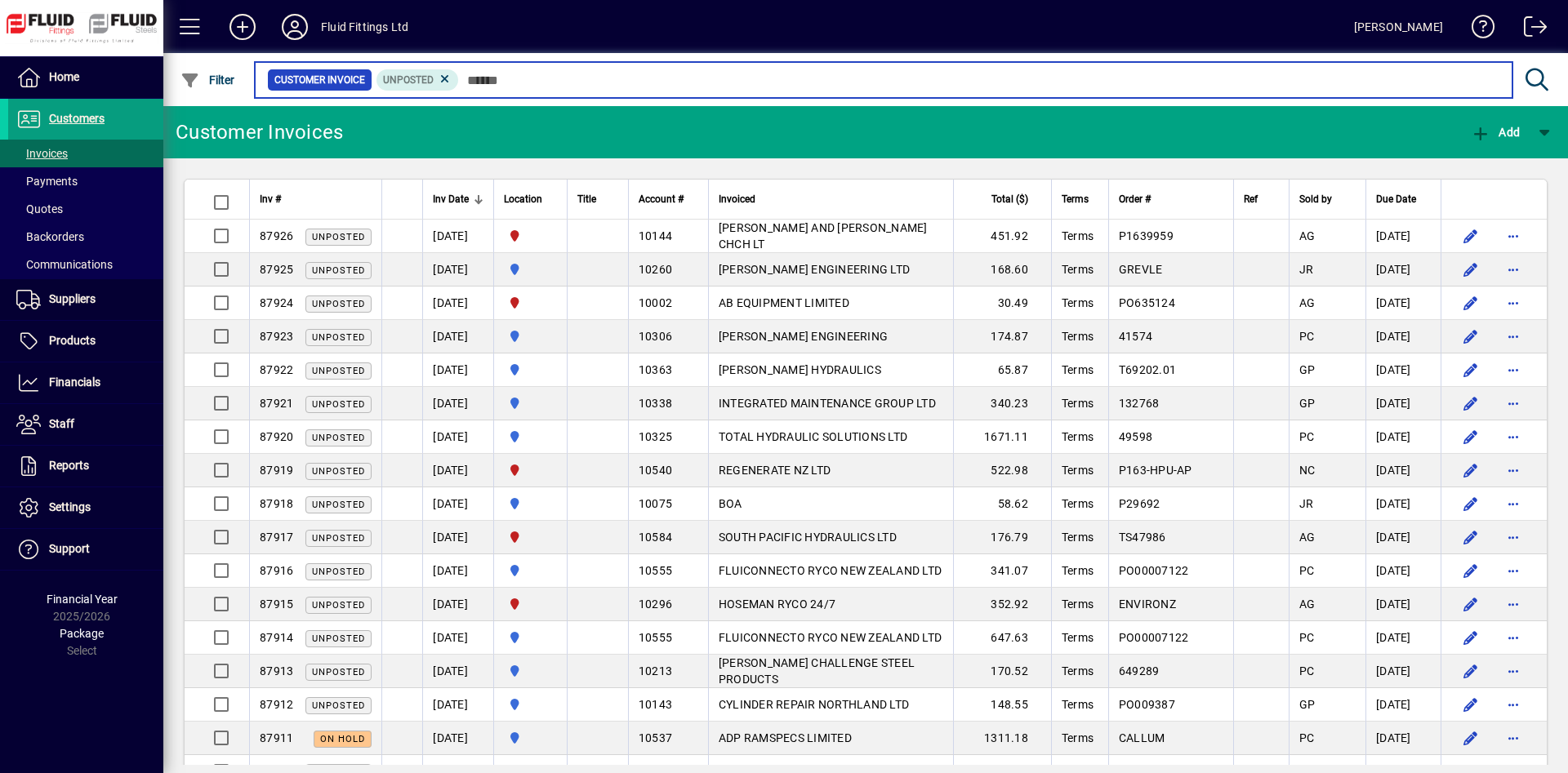
click at [793, 79] on input "text" at bounding box center [979, 79] width 1040 height 23
click at [856, 77] on input "text" at bounding box center [979, 79] width 1040 height 23
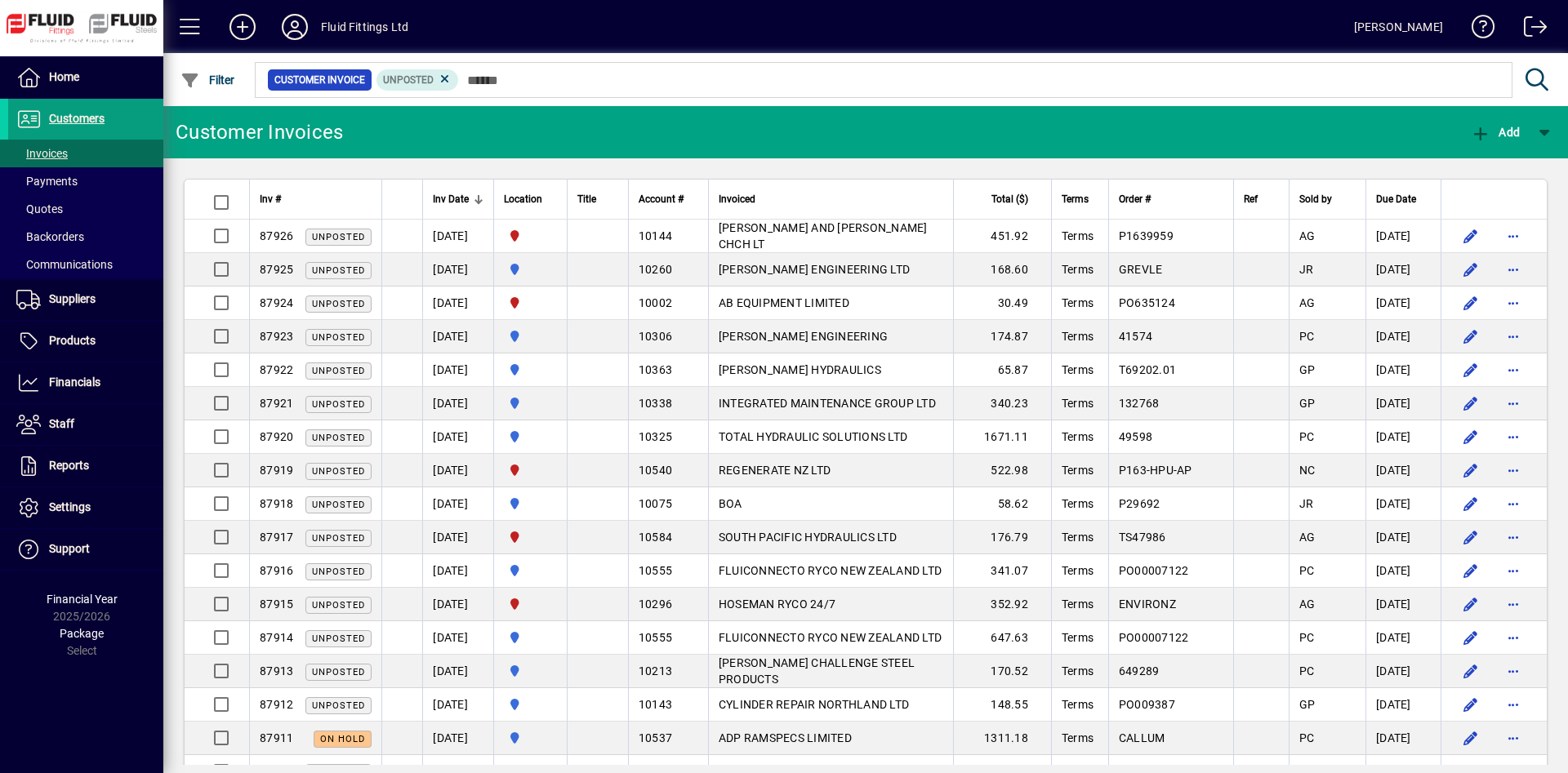
click at [882, 94] on mat-chip-set "Customer Invoice Unposted" at bounding box center [883, 80] width 1256 height 35
click at [899, 94] on mat-chip-set "Customer Invoice Unposted" at bounding box center [883, 80] width 1256 height 35
click at [77, 178] on span at bounding box center [86, 181] width 155 height 39
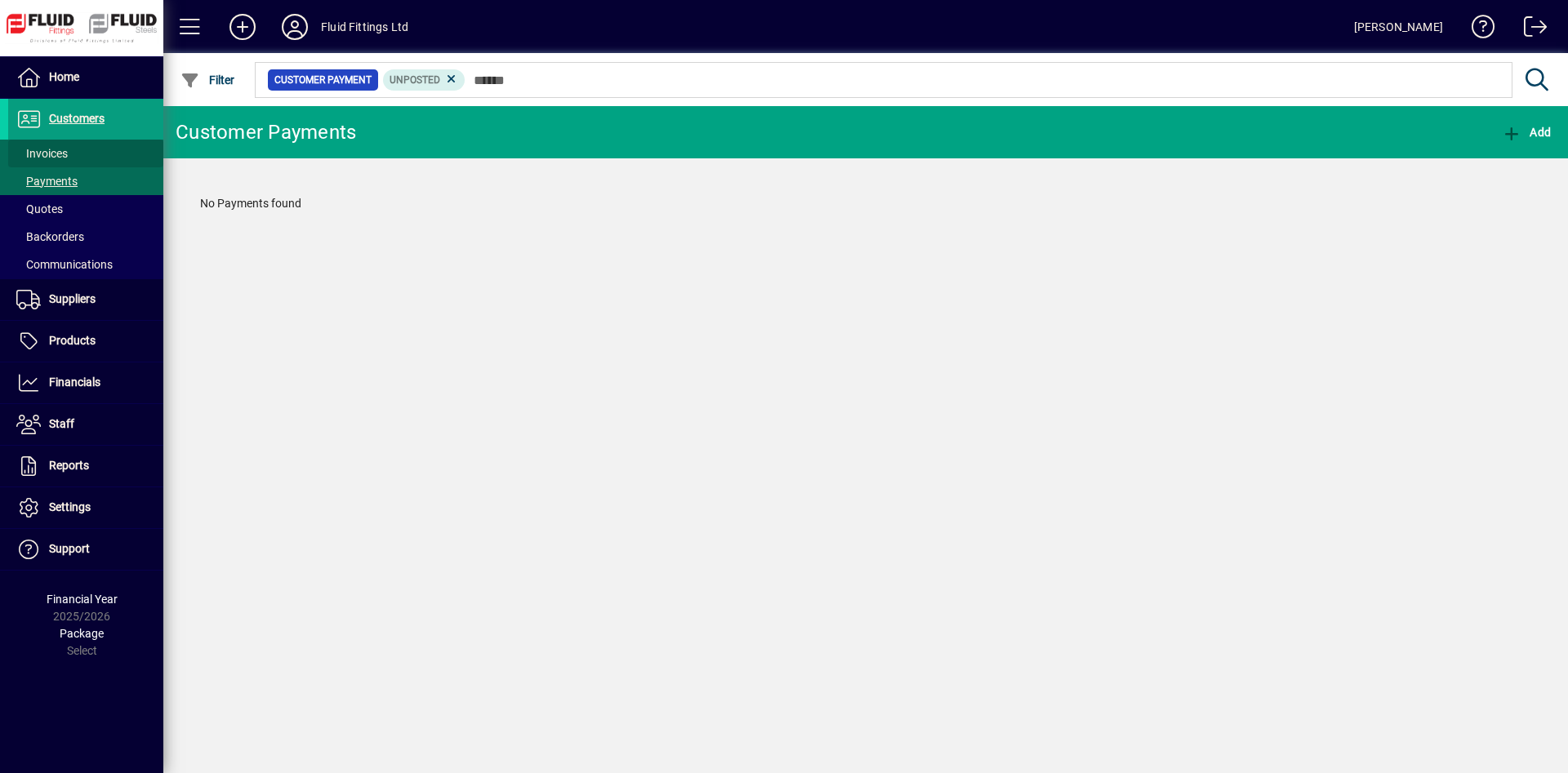
click at [88, 155] on span at bounding box center [86, 153] width 155 height 39
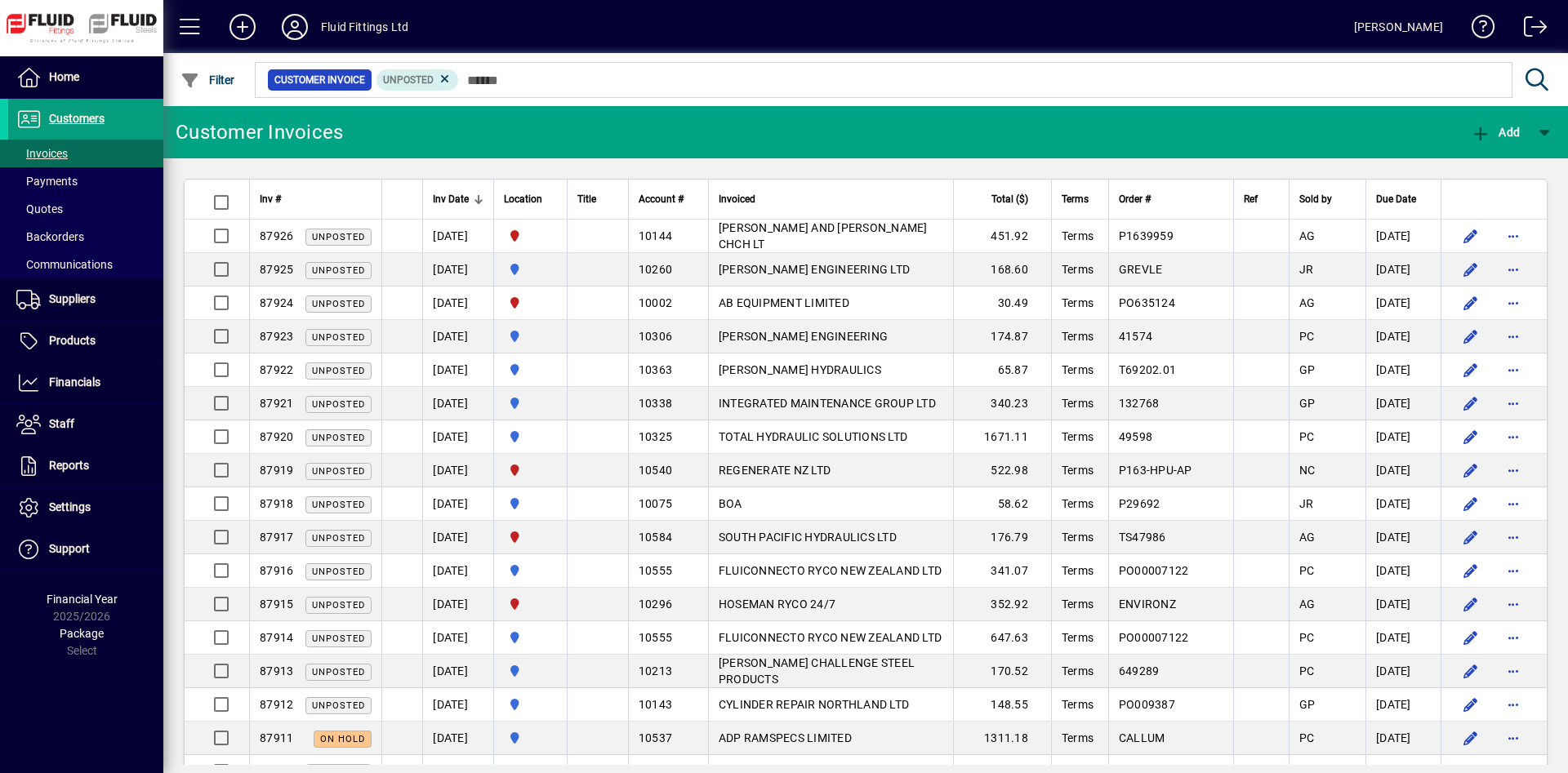
click at [799, 228] on td "[PERSON_NAME] AND [PERSON_NAME] CHCH LT" at bounding box center [830, 236] width 245 height 34
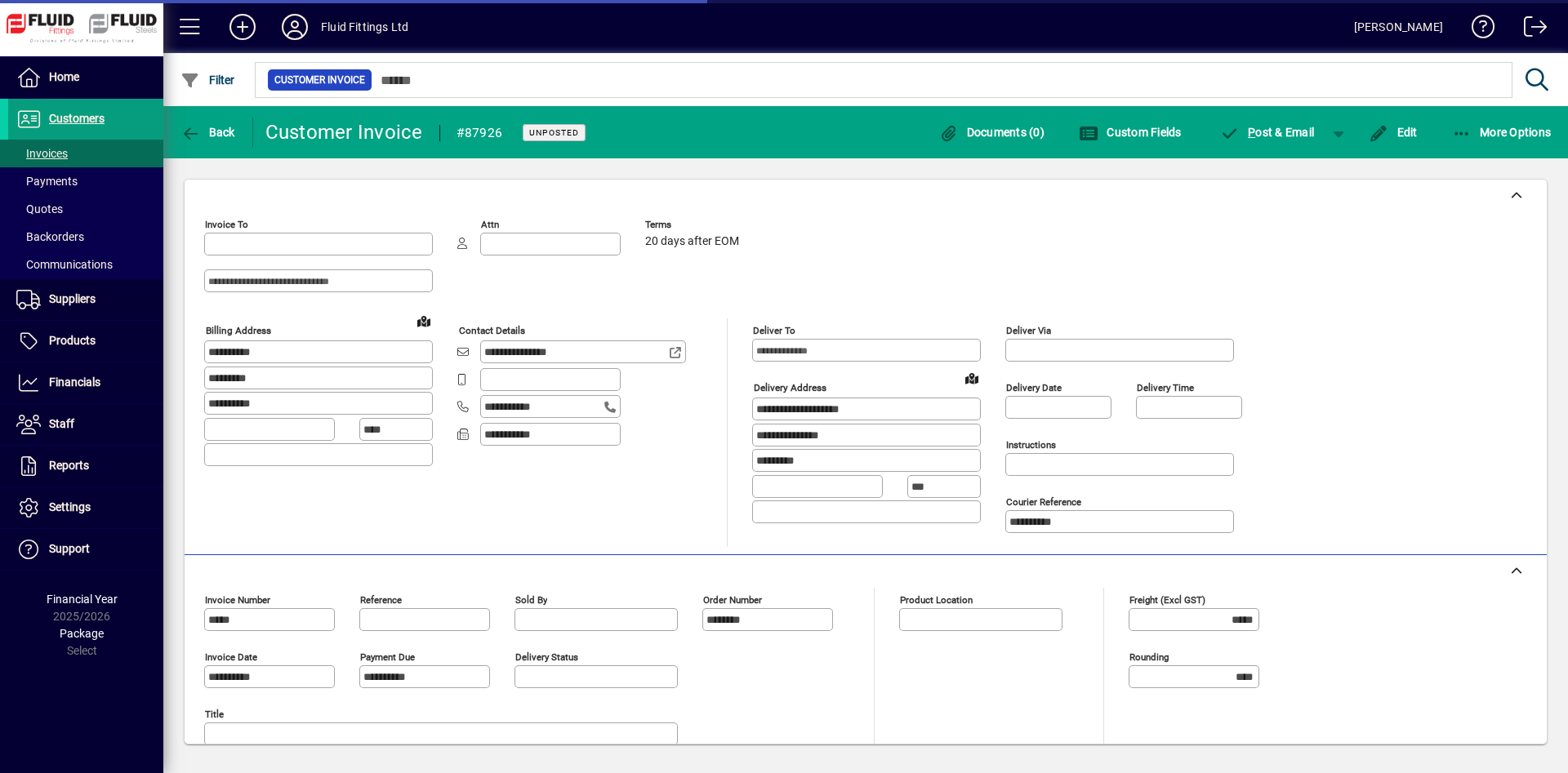
type input "**********"
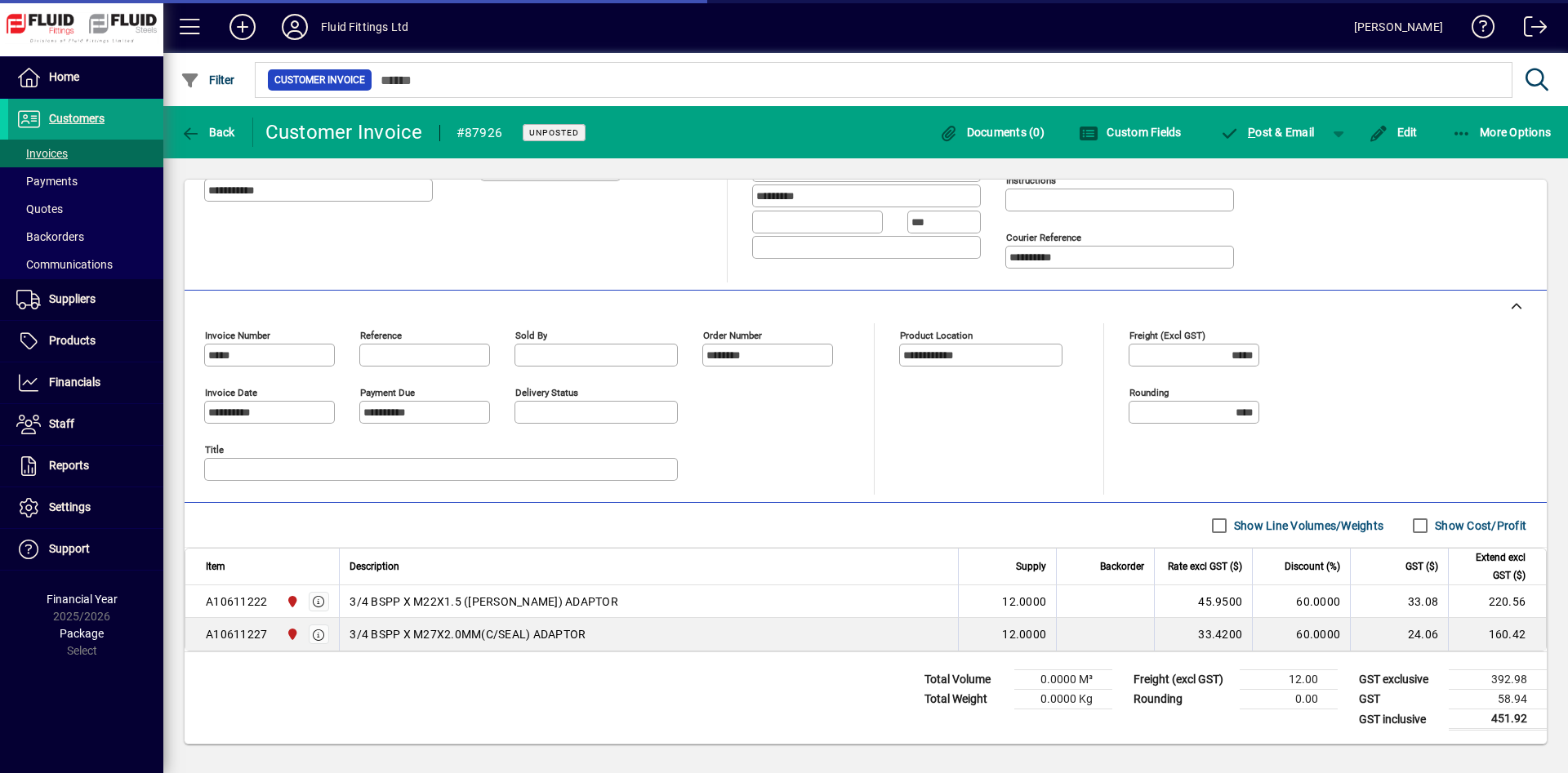
type input "*********"
click at [230, 137] on span "Back" at bounding box center [208, 132] width 55 height 13
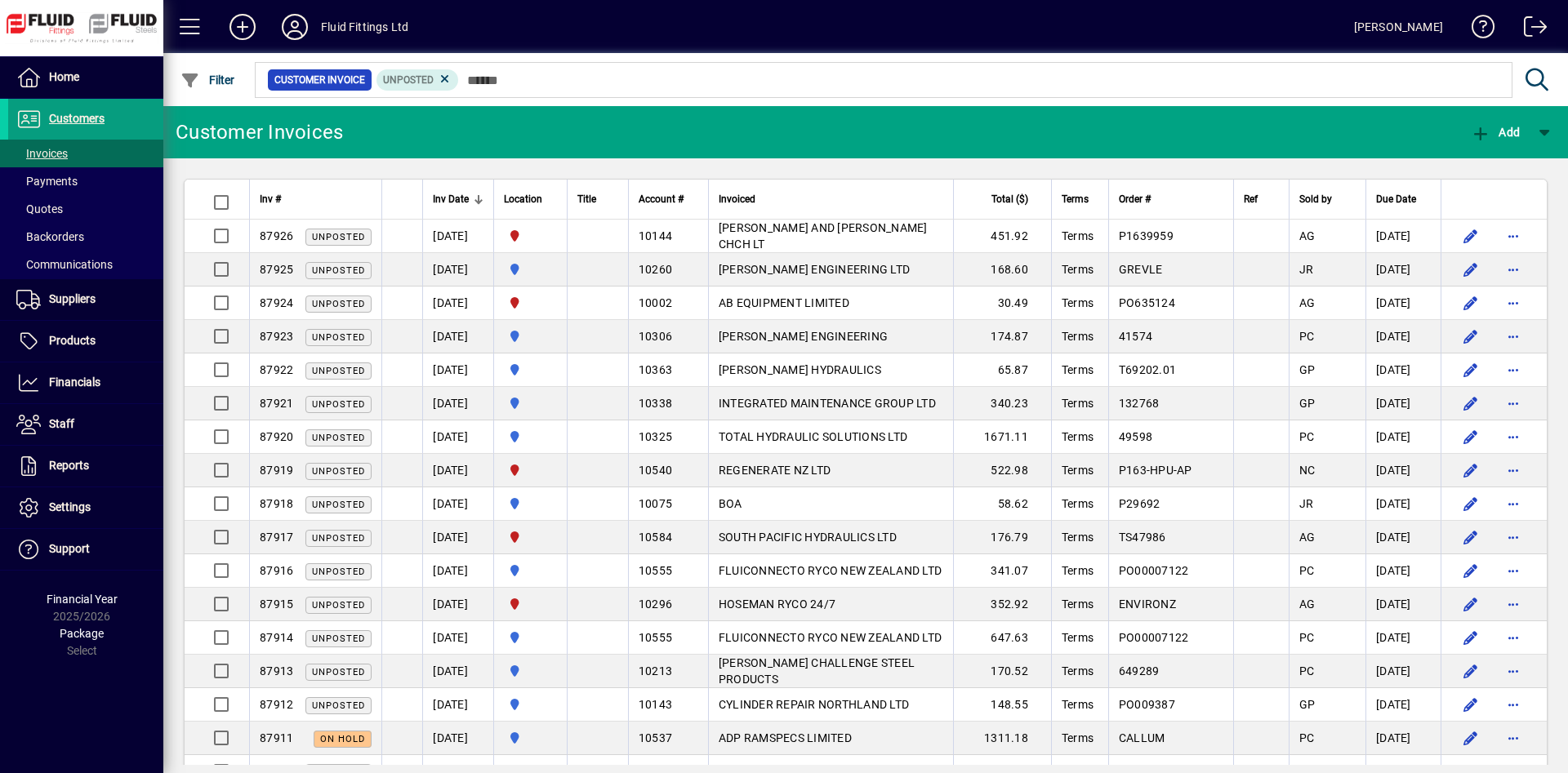
click at [659, 65] on div at bounding box center [954, 62] width 1404 height 18
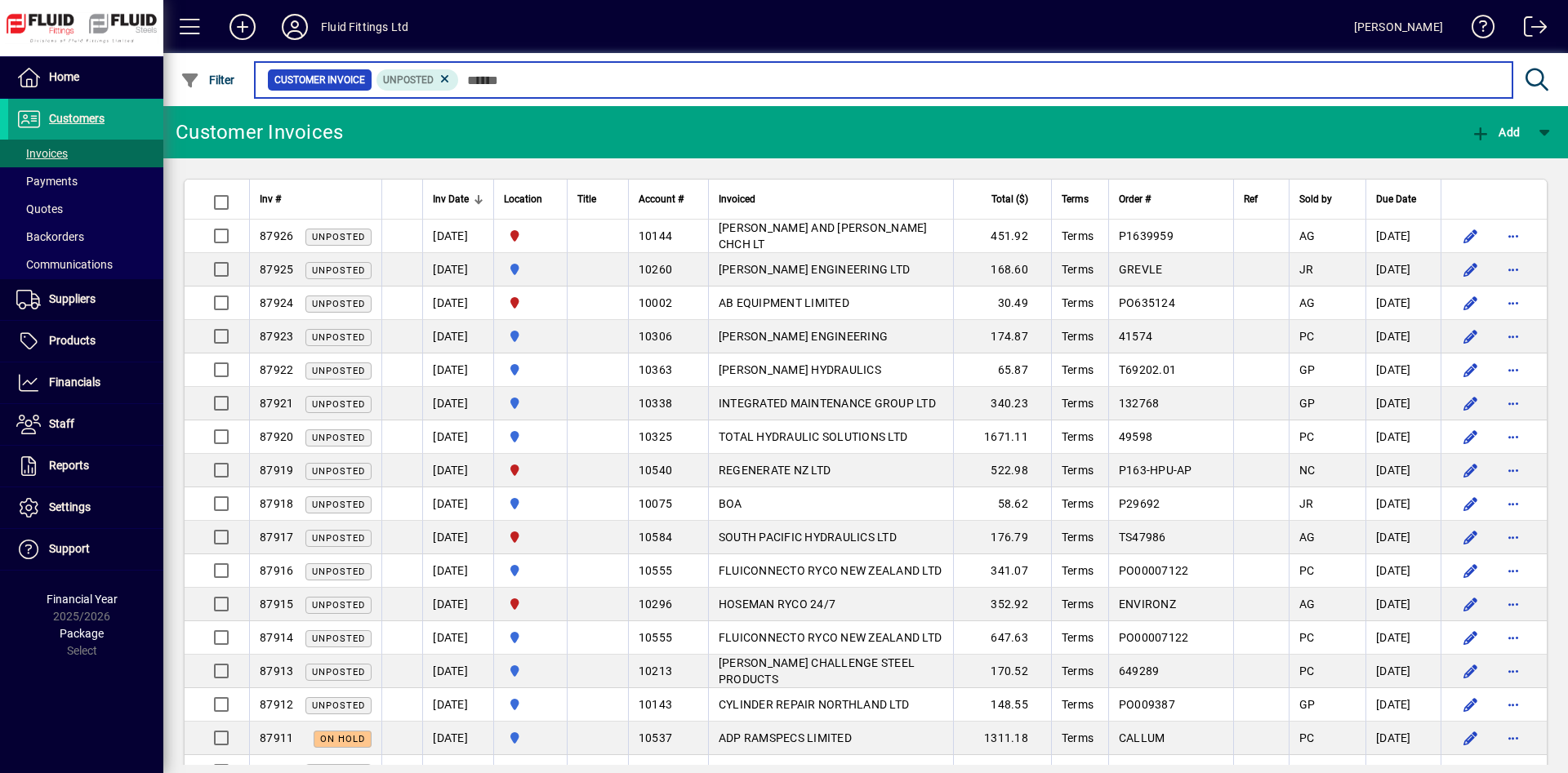
click at [656, 76] on input "text" at bounding box center [979, 79] width 1040 height 23
